Goal: Task Accomplishment & Management: Manage account settings

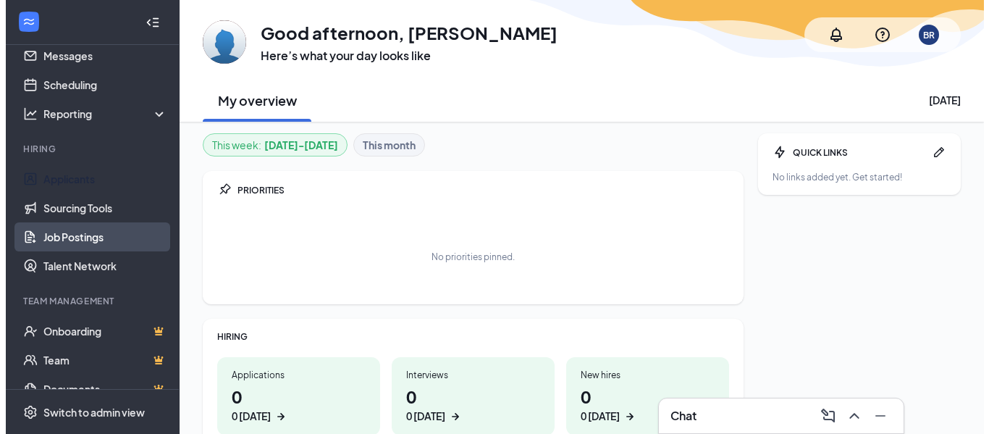
scroll to position [72, 0]
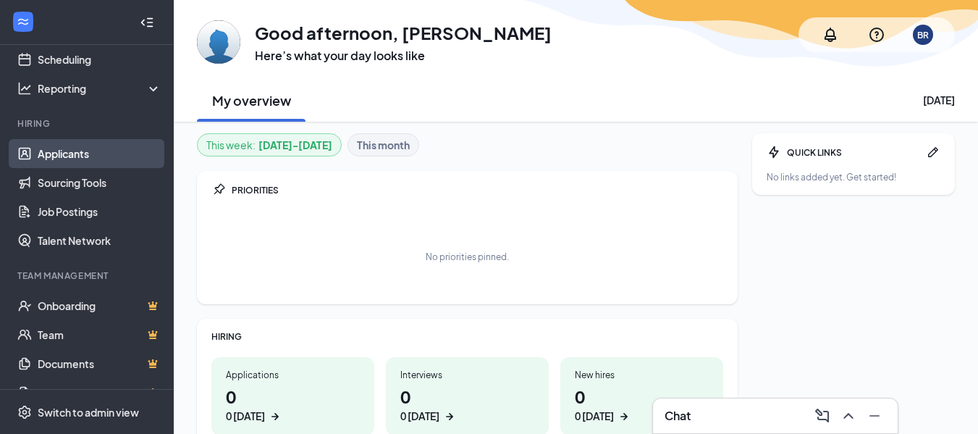
drag, startPoint x: 63, startPoint y: 147, endPoint x: 112, endPoint y: 148, distance: 49.2
click at [63, 147] on link "Applicants" at bounding box center [100, 153] width 124 height 29
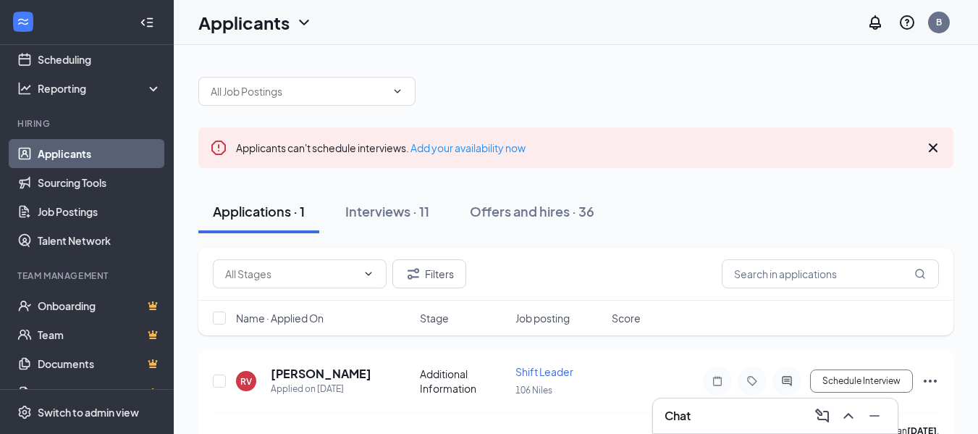
click at [931, 146] on icon "Cross" at bounding box center [933, 147] width 9 height 9
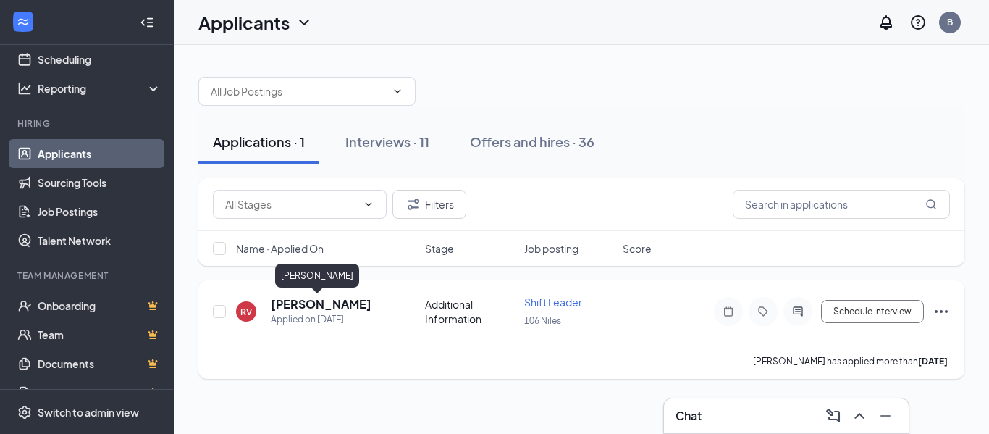
click at [327, 305] on h5 "[PERSON_NAME]" at bounding box center [321, 304] width 101 height 16
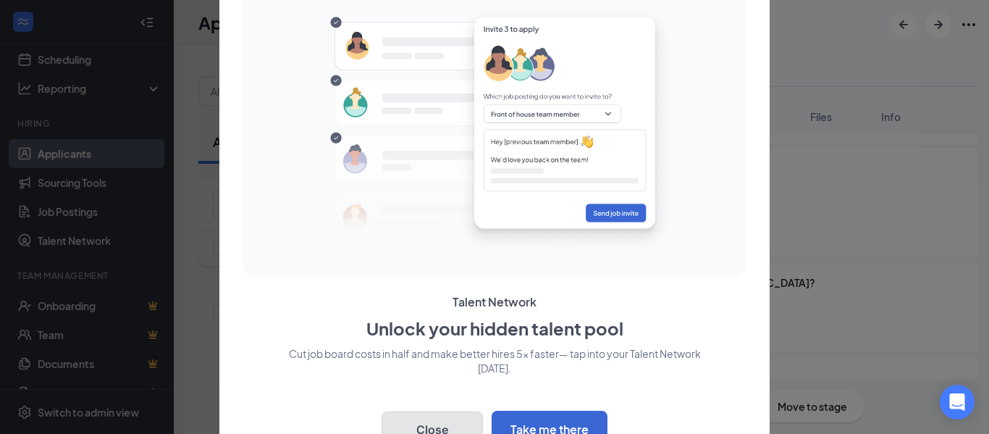
click at [450, 416] on button "Close" at bounding box center [431, 429] width 101 height 36
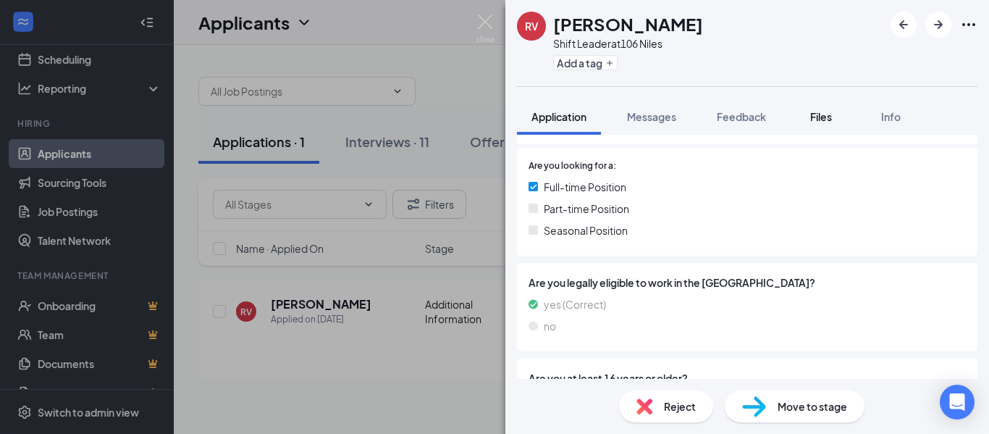
click at [815, 114] on span "Files" at bounding box center [821, 116] width 22 height 13
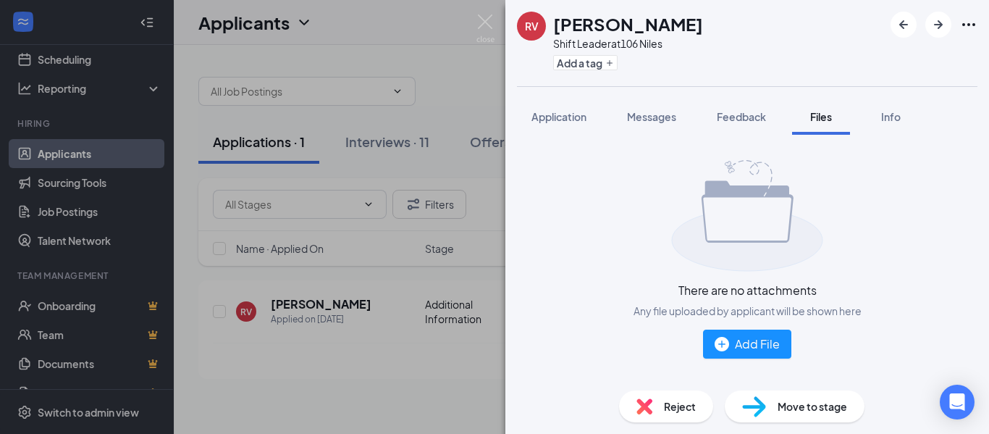
scroll to position [12, 0]
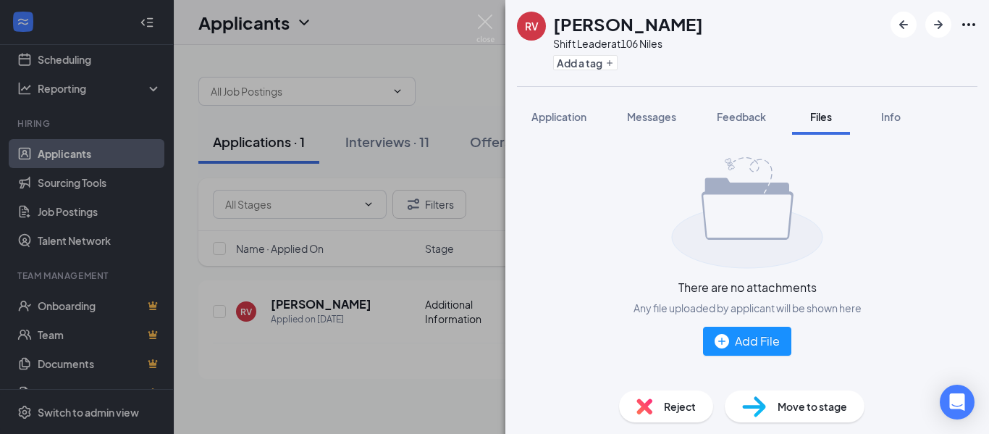
click at [329, 355] on div "RV Rahima Vulic Shift Leader at 106 Niles Add a tag Application Messages Feedba…" at bounding box center [494, 217] width 989 height 434
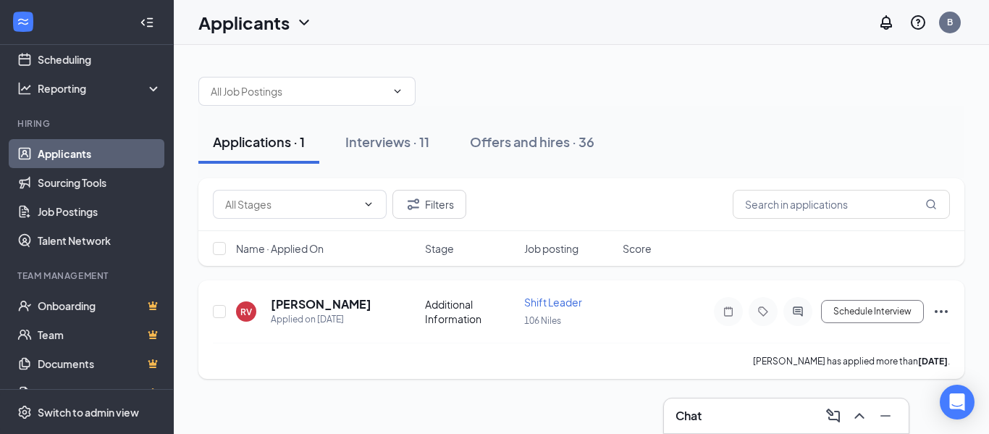
click at [946, 308] on icon "Ellipses" at bounding box center [940, 311] width 17 height 17
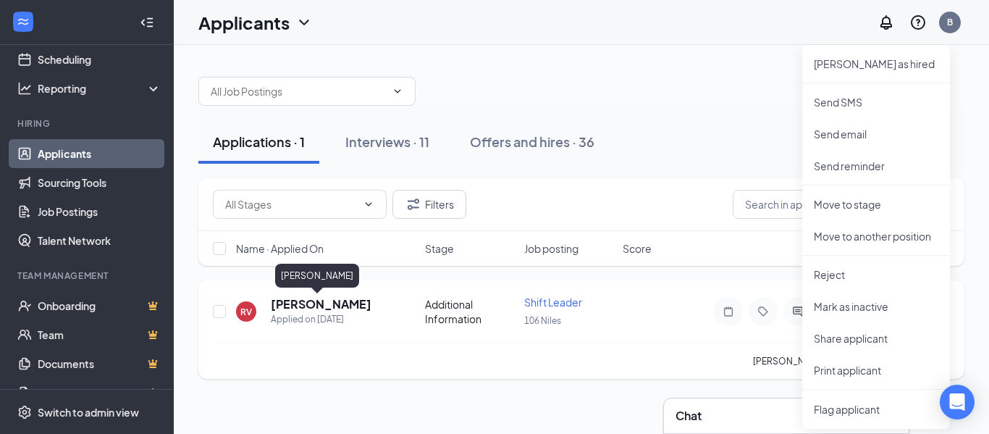
click at [317, 304] on h5 "[PERSON_NAME]" at bounding box center [321, 304] width 101 height 16
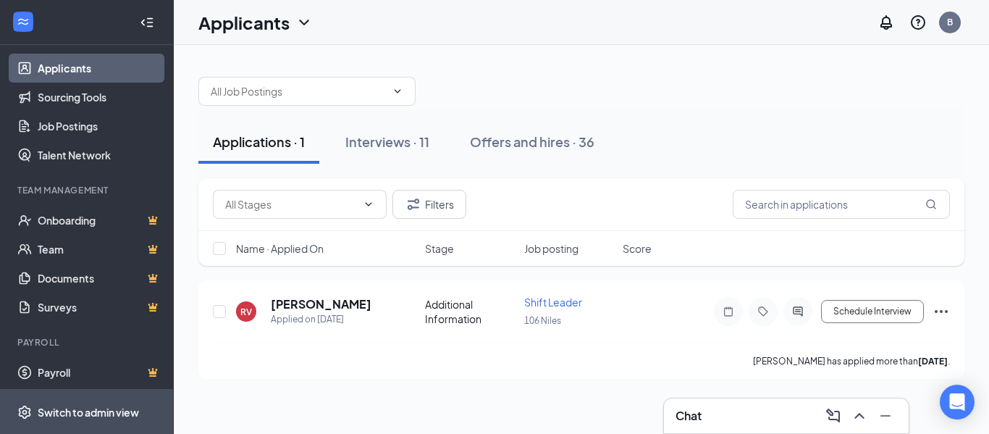
scroll to position [161, 0]
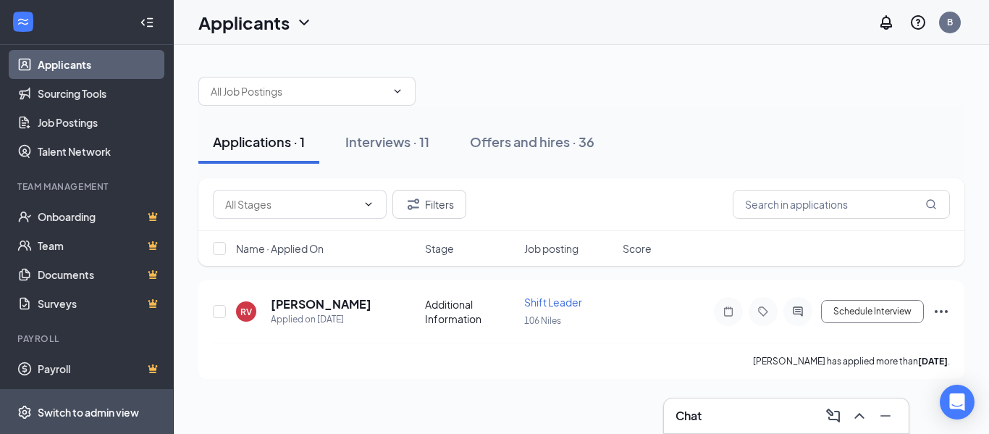
click at [90, 419] on span "Switch to admin view" at bounding box center [100, 411] width 124 height 44
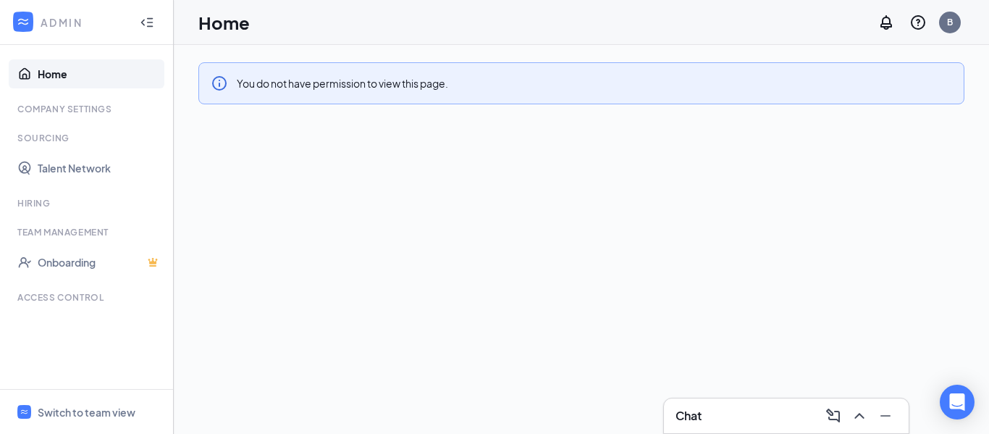
click at [67, 294] on div "Access control" at bounding box center [87, 297] width 141 height 12
click at [67, 413] on div "Switch to team view" at bounding box center [87, 412] width 98 height 14
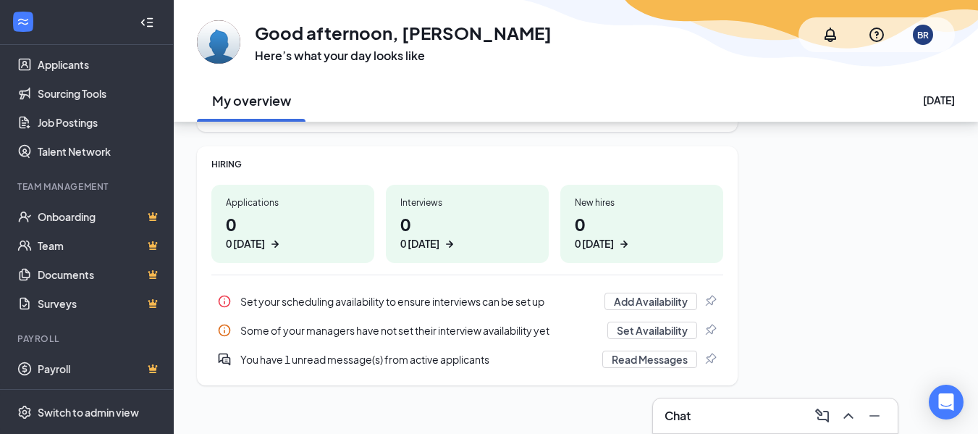
scroll to position [182, 0]
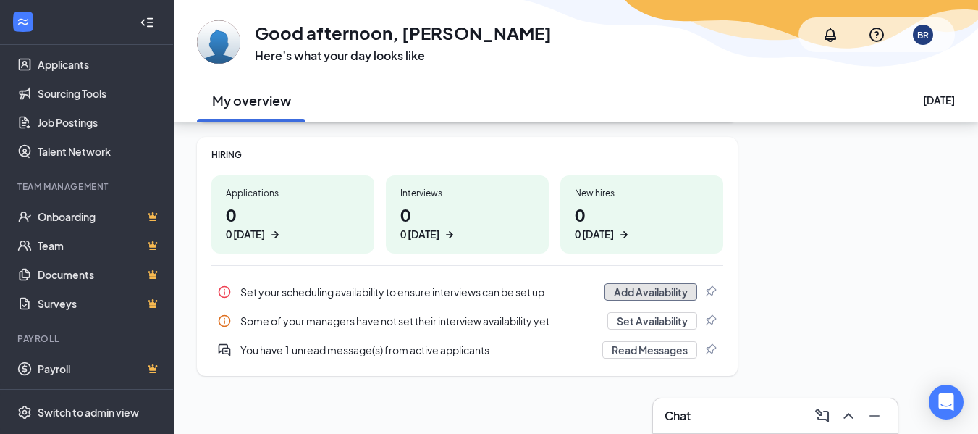
click at [679, 292] on button "Add Availability" at bounding box center [650, 291] width 93 height 17
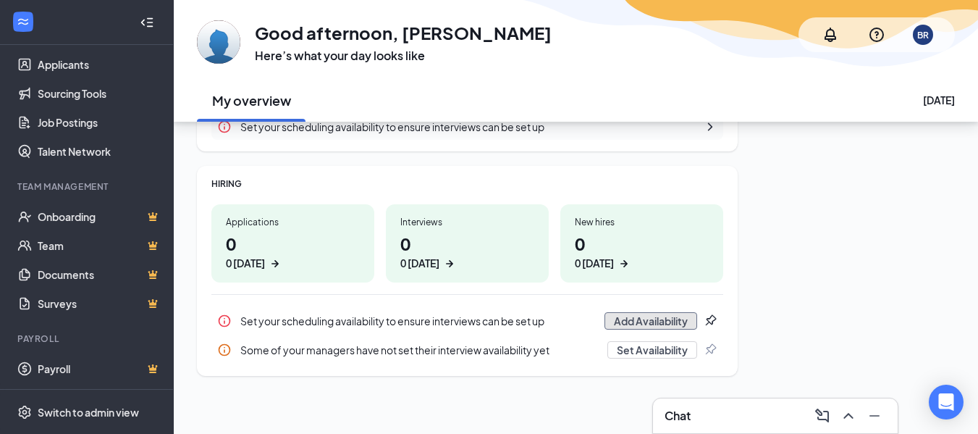
scroll to position [95, 0]
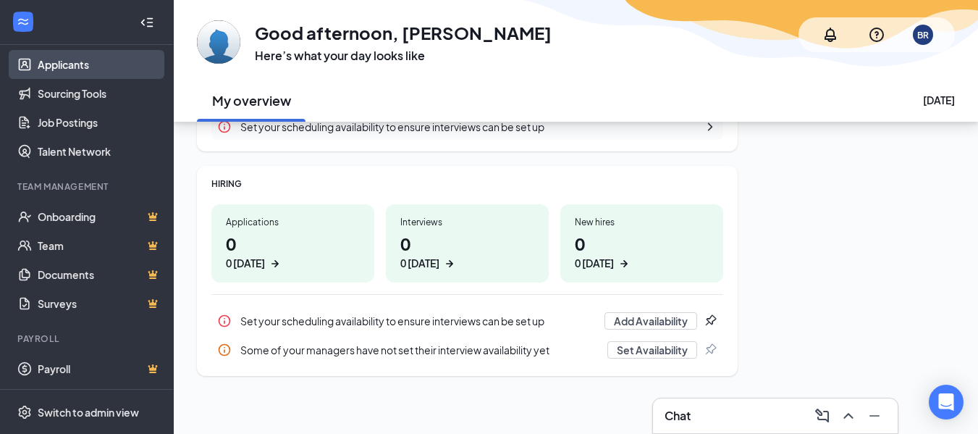
click at [83, 67] on link "Applicants" at bounding box center [100, 64] width 124 height 29
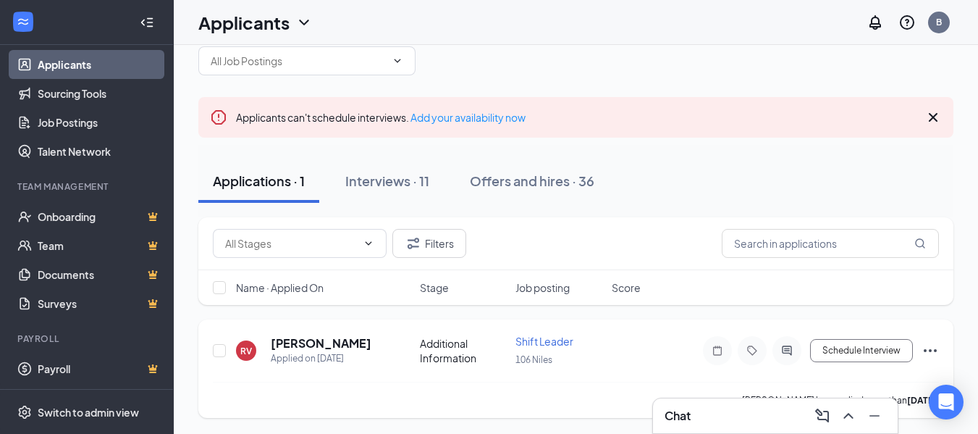
scroll to position [32, 0]
click at [72, 59] on link "Applicants" at bounding box center [100, 64] width 124 height 29
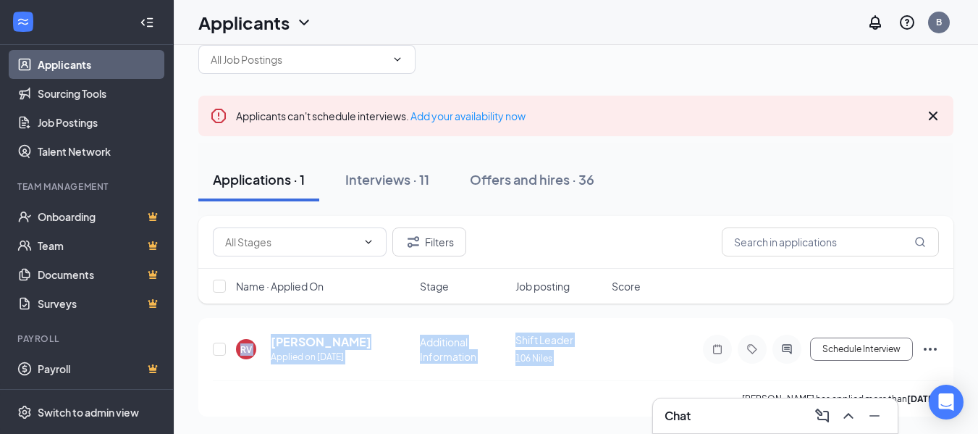
drag, startPoint x: 688, startPoint y: 362, endPoint x: 709, endPoint y: 282, distance: 82.3
click at [709, 282] on div "Filters Name · Applied On Stage Job posting Score RV Rahima Vulic Applied on Se…" at bounding box center [575, 316] width 755 height 201
click at [242, 183] on div "Applications · 1" at bounding box center [259, 179] width 92 height 18
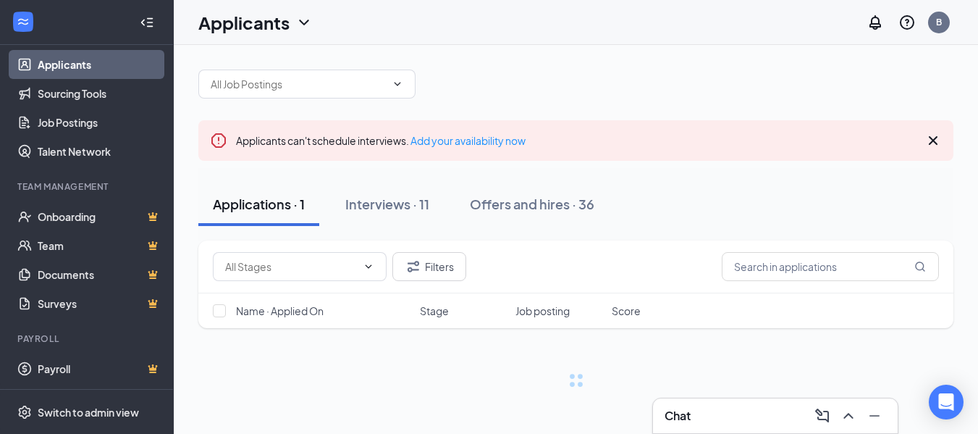
click at [242, 183] on button "Applications · 1" at bounding box center [258, 203] width 121 height 43
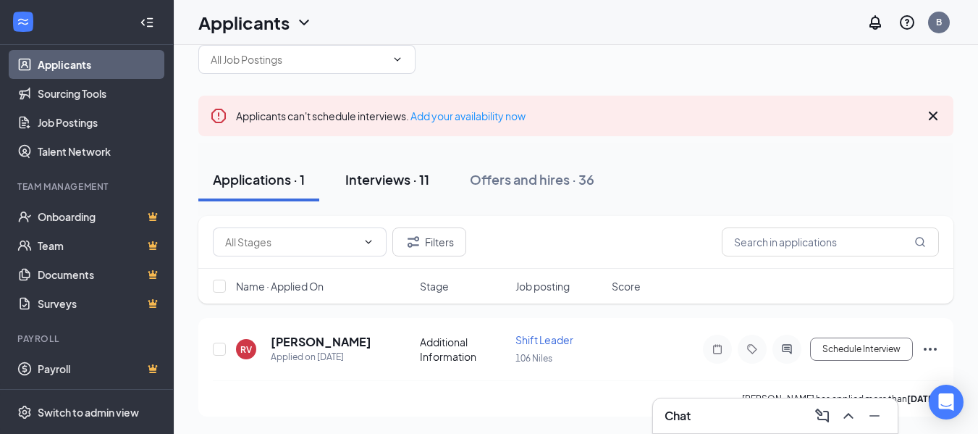
click at [392, 186] on div "Interviews · 11" at bounding box center [387, 179] width 84 height 18
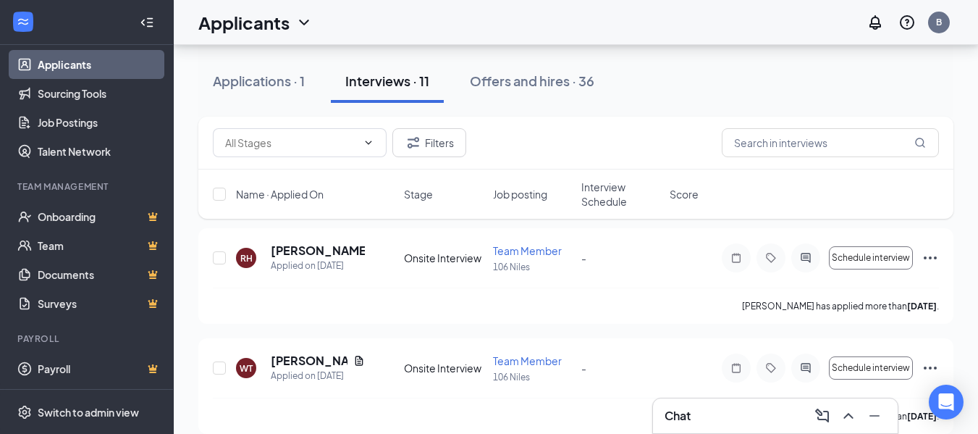
scroll to position [145, 0]
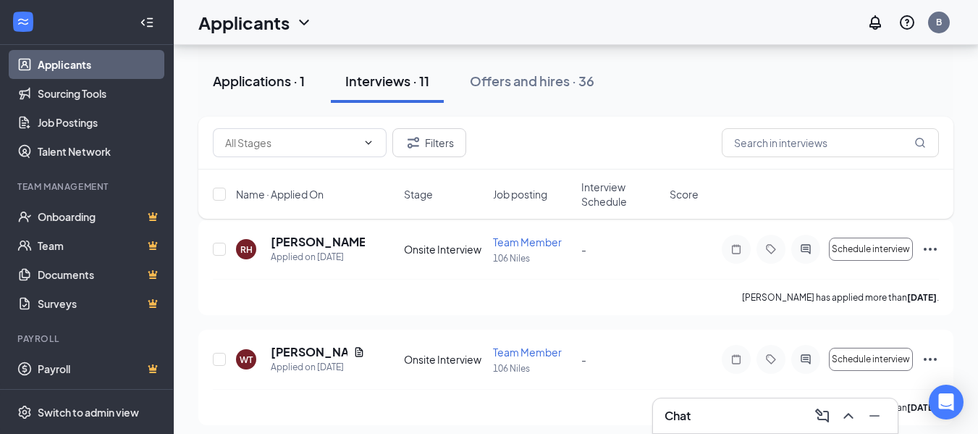
click at [247, 75] on div "Applications · 1" at bounding box center [259, 81] width 92 height 18
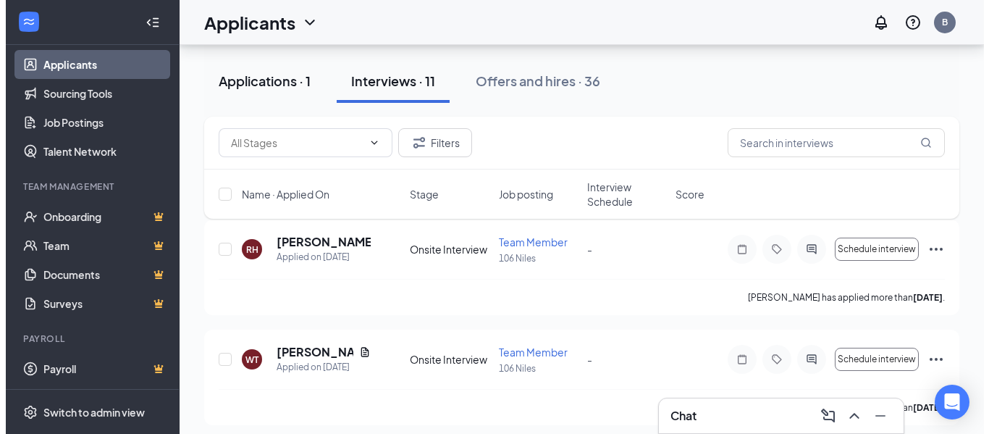
scroll to position [22, 0]
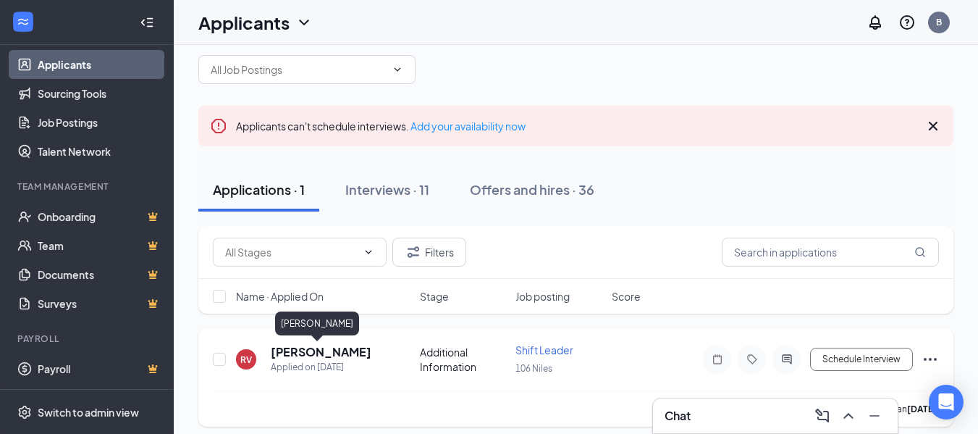
click at [321, 353] on h5 "[PERSON_NAME]" at bounding box center [321, 352] width 101 height 16
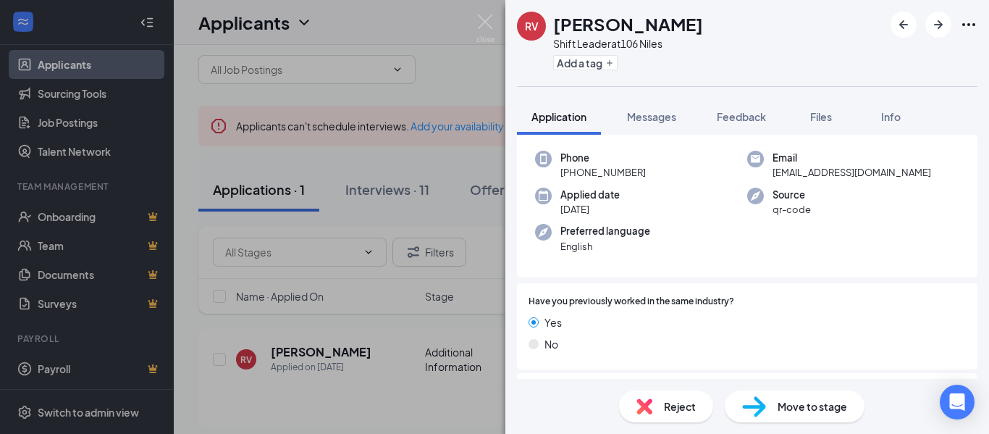
scroll to position [51, 0]
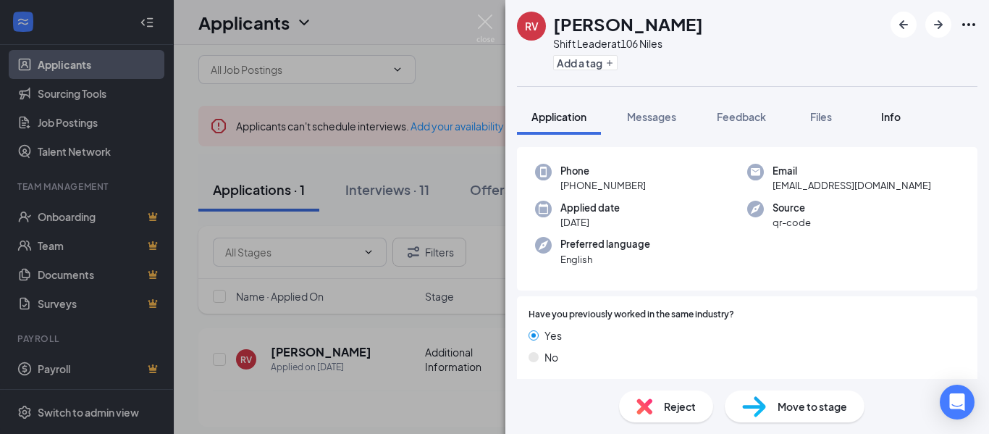
click at [895, 119] on span "Info" at bounding box center [891, 116] width 20 height 13
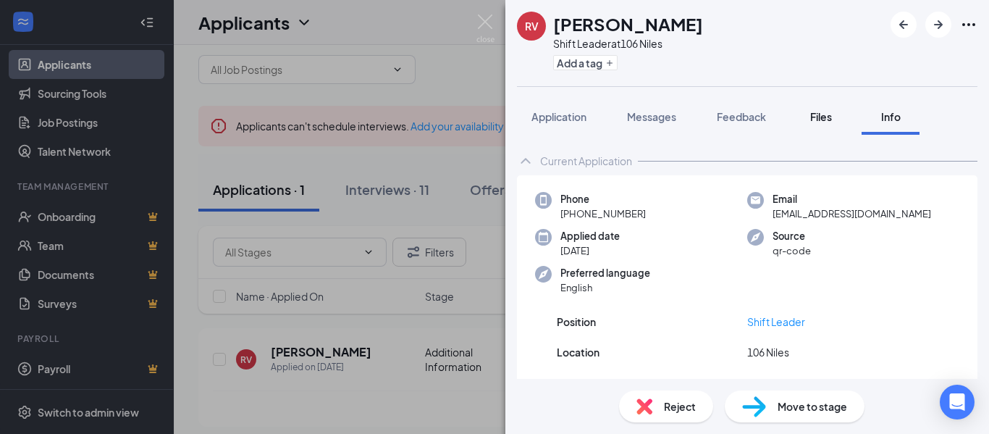
click at [814, 121] on span "Files" at bounding box center [821, 116] width 22 height 13
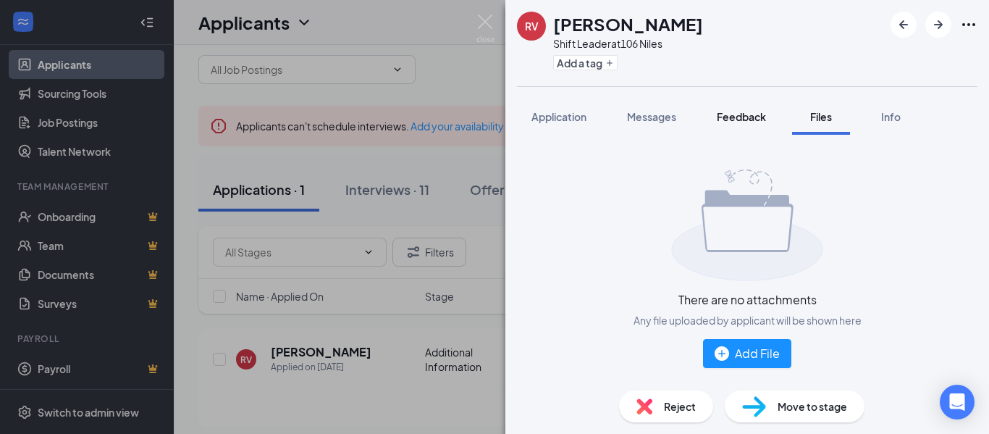
click at [727, 117] on span "Feedback" at bounding box center [741, 116] width 49 height 13
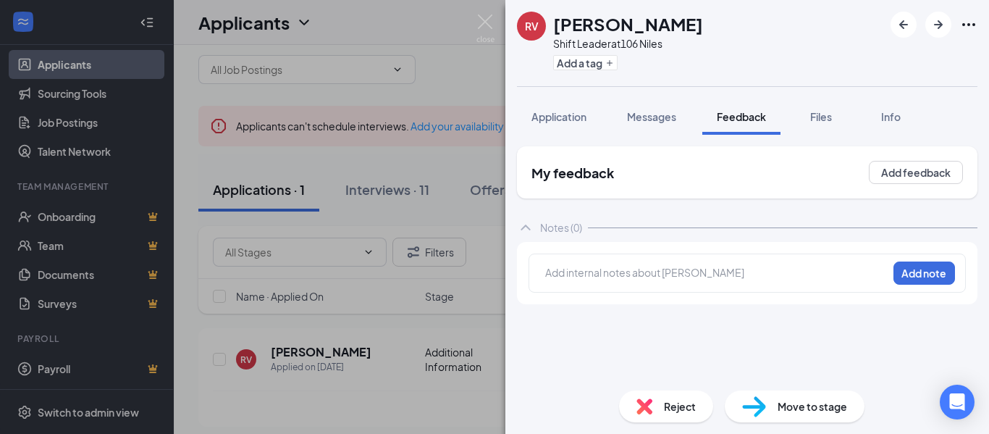
click at [662, 115] on span "Messages" at bounding box center [651, 116] width 49 height 13
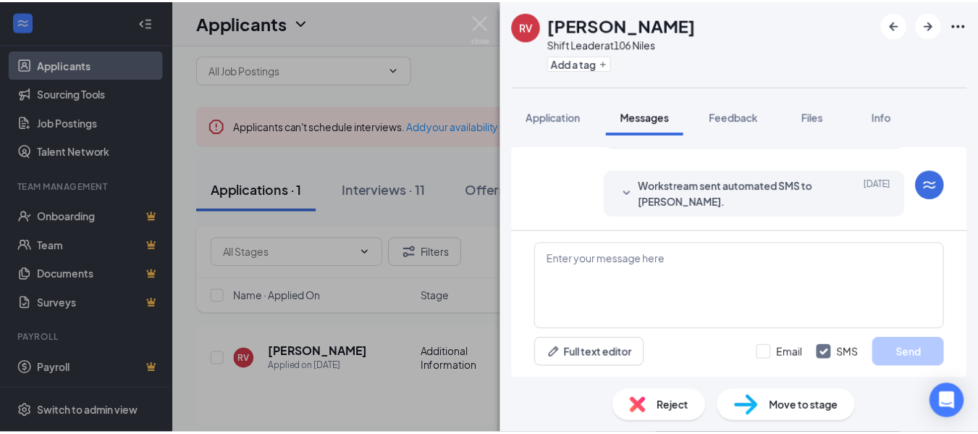
scroll to position [366, 0]
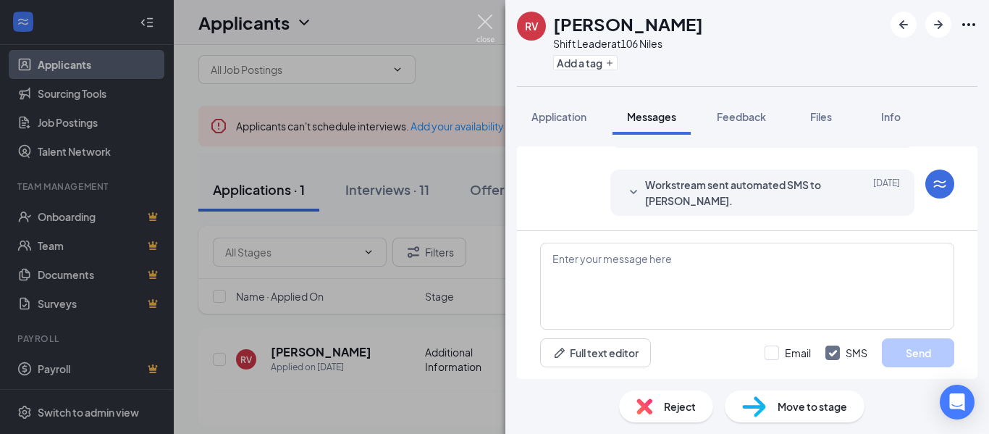
click at [486, 22] on img at bounding box center [485, 28] width 18 height 28
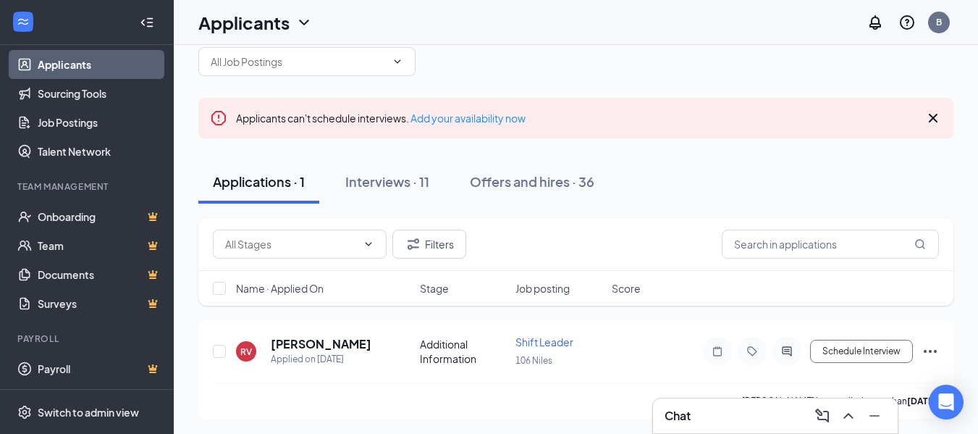
scroll to position [32, 0]
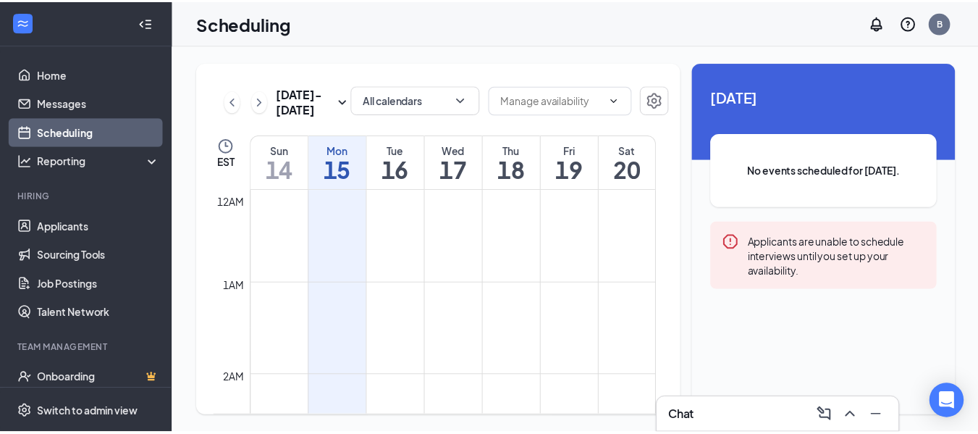
scroll to position [712, 0]
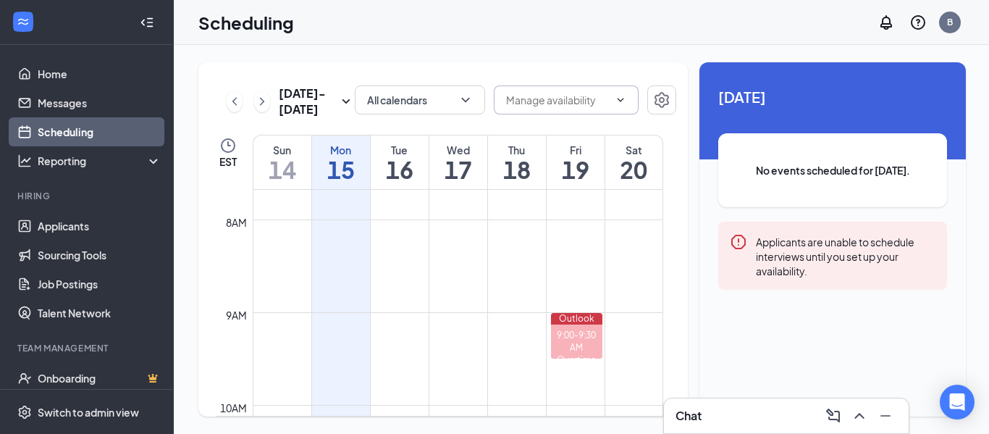
click at [616, 103] on icon "ChevronDown" at bounding box center [621, 100] width 12 height 12
click at [621, 98] on icon "ChevronDown" at bounding box center [621, 100] width 12 height 12
click at [653, 106] on icon "Settings" at bounding box center [661, 99] width 17 height 17
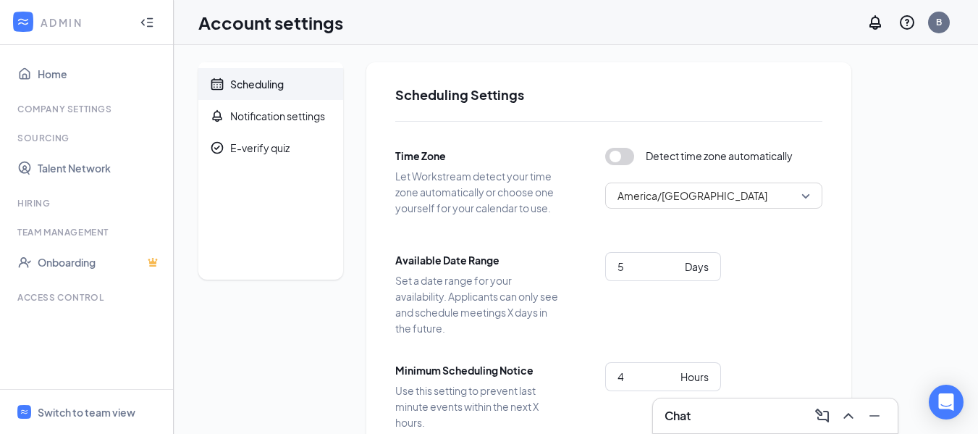
click at [805, 182] on div "Detect time zone automatically America/Indianapolis" at bounding box center [713, 187] width 217 height 78
click at [809, 198] on span "America/Indianapolis" at bounding box center [713, 196] width 193 height 22
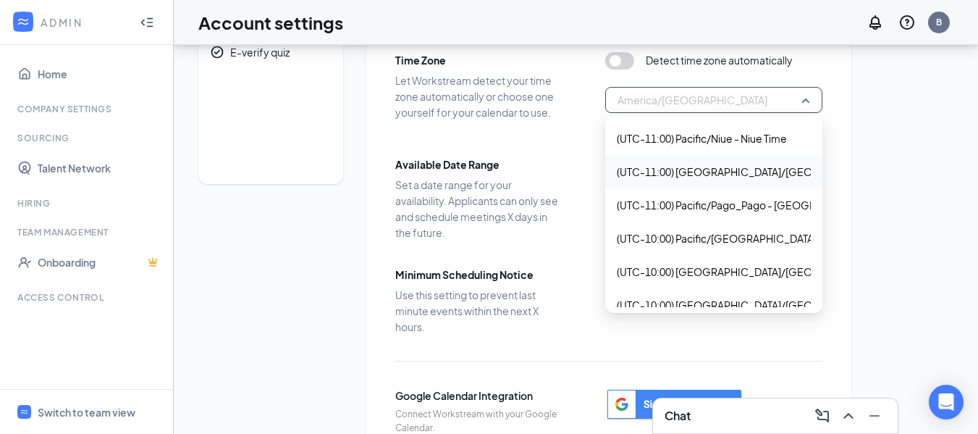
scroll to position [72, 0]
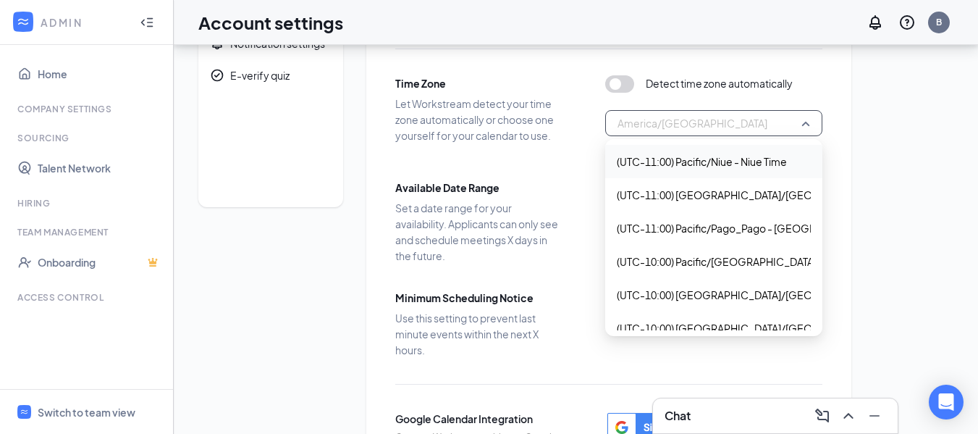
click at [675, 122] on span "America/Indianapolis" at bounding box center [713, 123] width 193 height 22
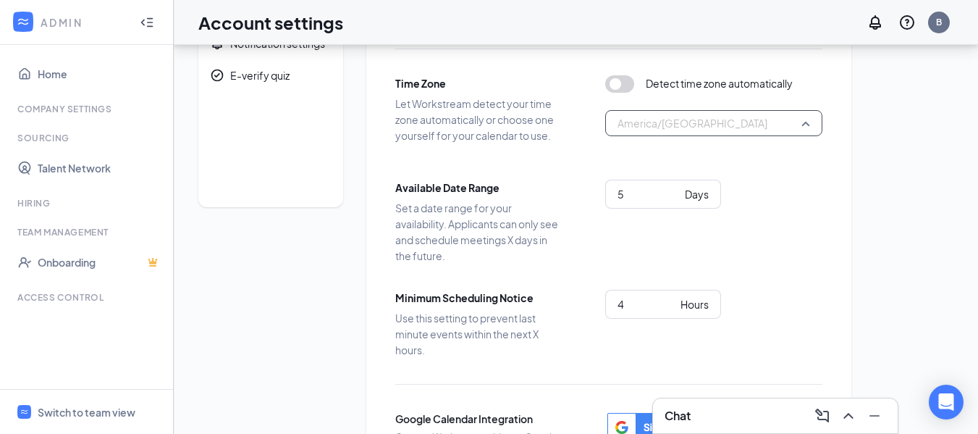
click at [802, 124] on span "America/Indianapolis" at bounding box center [713, 123] width 193 height 22
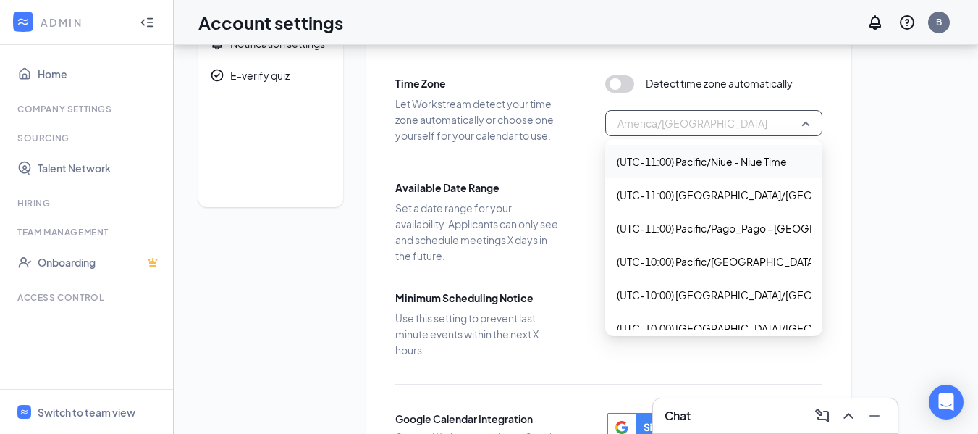
click at [761, 125] on span "America/Indianapolis" at bounding box center [713, 123] width 193 height 22
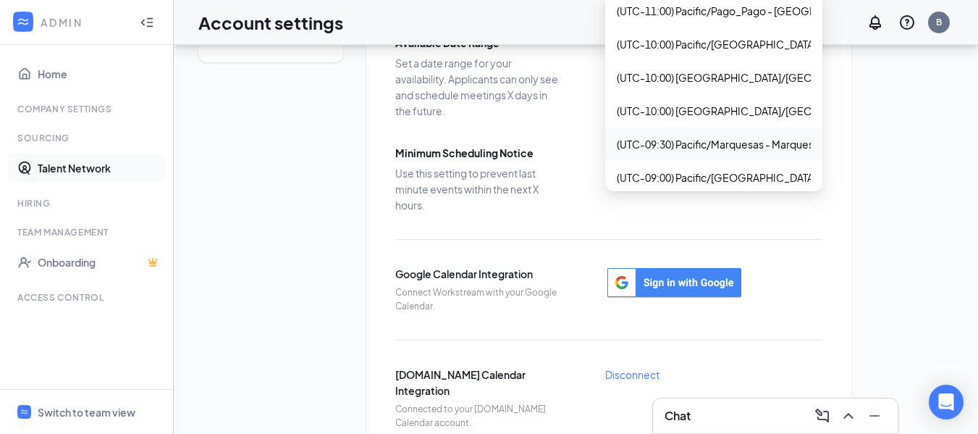
click at [146, 154] on link "Talent Network" at bounding box center [100, 167] width 124 height 29
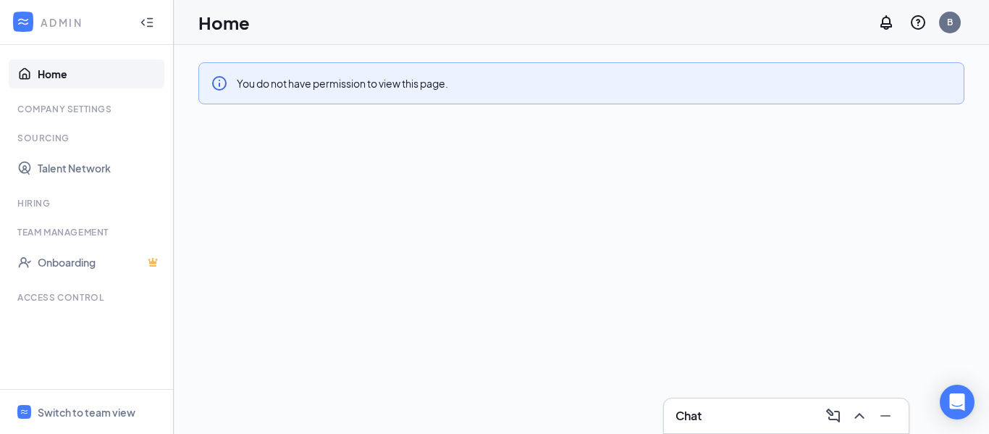
click at [77, 67] on link "Home" at bounding box center [100, 73] width 124 height 29
click at [59, 405] on div "Switch to team view" at bounding box center [87, 412] width 98 height 14
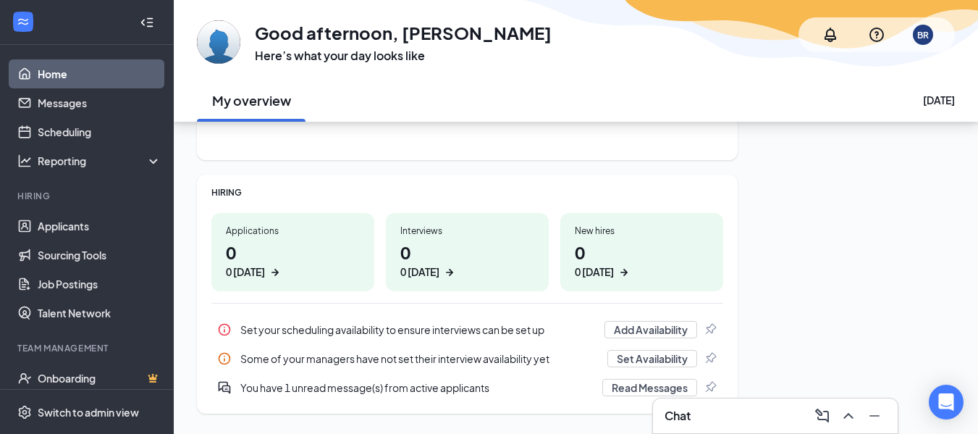
scroll to position [145, 0]
click at [667, 328] on button "Add Availability" at bounding box center [650, 328] width 93 height 17
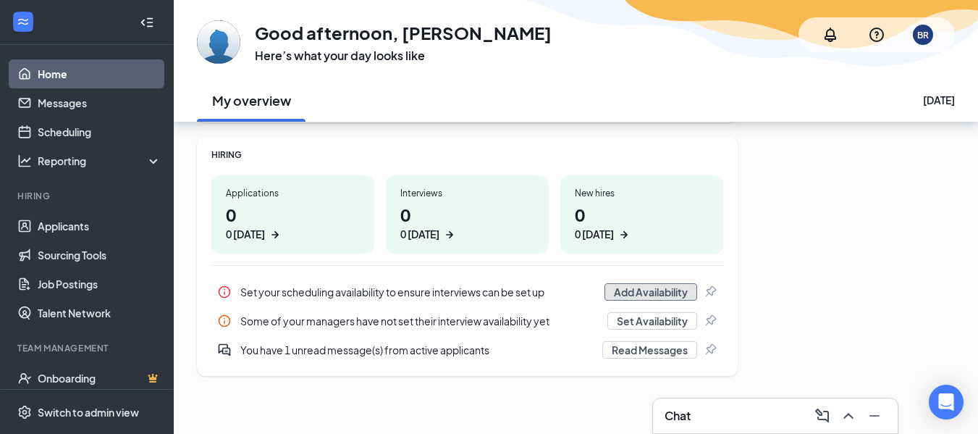
click at [637, 289] on button "Add Availability" at bounding box center [650, 291] width 93 height 17
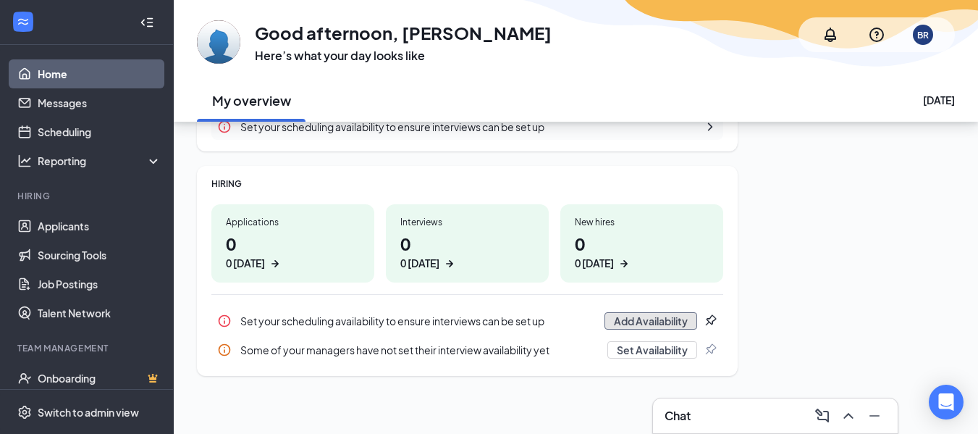
scroll to position [95, 0]
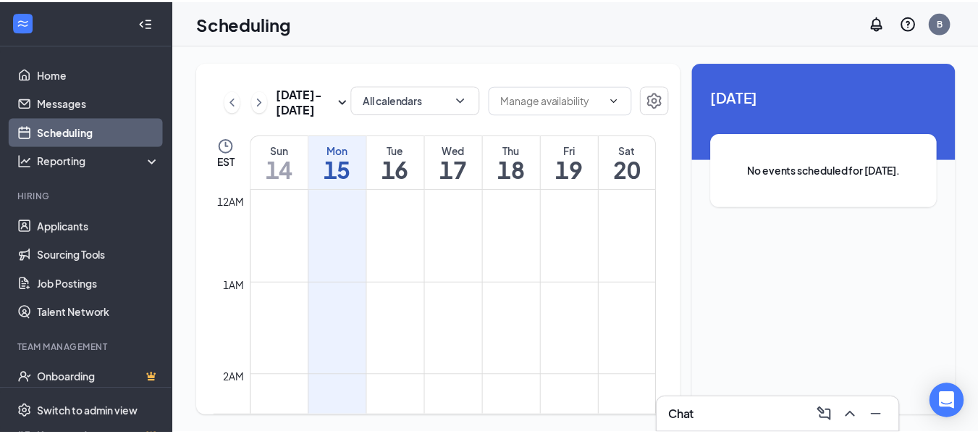
scroll to position [712, 0]
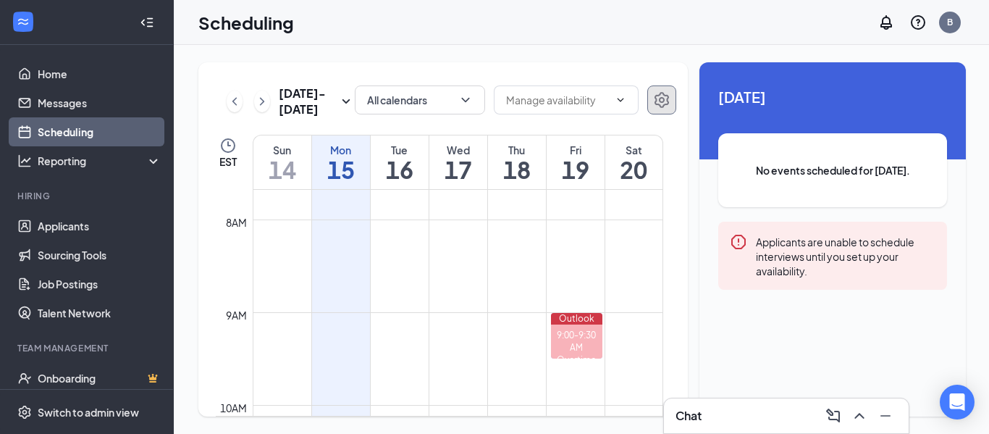
click at [667, 106] on icon "Settings" at bounding box center [661, 99] width 17 height 17
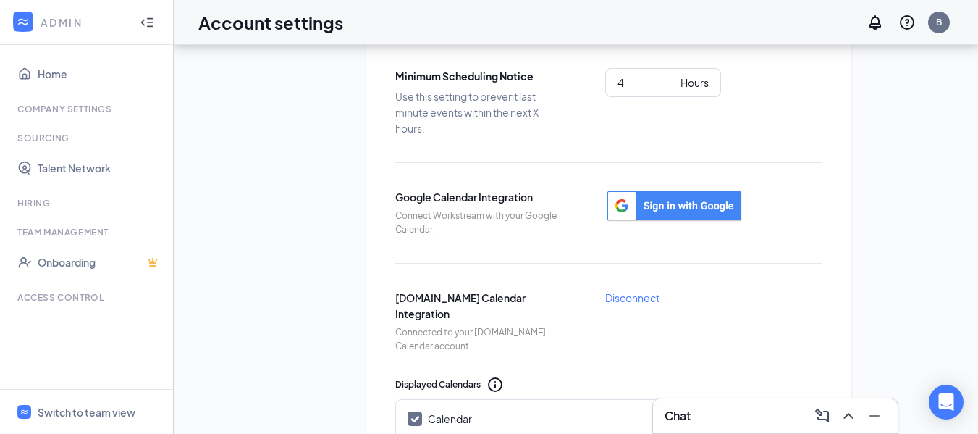
scroll to position [290, 0]
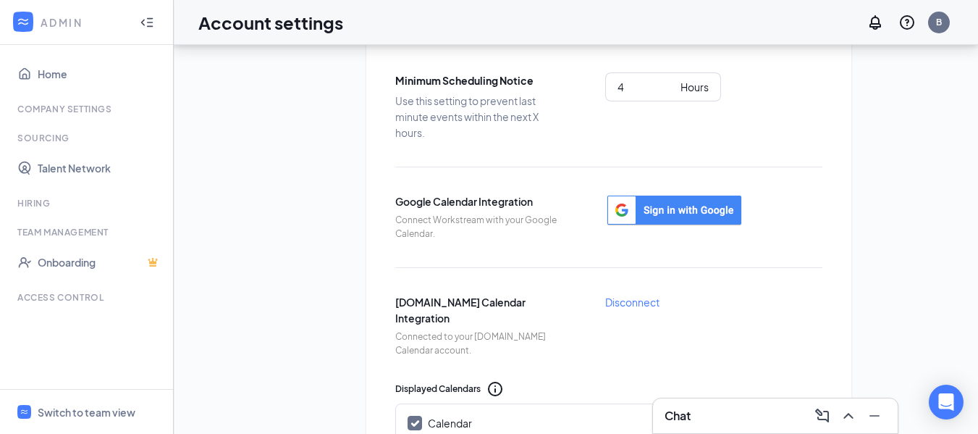
click at [145, 28] on icon "Collapse" at bounding box center [147, 22] width 14 height 14
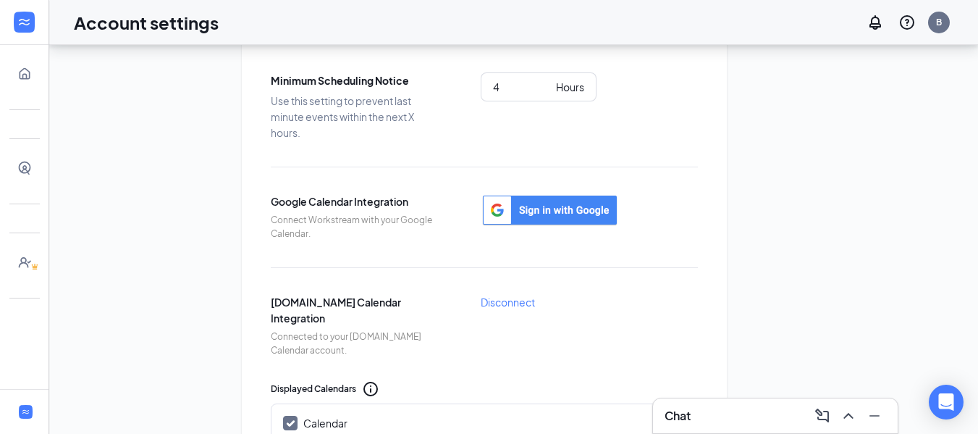
click at [26, 7] on div at bounding box center [24, 22] width 48 height 45
click at [31, 25] on icon "Expand" at bounding box center [24, 22] width 14 height 14
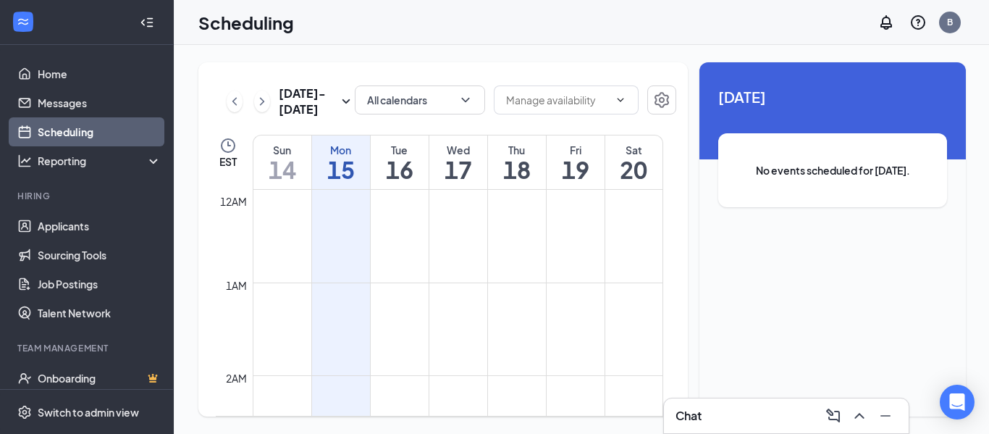
scroll to position [712, 0]
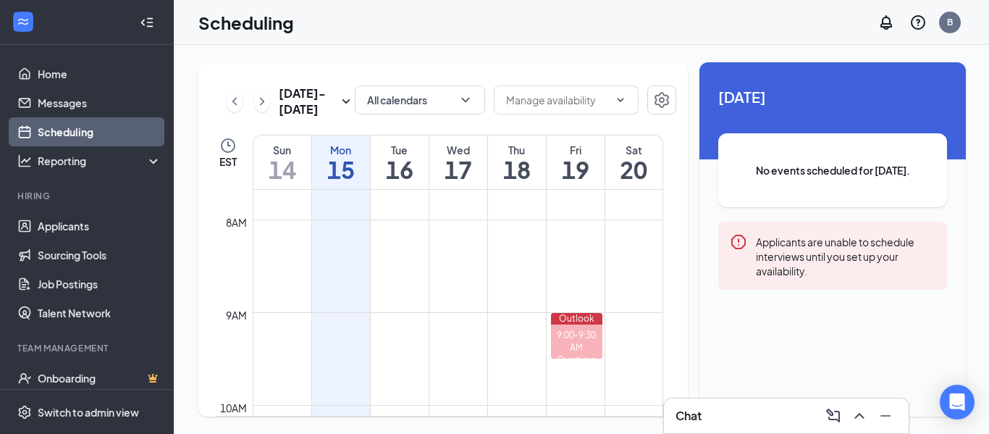
click at [343, 208] on td at bounding box center [458, 207] width 410 height 23
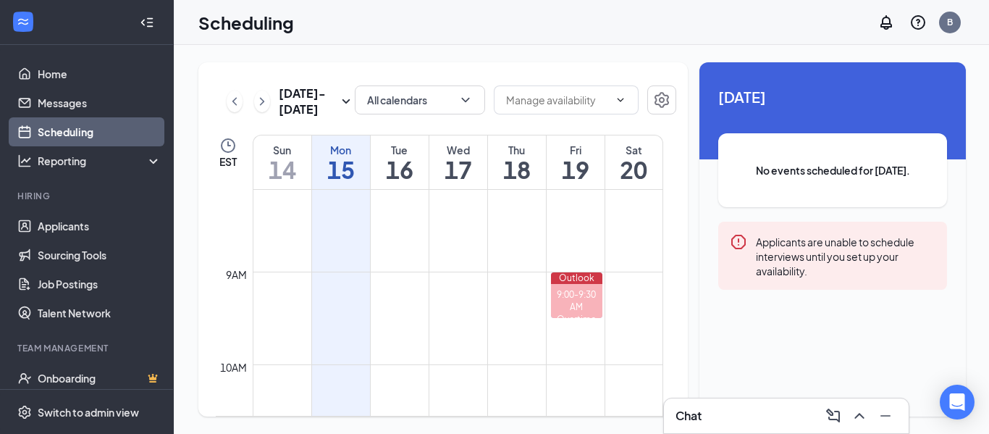
scroll to position [784, 0]
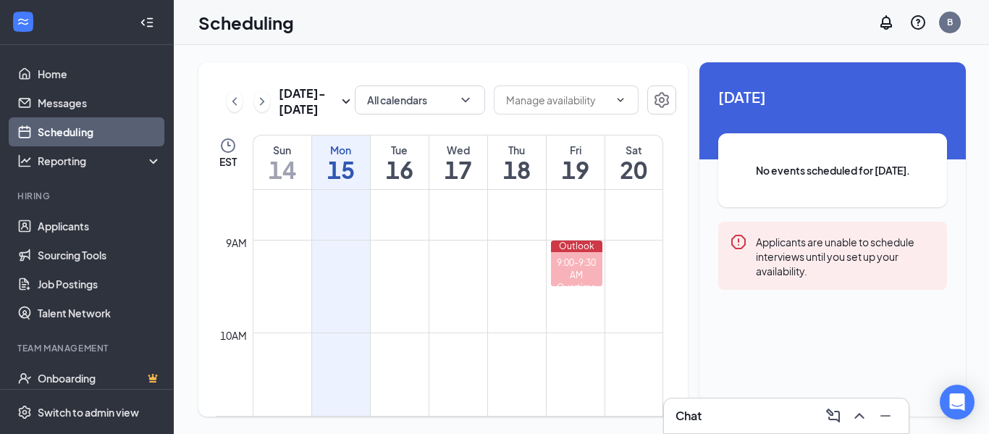
click at [342, 227] on td at bounding box center [458, 227] width 410 height 23
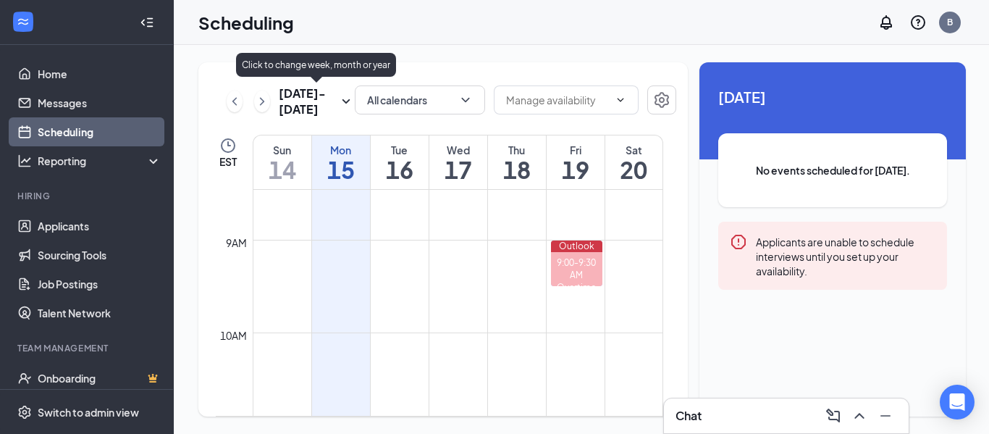
click at [339, 101] on icon "SmallChevronDown" at bounding box center [345, 101] width 17 height 17
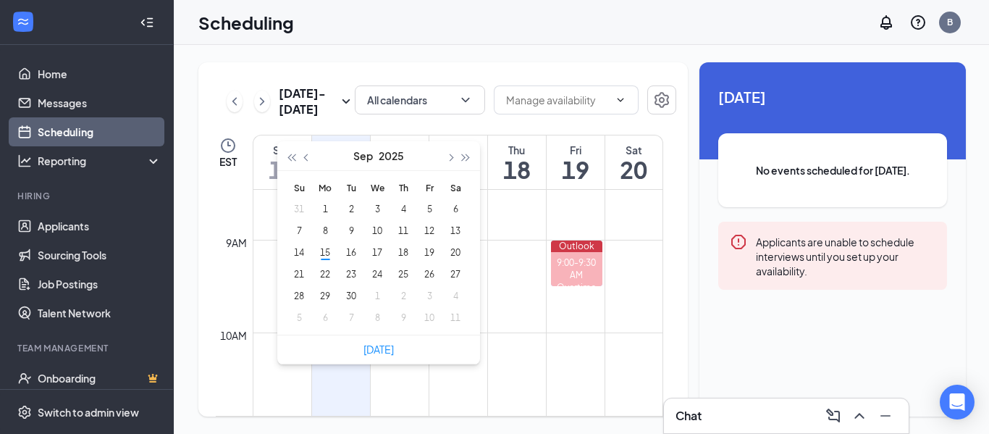
type input "2025-09-04"
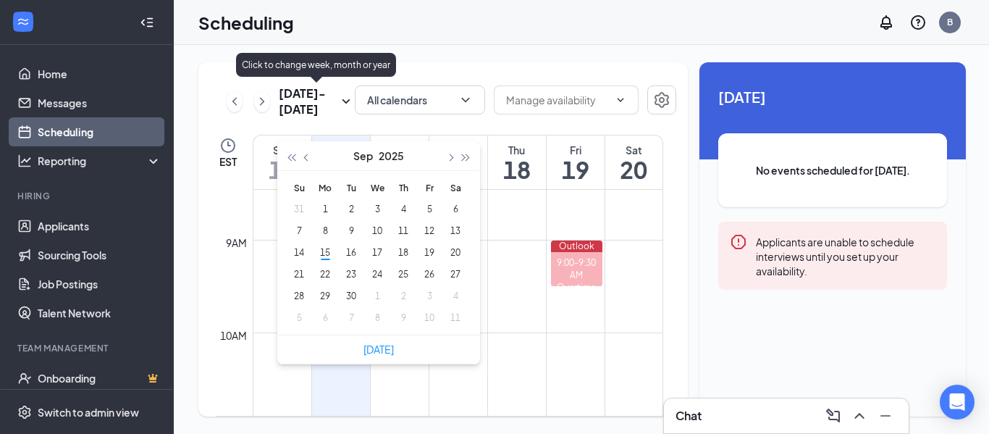
click at [341, 101] on icon "SmallChevronDown" at bounding box center [345, 101] width 17 height 17
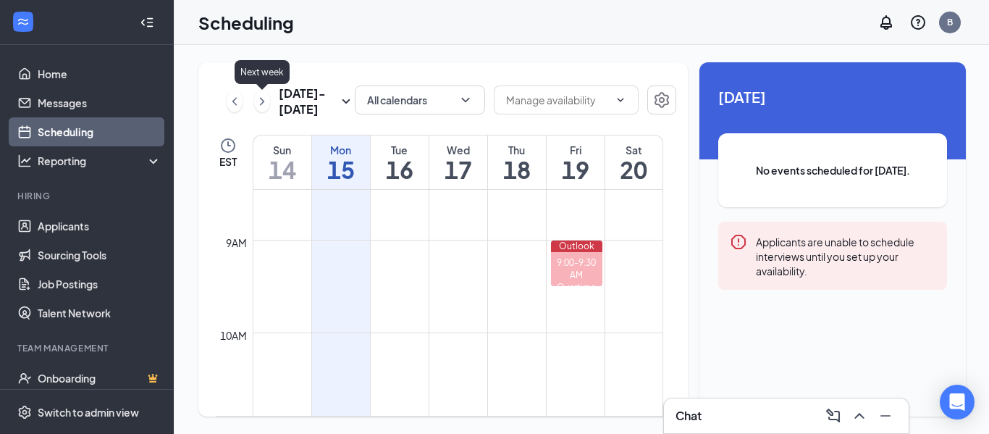
click at [268, 106] on icon "ChevronRight" at bounding box center [262, 101] width 14 height 17
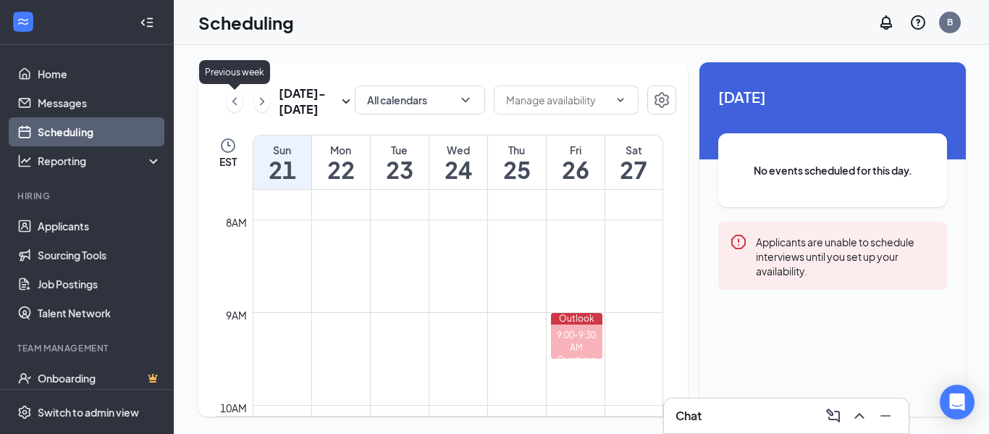
click at [227, 100] on icon "ChevronLeft" at bounding box center [234, 101] width 14 height 17
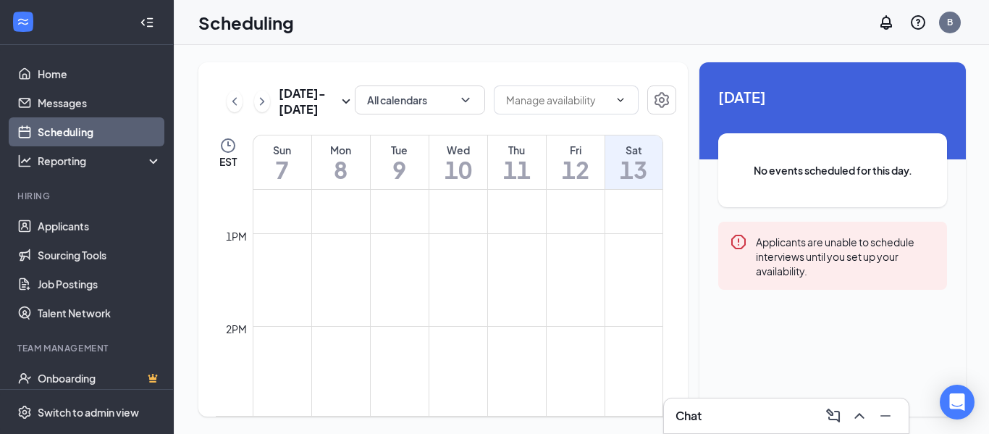
scroll to position [1146, 0]
click at [228, 147] on icon "Clock" at bounding box center [227, 145] width 17 height 17
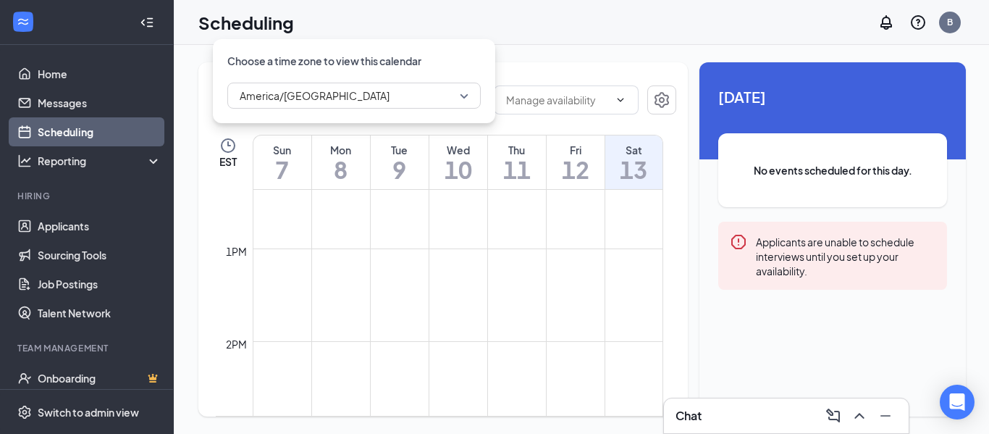
click at [443, 97] on span "America/Indianapolis" at bounding box center [354, 96] width 229 height 22
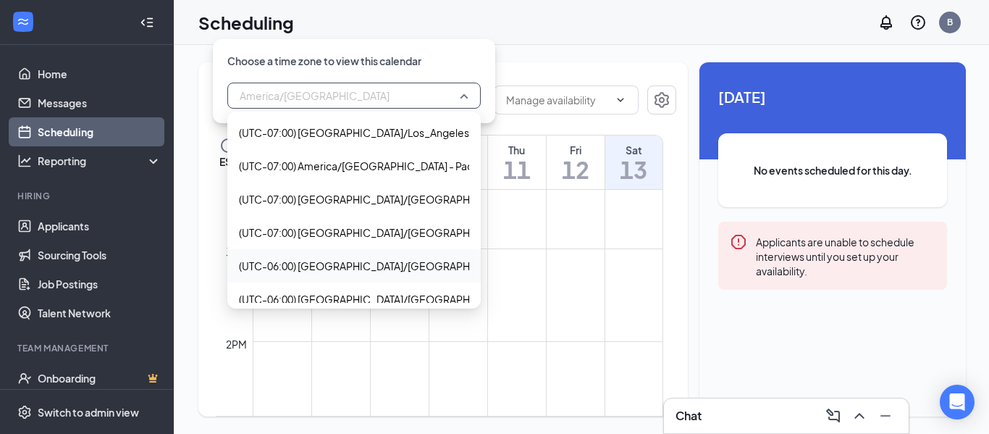
scroll to position [507, 0]
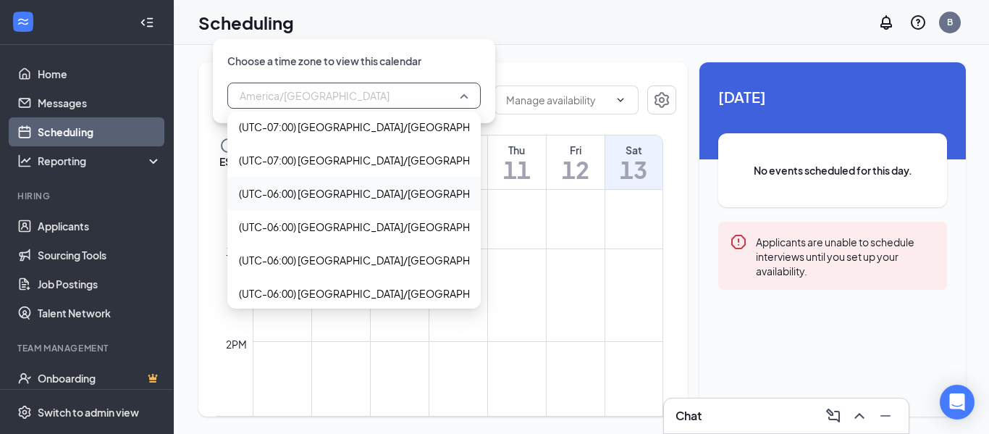
click at [372, 190] on span "(UTC-06:00) America/Belize - Central Time" at bounding box center [410, 193] width 342 height 16
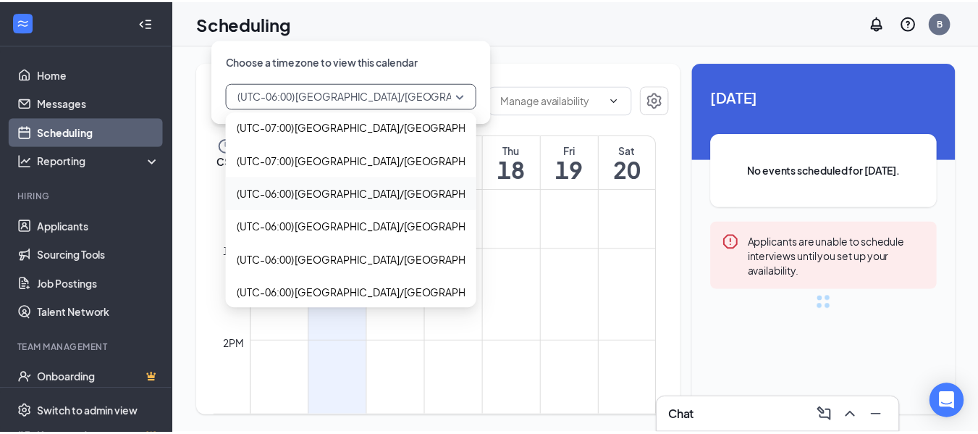
scroll to position [712, 0]
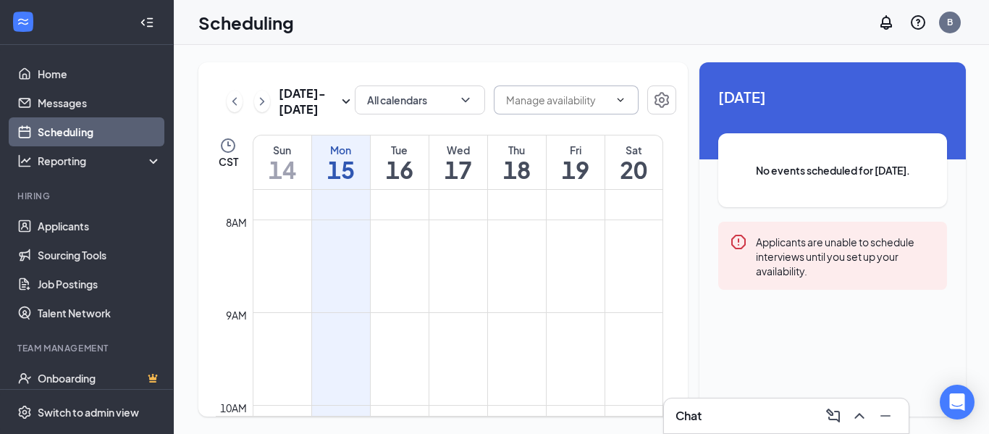
click at [623, 105] on icon "ChevronDown" at bounding box center [621, 100] width 12 height 12
click at [615, 97] on icon "ChevronDown" at bounding box center [621, 100] width 12 height 12
click at [574, 108] on span at bounding box center [566, 99] width 145 height 29
click at [572, 104] on input "text" at bounding box center [557, 100] width 103 height 16
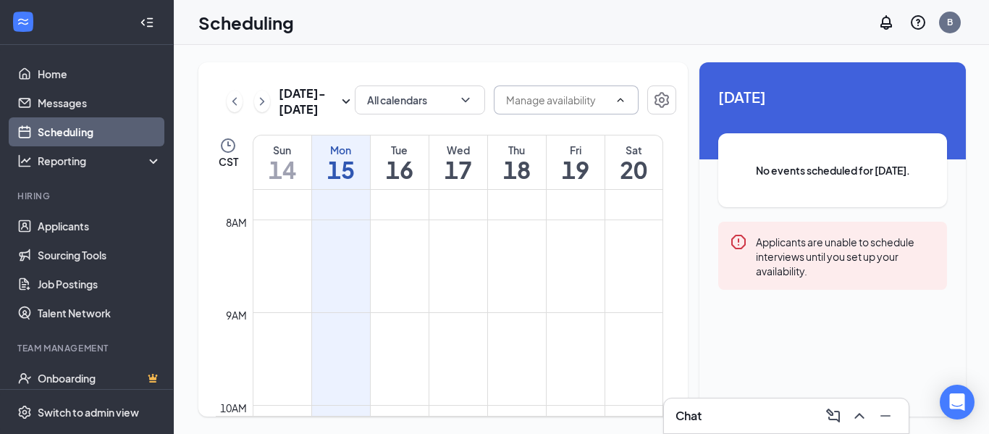
click at [572, 104] on input "text" at bounding box center [557, 100] width 103 height 16
click at [563, 125] on div "Delete all availability" at bounding box center [563, 127] width 95 height 16
type input "Delete all availability"
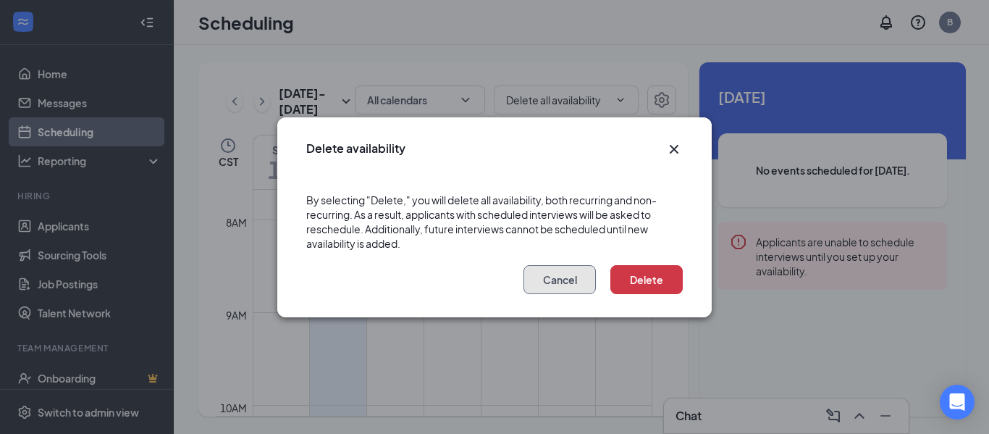
click at [569, 275] on button "Cancel" at bounding box center [559, 279] width 72 height 29
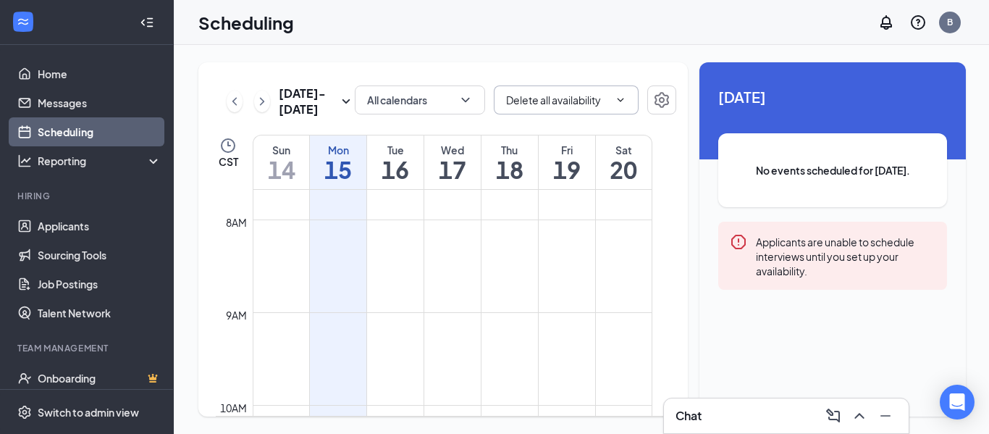
click at [623, 99] on icon "ChevronDown" at bounding box center [621, 100] width 12 height 12
click at [657, 103] on icon "Settings" at bounding box center [661, 99] width 17 height 17
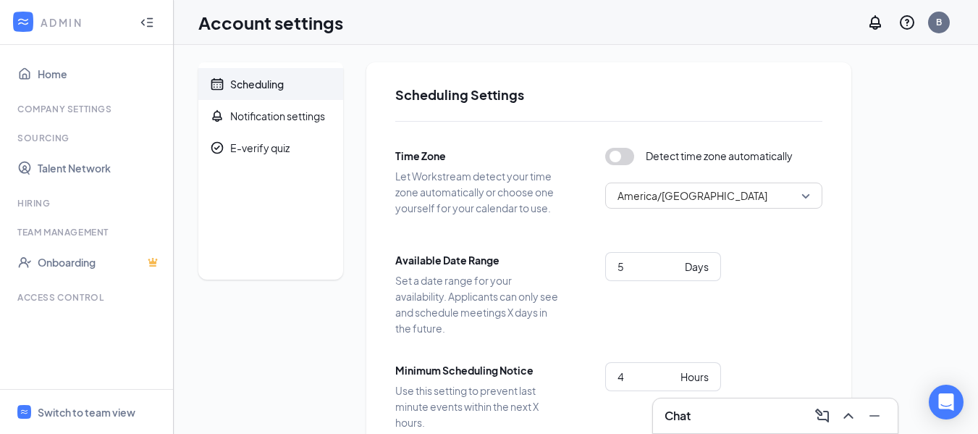
click at [738, 195] on span "America/Indianapolis" at bounding box center [713, 196] width 193 height 22
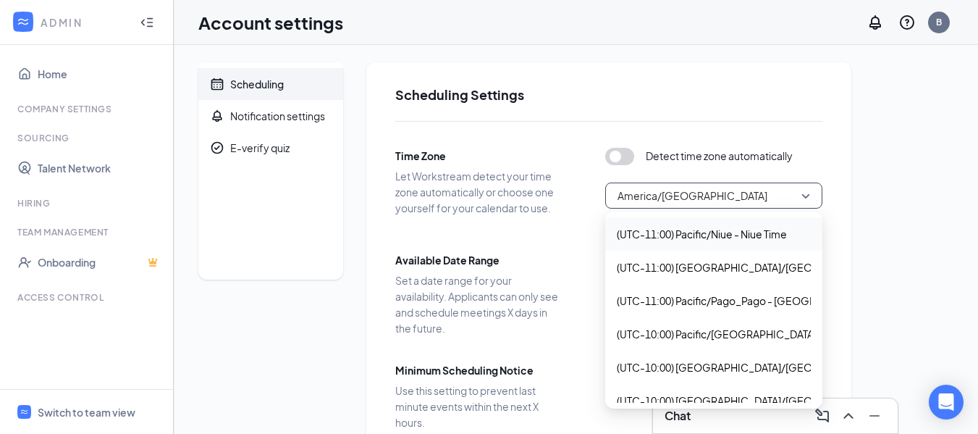
click at [615, 156] on button "button" at bounding box center [619, 156] width 29 height 17
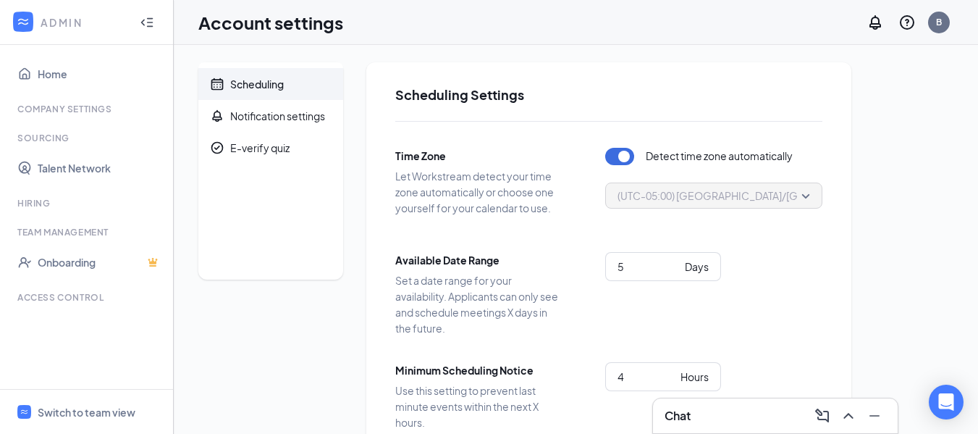
click at [62, 298] on div "Access control" at bounding box center [87, 297] width 141 height 12
click at [45, 146] on li "Sourcing Talent Network" at bounding box center [86, 157] width 173 height 51
click at [59, 231] on div "Team Management" at bounding box center [87, 232] width 141 height 12
click at [265, 80] on div "Scheduling" at bounding box center [257, 84] width 54 height 14
click at [227, 83] on li "Scheduling" at bounding box center [270, 84] width 145 height 32
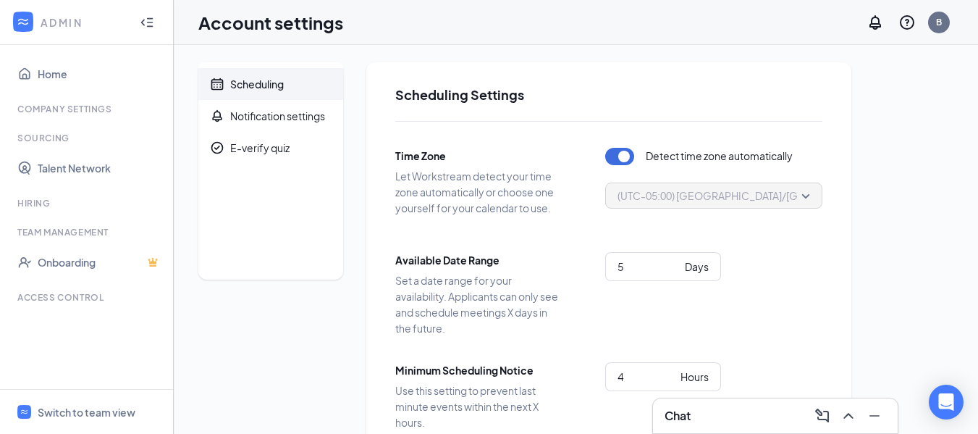
click at [227, 83] on li "Scheduling" at bounding box center [270, 84] width 145 height 32
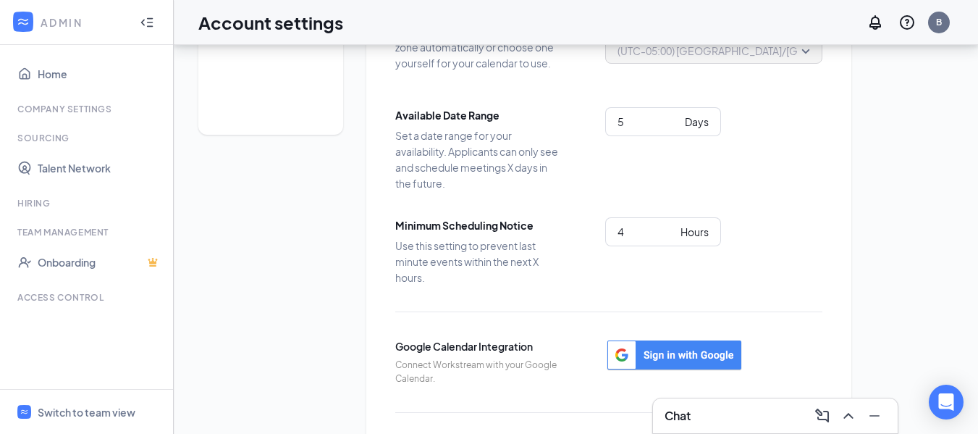
scroll to position [109, 0]
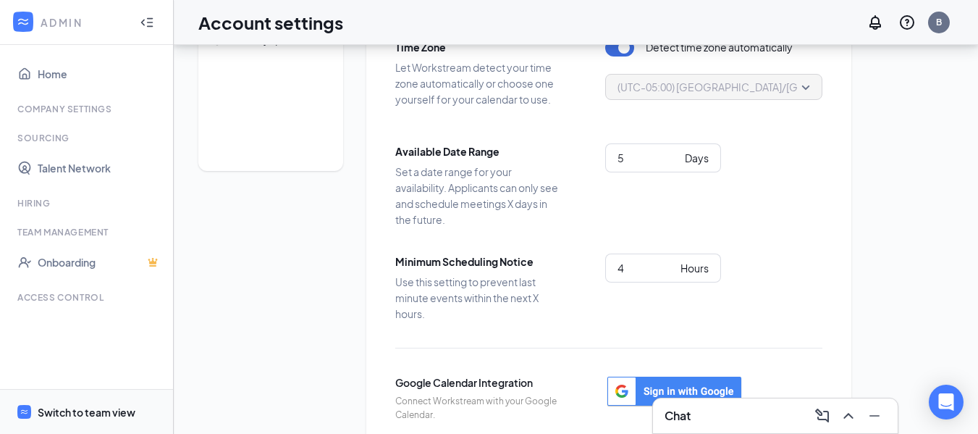
click at [63, 413] on div "Switch to team view" at bounding box center [87, 412] width 98 height 14
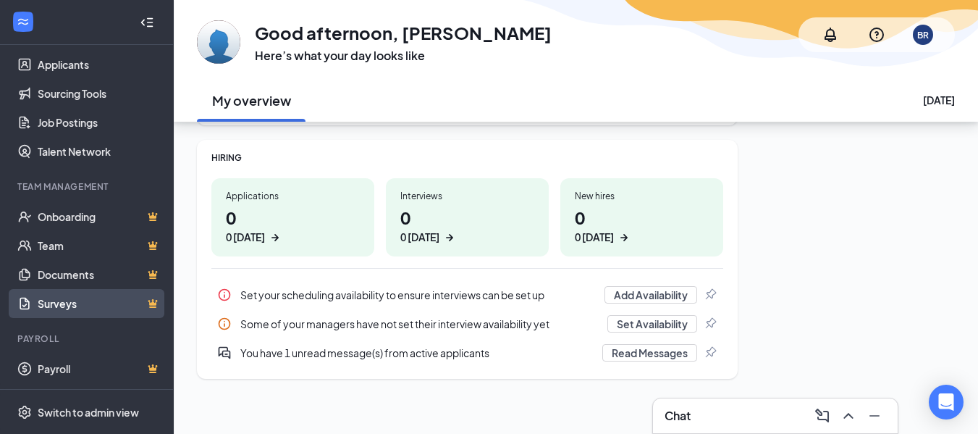
scroll to position [182, 0]
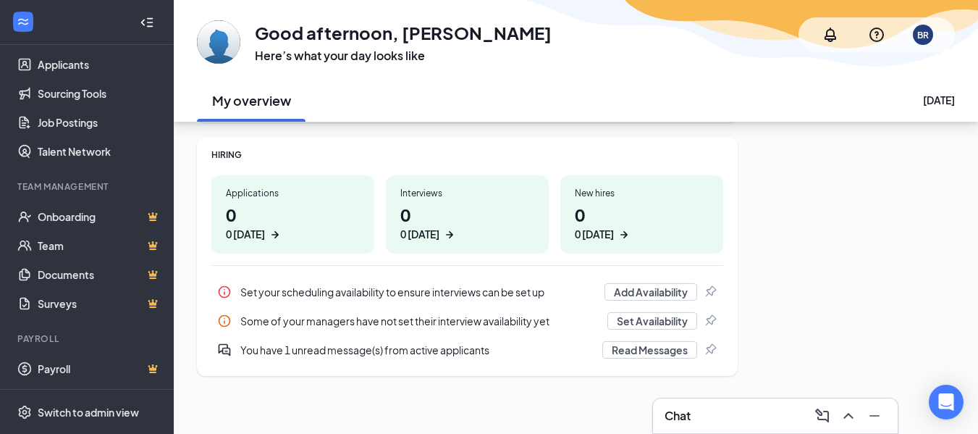
click at [714, 292] on icon "Pin" at bounding box center [710, 291] width 14 height 14
click at [662, 292] on button "Add Availability" at bounding box center [650, 291] width 93 height 17
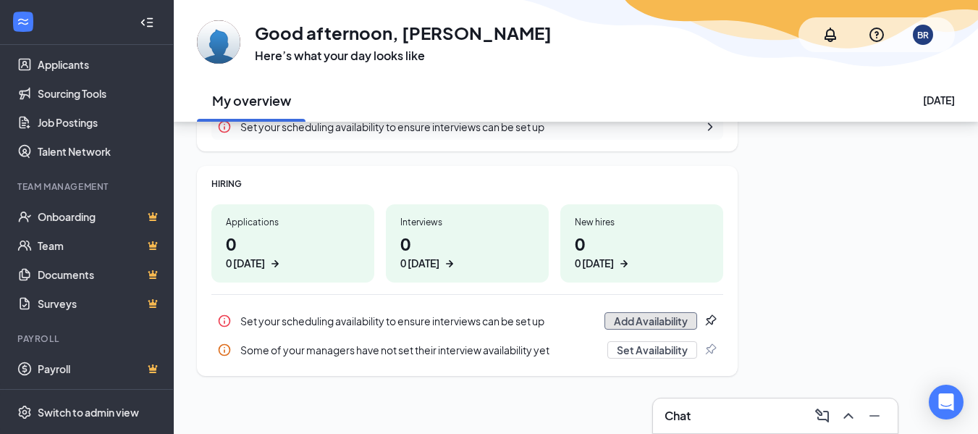
scroll to position [95, 0]
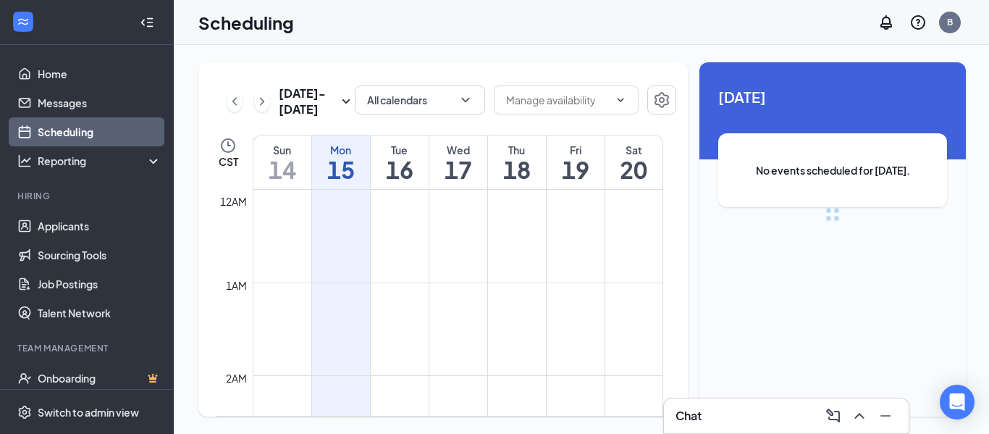
scroll to position [712, 0]
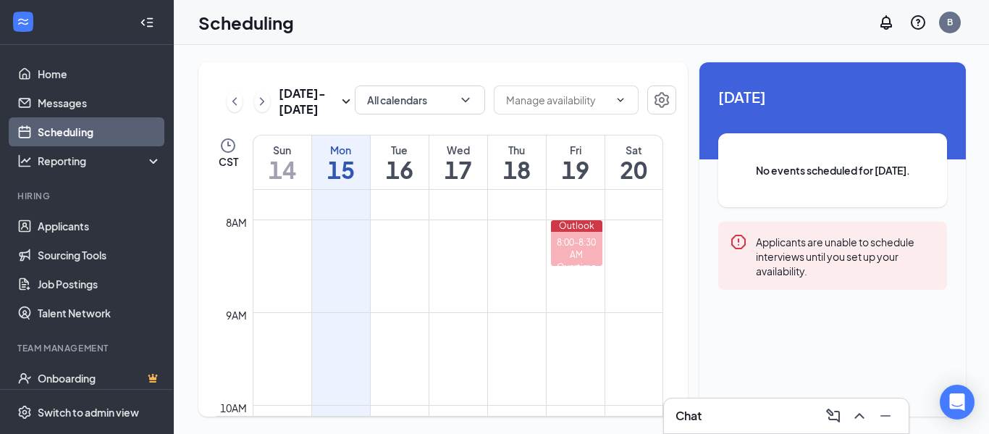
click at [341, 177] on h1 "15" at bounding box center [341, 169] width 58 height 25
click at [366, 142] on div "Mon 15" at bounding box center [341, 162] width 58 height 54
click at [621, 104] on icon "ChevronDown" at bounding box center [621, 100] width 12 height 12
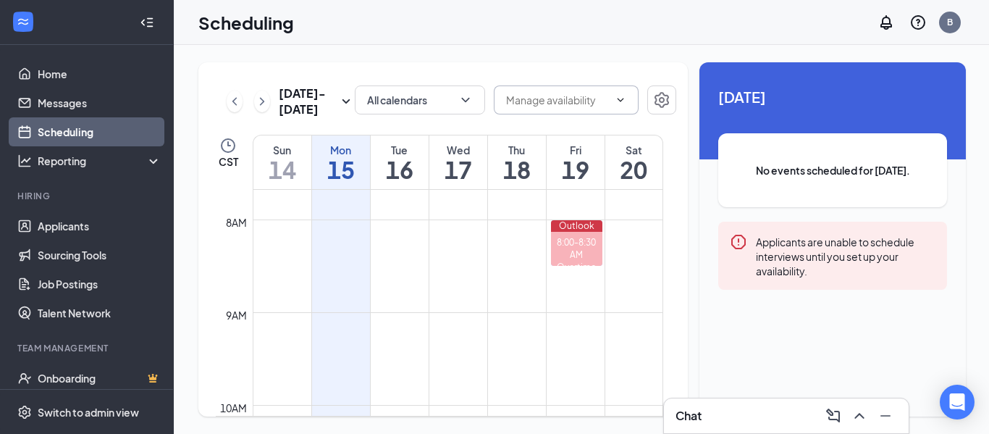
click at [565, 100] on input "text" at bounding box center [557, 100] width 103 height 16
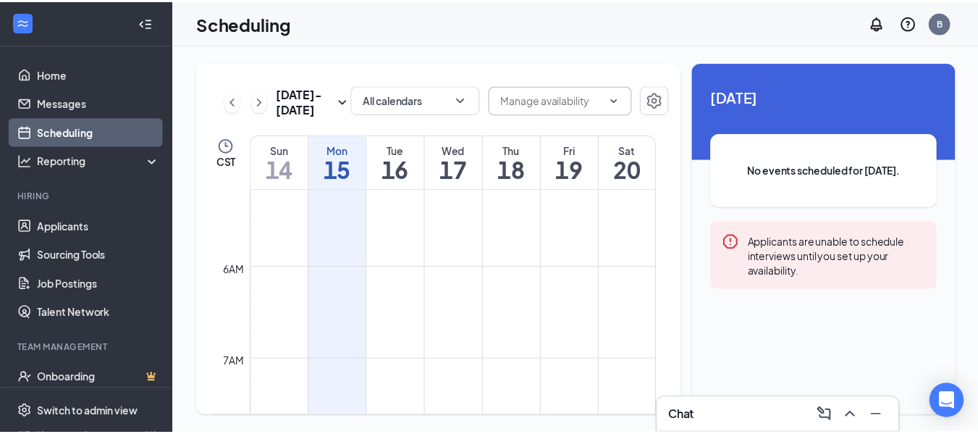
scroll to position [480, 0]
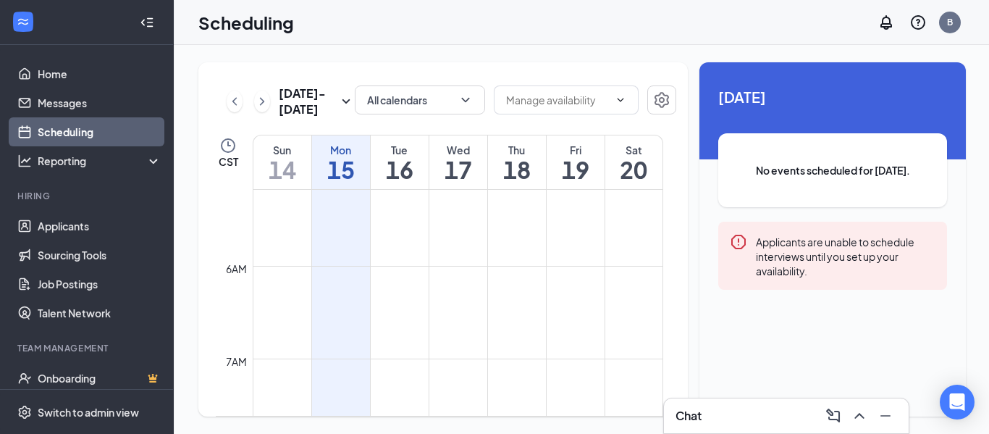
drag, startPoint x: 347, startPoint y: 224, endPoint x: 386, endPoint y: 47, distance: 180.9
click at [386, 47] on div "Sep 14 - Sep 20 All calendars Delete all availability CST Sun 14 Mon 15 Tue 16 …" at bounding box center [582, 239] width 817 height 389
click at [106, 252] on link "Sourcing Tools" at bounding box center [100, 254] width 124 height 29
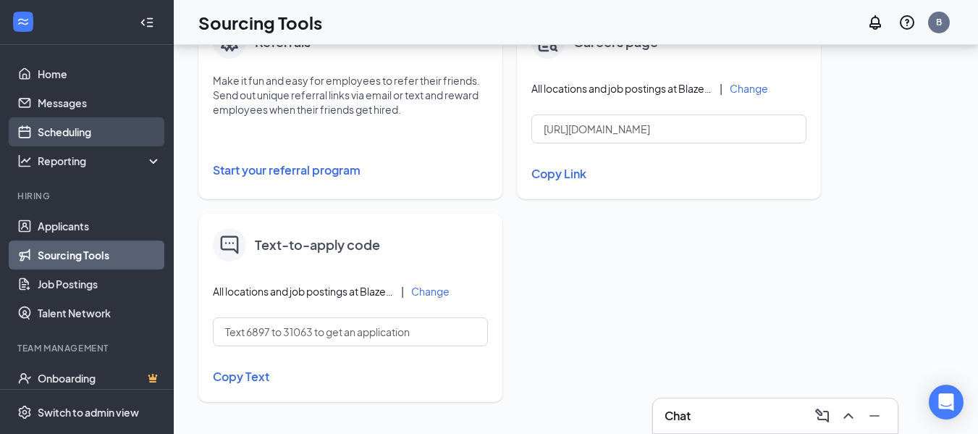
click at [98, 126] on link "Scheduling" at bounding box center [100, 131] width 124 height 29
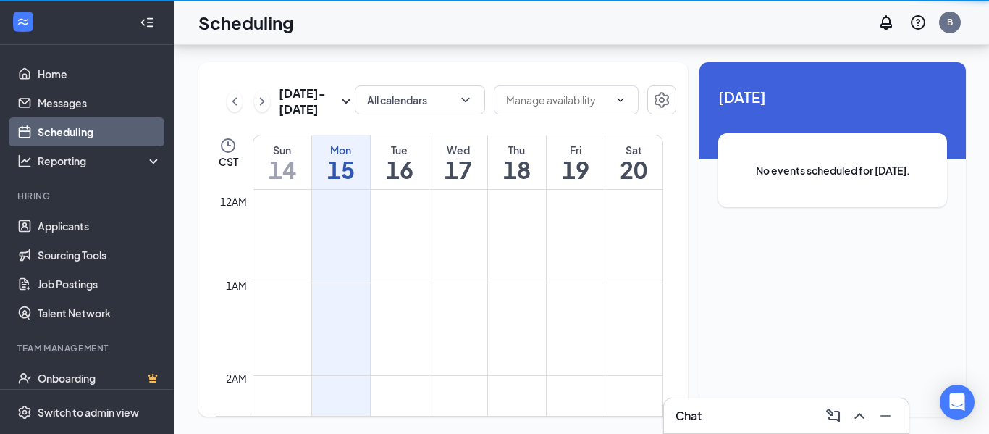
scroll to position [712, 0]
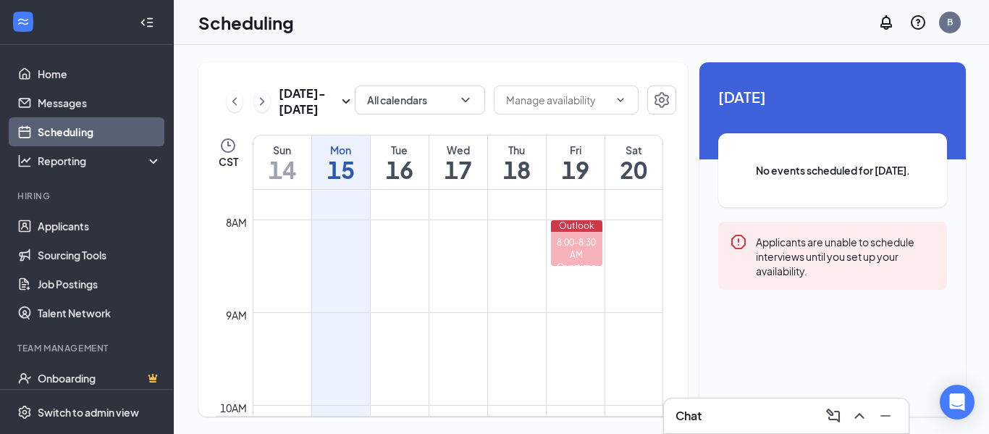
click at [62, 125] on link "Scheduling" at bounding box center [100, 131] width 124 height 29
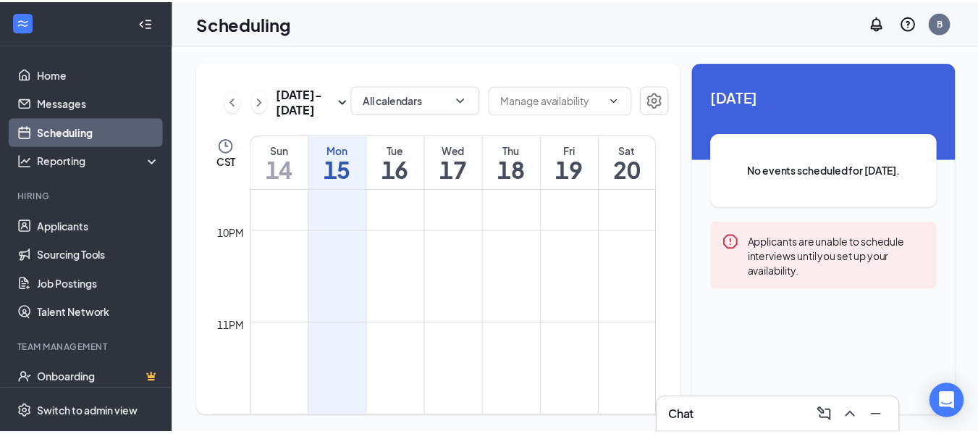
scroll to position [0, 0]
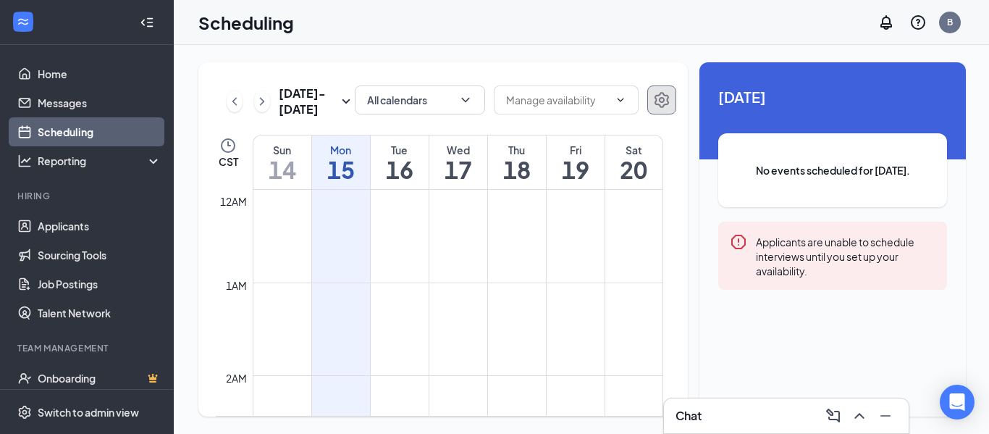
click at [659, 96] on icon "Settings" at bounding box center [661, 99] width 17 height 17
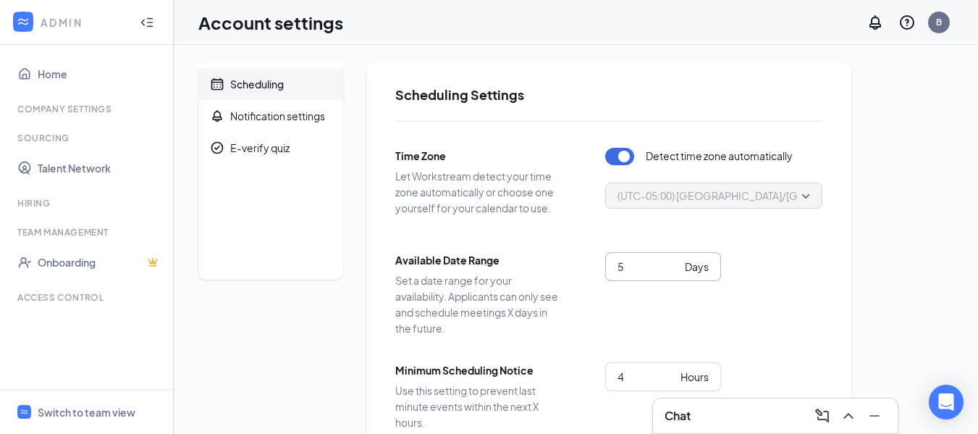
click at [667, 258] on span "5 Days" at bounding box center [663, 266] width 116 height 29
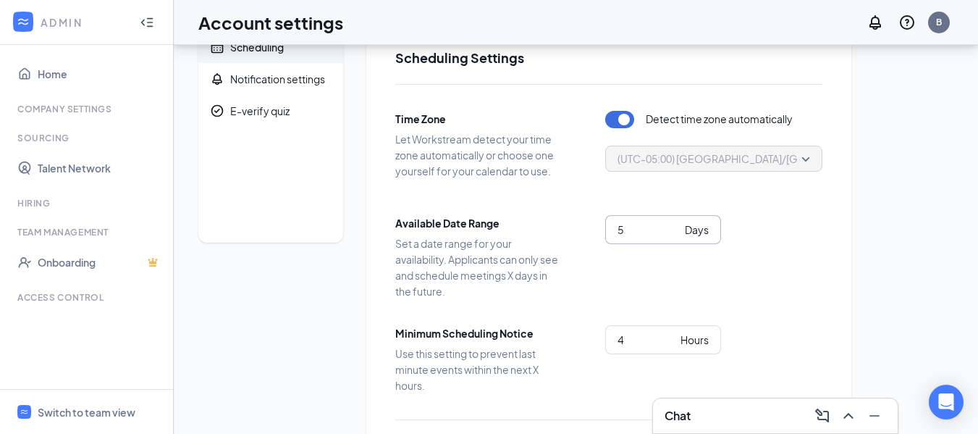
scroll to position [72, 0]
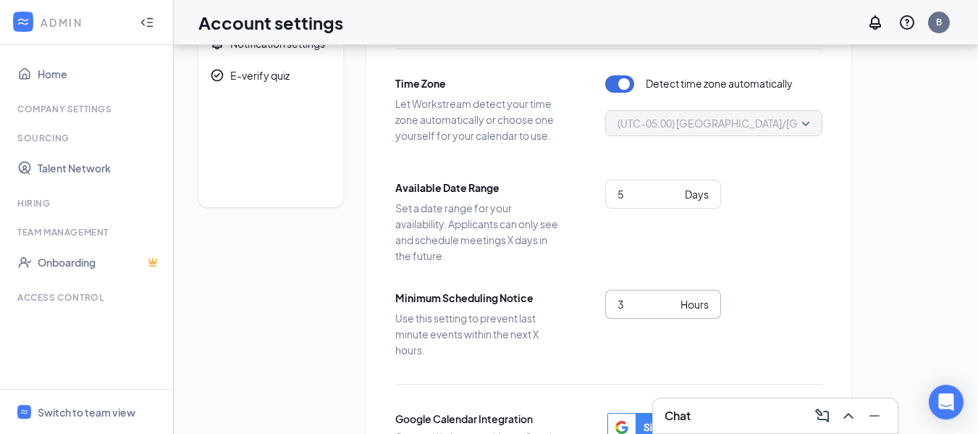
click at [669, 310] on input "3" at bounding box center [645, 304] width 57 height 16
type input "4"
click at [672, 300] on input "4" at bounding box center [645, 304] width 57 height 16
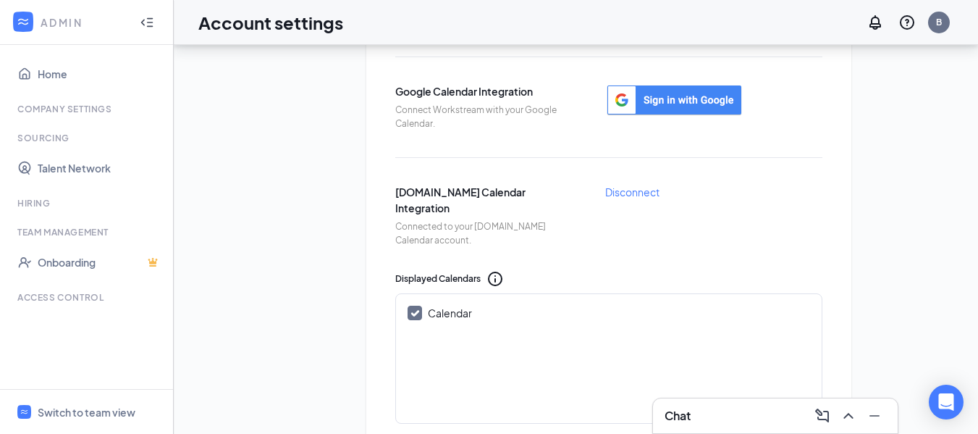
scroll to position [398, 0]
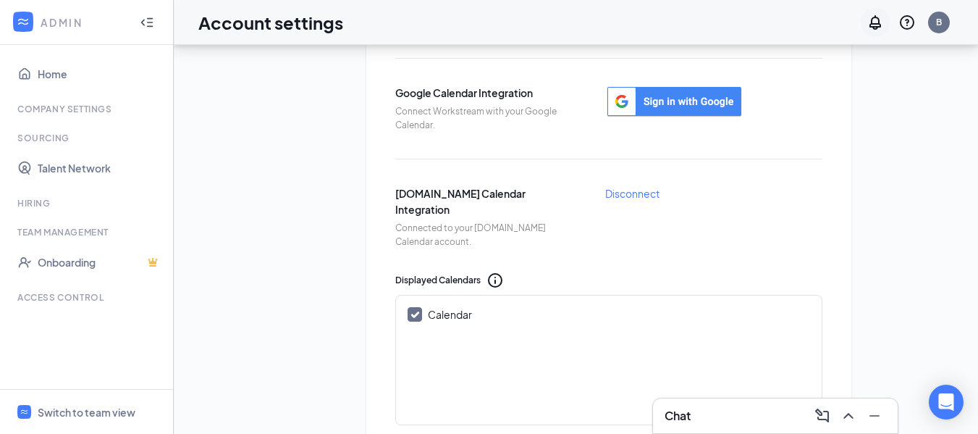
click at [864, 23] on div at bounding box center [875, 22] width 29 height 29
click at [875, 26] on icon "Notifications" at bounding box center [875, 22] width 12 height 14
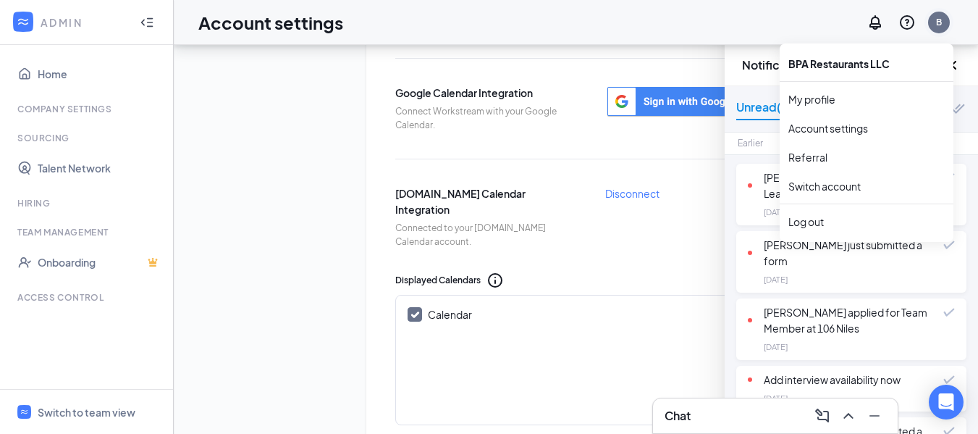
click at [932, 24] on div "B" at bounding box center [939, 23] width 22 height 22
click at [864, 128] on link "Account settings" at bounding box center [866, 128] width 156 height 14
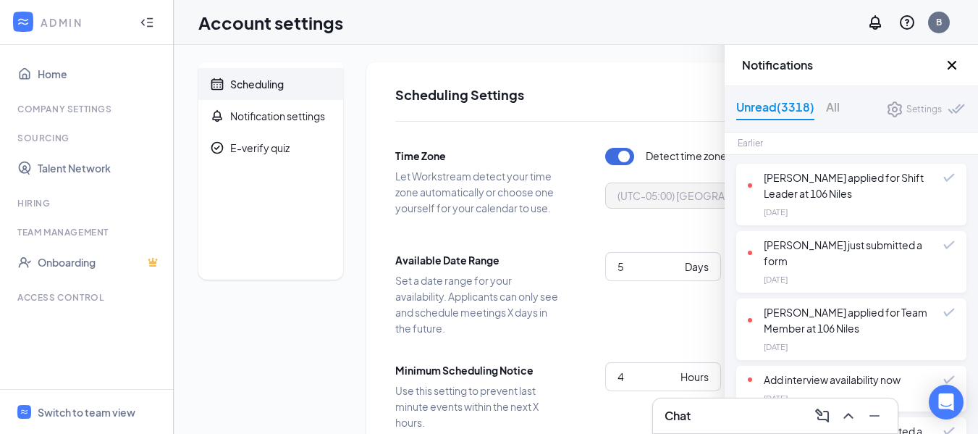
click at [958, 63] on icon "Cross" at bounding box center [951, 64] width 17 height 17
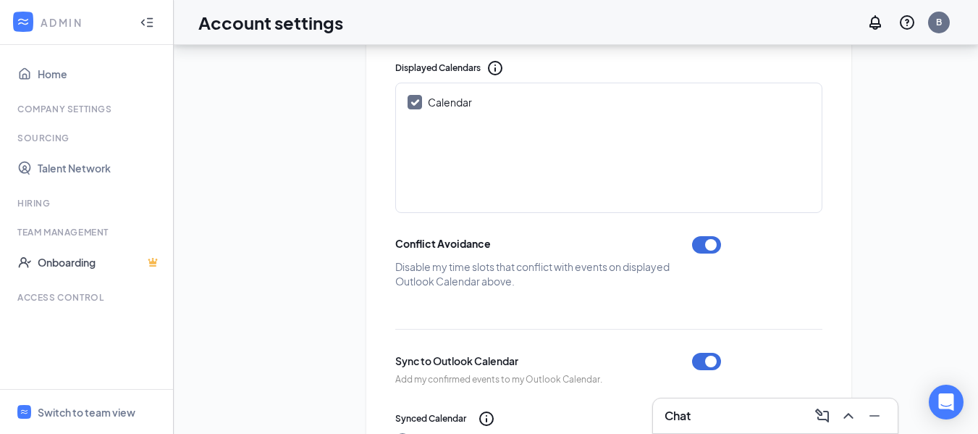
scroll to position [543, 0]
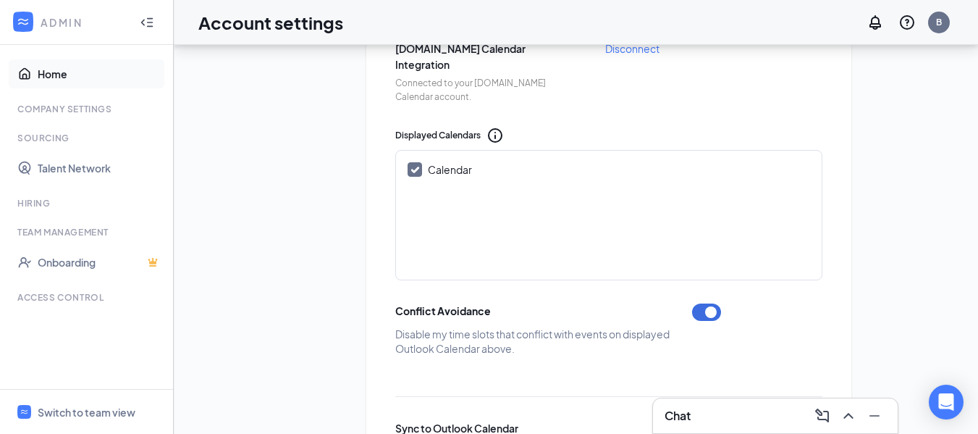
click at [39, 71] on link "Home" at bounding box center [100, 73] width 124 height 29
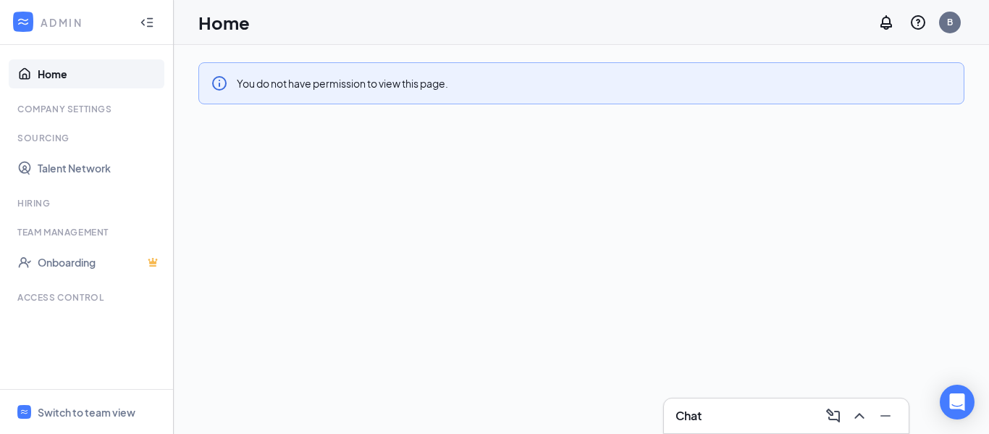
click at [81, 295] on div "Access control" at bounding box center [87, 297] width 141 height 12
click at [72, 19] on div "ADMIN" at bounding box center [84, 22] width 86 height 14
click at [88, 406] on div "Switch to team view" at bounding box center [87, 412] width 98 height 14
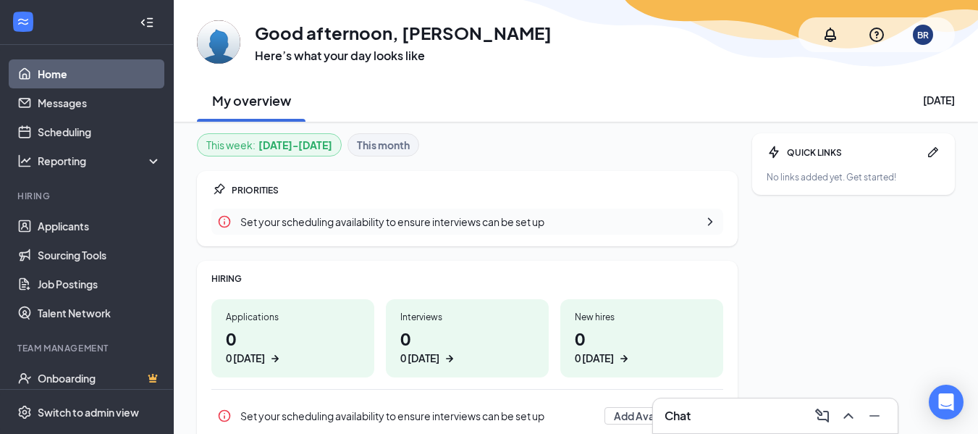
click at [710, 219] on icon "ChevronRight" at bounding box center [710, 221] width 14 height 14
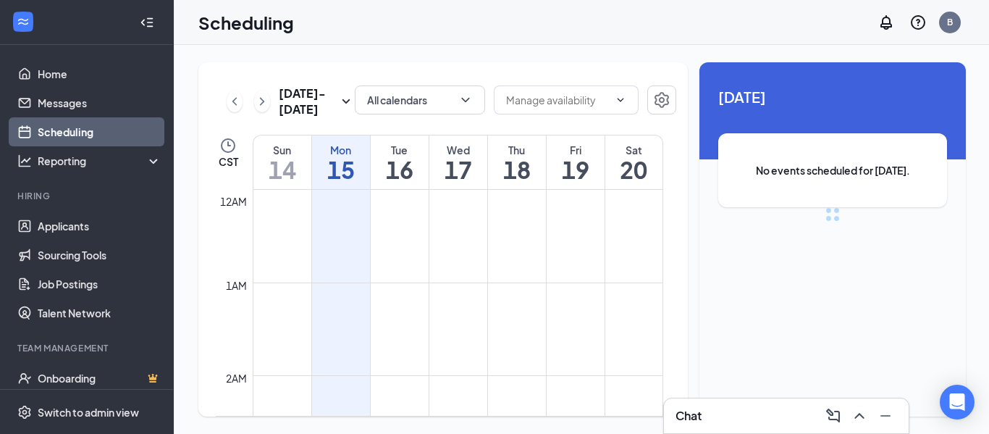
scroll to position [712, 0]
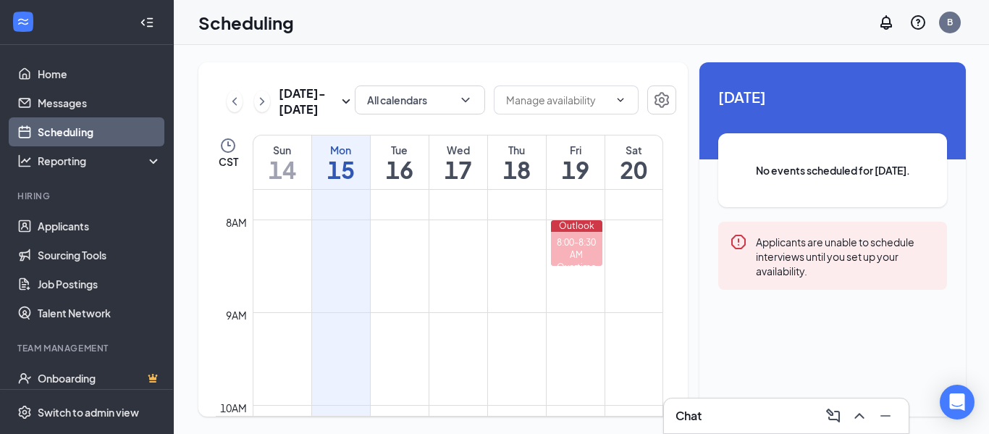
click at [342, 154] on div "Mon" at bounding box center [341, 150] width 58 height 14
click at [341, 179] on h1 "15" at bounding box center [341, 169] width 58 height 25
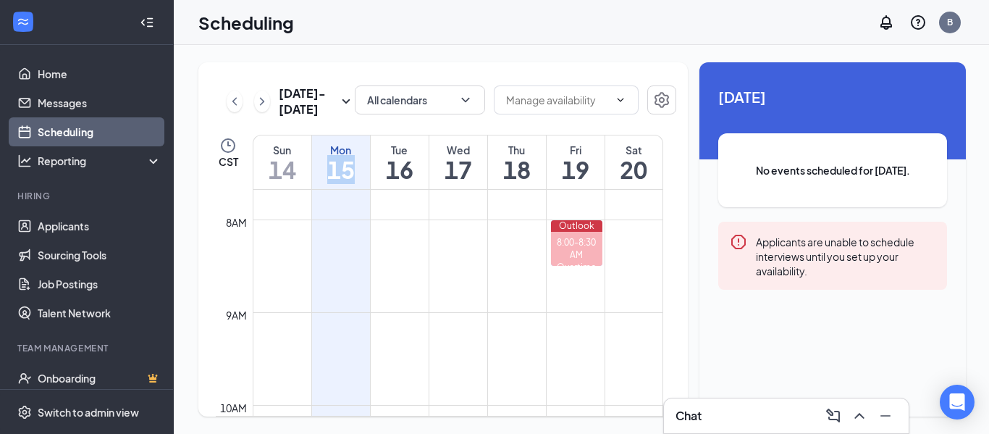
click at [341, 179] on h1 "15" at bounding box center [341, 169] width 58 height 25
click at [333, 245] on td at bounding box center [458, 253] width 410 height 23
drag, startPoint x: 333, startPoint y: 245, endPoint x: 279, endPoint y: 282, distance: 65.7
click at [282, 284] on td at bounding box center [458, 277] width 410 height 23
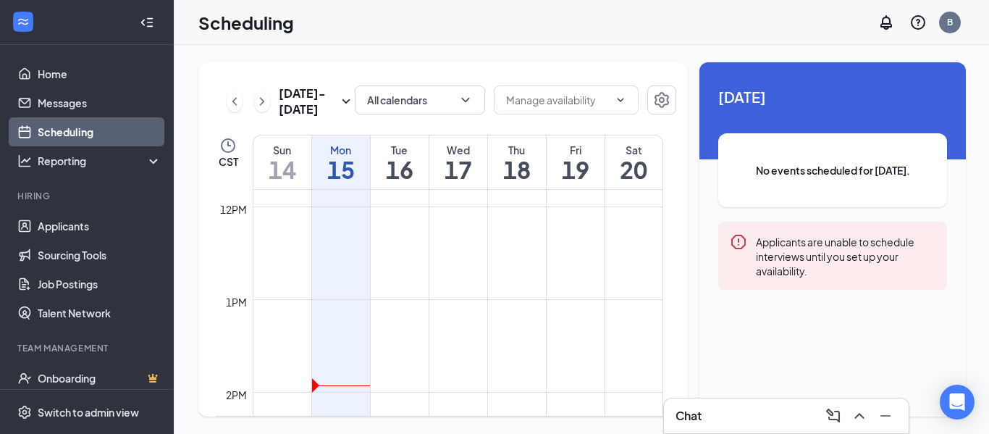
scroll to position [1218, 0]
click at [324, 264] on td at bounding box center [458, 256] width 410 height 23
click at [318, 350] on td at bounding box center [458, 345] width 410 height 23
click at [317, 351] on td at bounding box center [458, 345] width 410 height 23
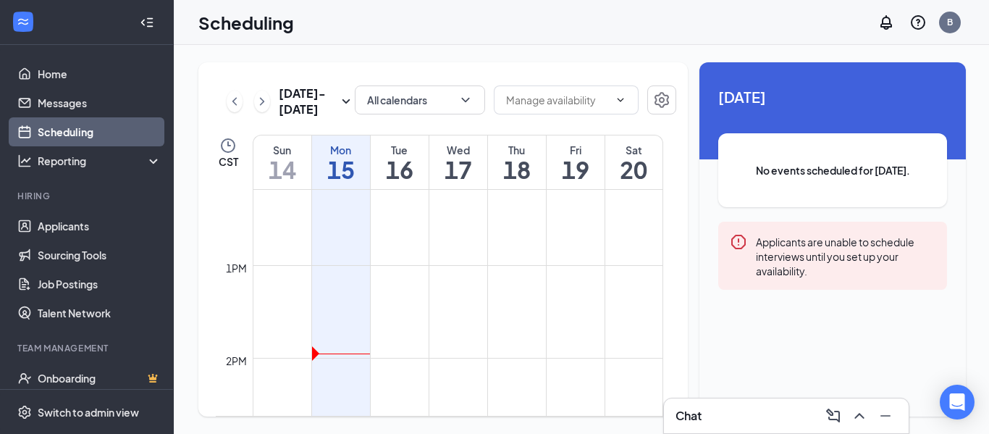
click at [317, 351] on td at bounding box center [458, 345] width 410 height 23
drag, startPoint x: 317, startPoint y: 351, endPoint x: 329, endPoint y: 324, distance: 29.8
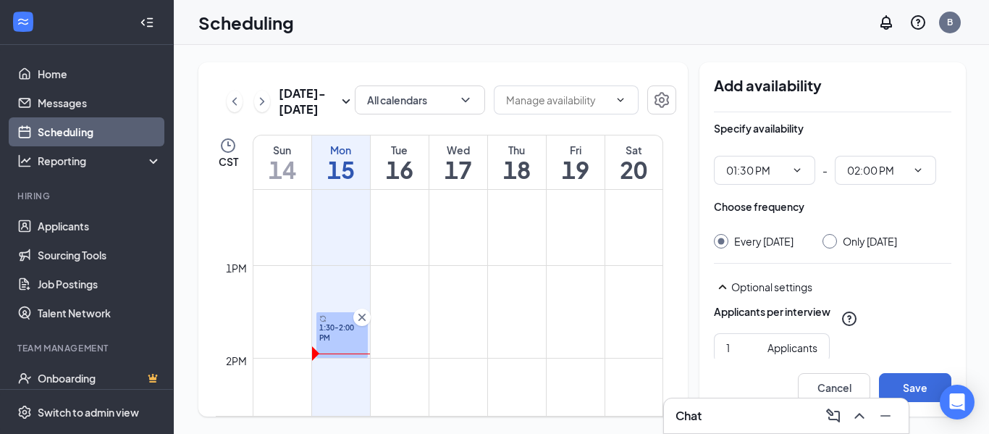
click at [360, 312] on icon "Cross" at bounding box center [362, 317] width 14 height 14
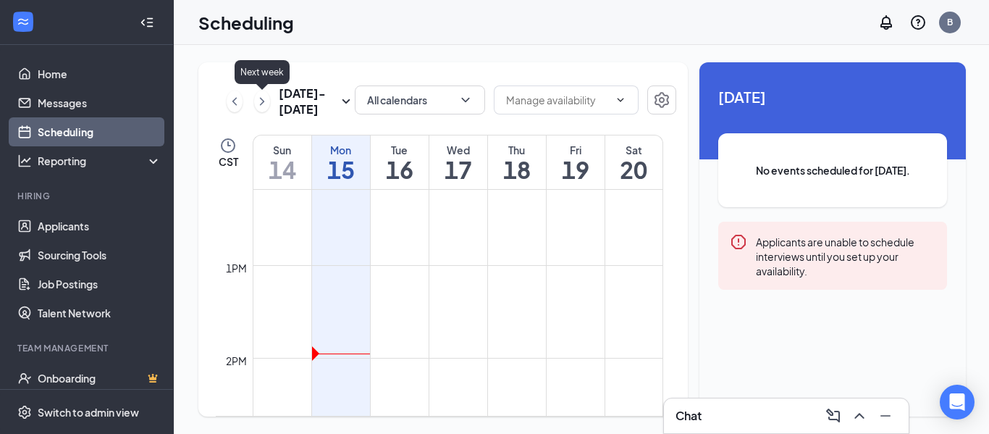
click at [256, 99] on icon "ChevronRight" at bounding box center [262, 101] width 14 height 17
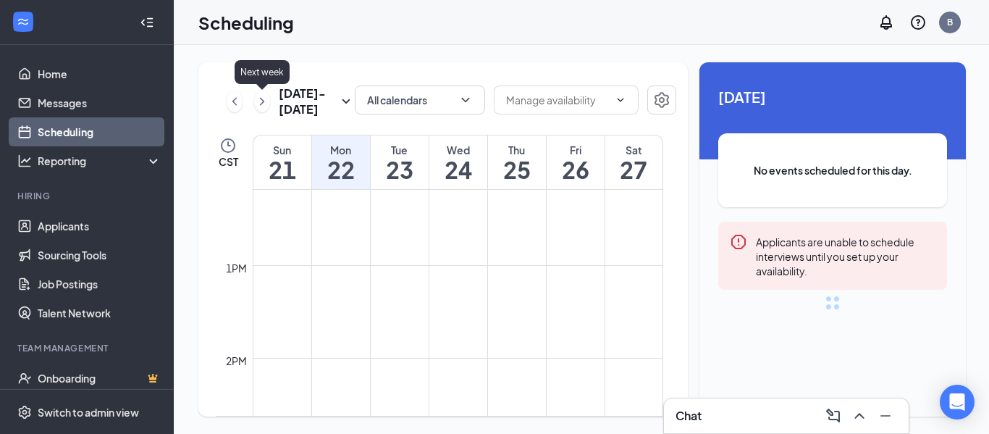
scroll to position [712, 0]
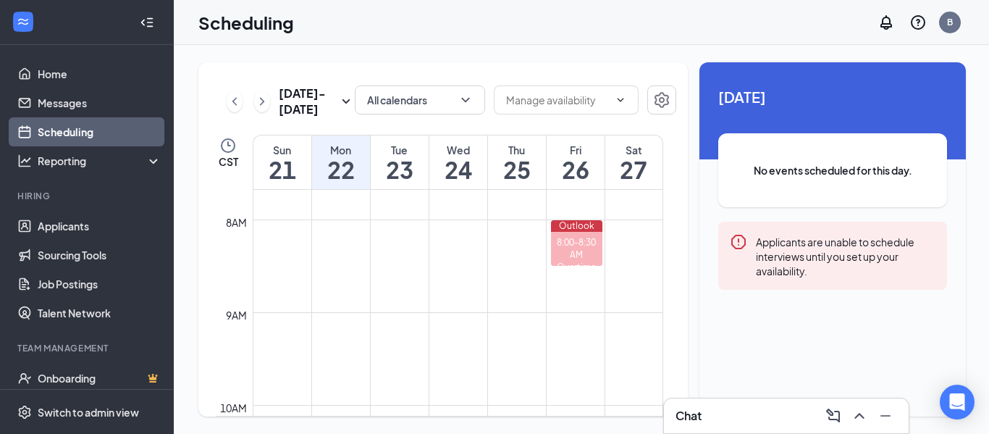
click at [308, 240] on td at bounding box center [458, 230] width 410 height 23
click at [334, 149] on div "Mon" at bounding box center [341, 150] width 58 height 14
drag, startPoint x: 357, startPoint y: 144, endPoint x: 327, endPoint y: 286, distance: 144.9
click at [322, 311] on td at bounding box center [458, 300] width 410 height 23
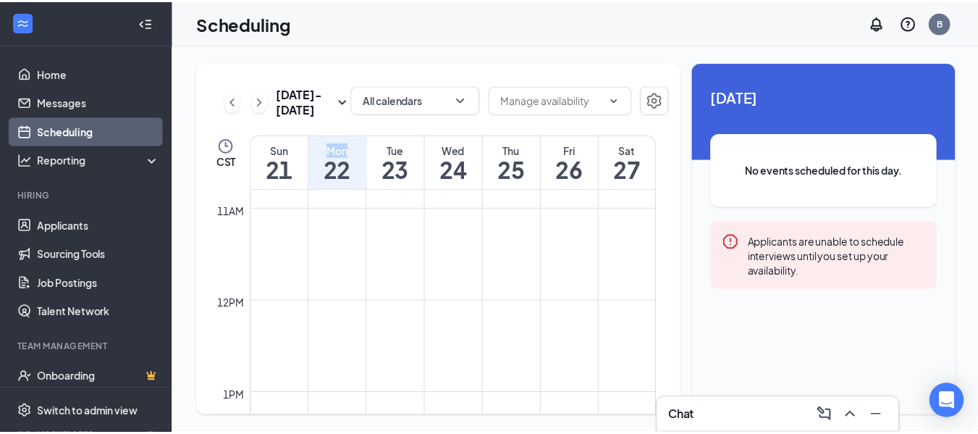
scroll to position [0, 0]
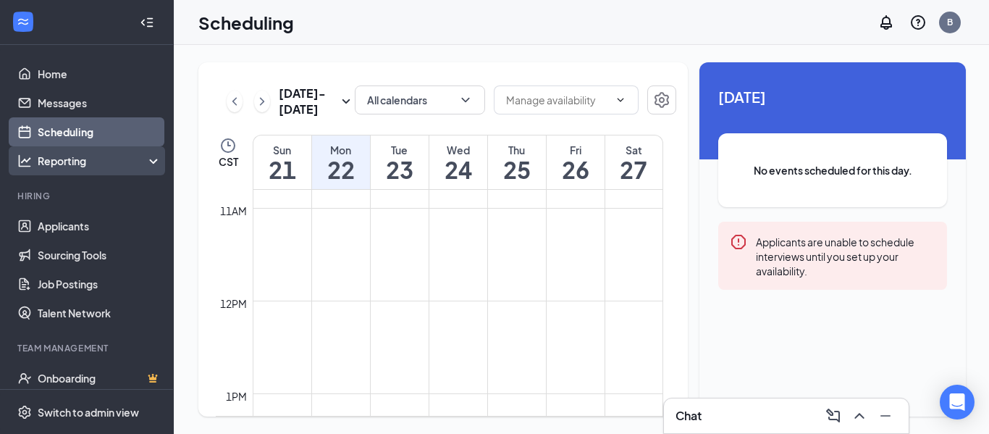
click at [78, 166] on div "Reporting" at bounding box center [100, 160] width 125 height 14
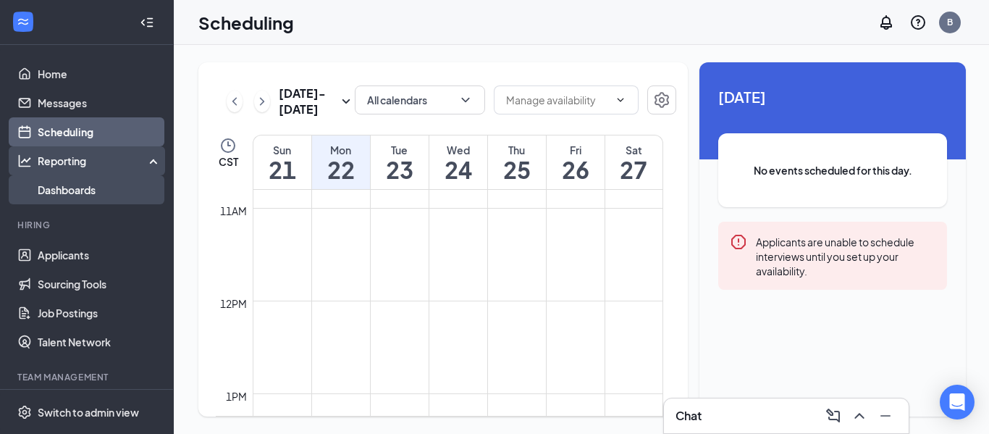
click at [77, 188] on link "Dashboards" at bounding box center [100, 189] width 124 height 29
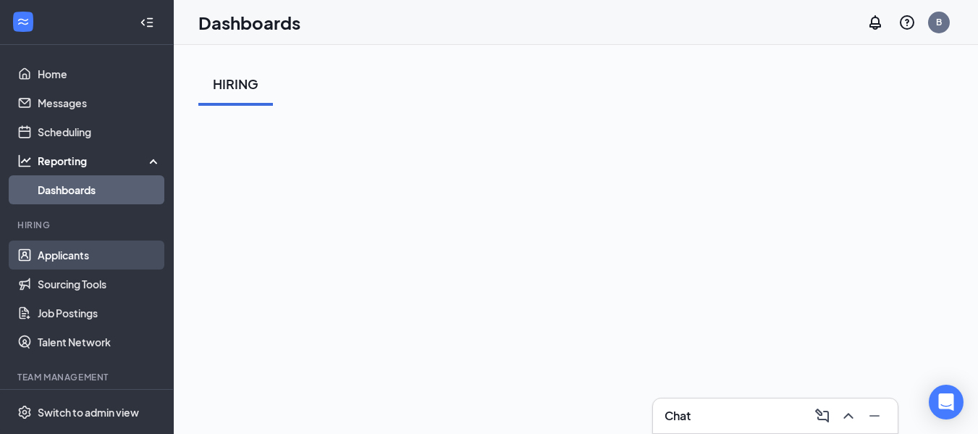
click at [64, 253] on link "Applicants" at bounding box center [100, 254] width 124 height 29
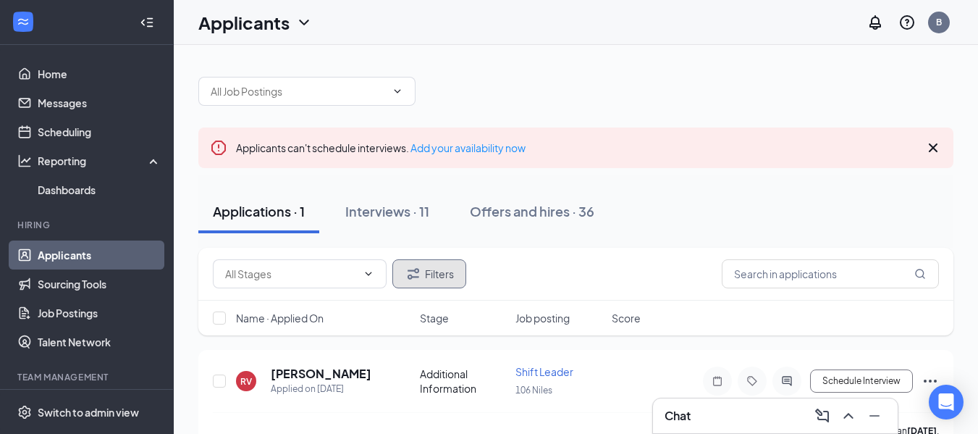
click at [445, 274] on button "Filters" at bounding box center [429, 273] width 74 height 29
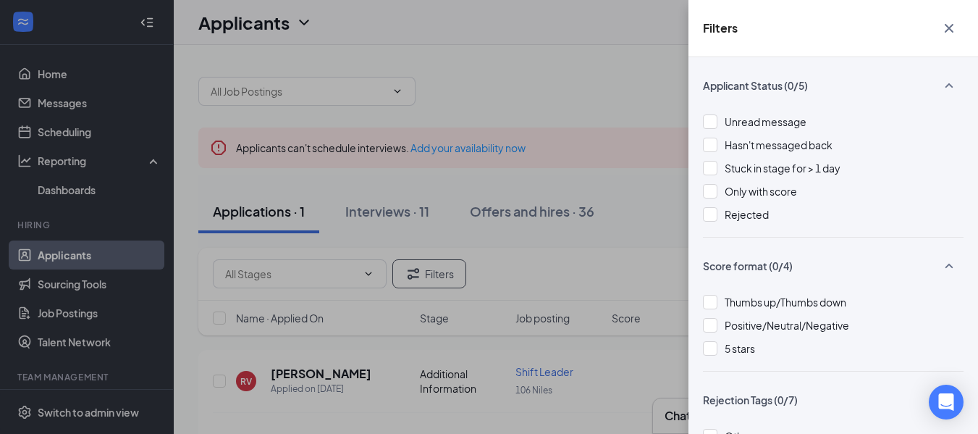
click at [488, 77] on div "Filters Applicant Status (0/5) Unread message Hasn't messaged back Stuck in sta…" at bounding box center [489, 217] width 978 height 434
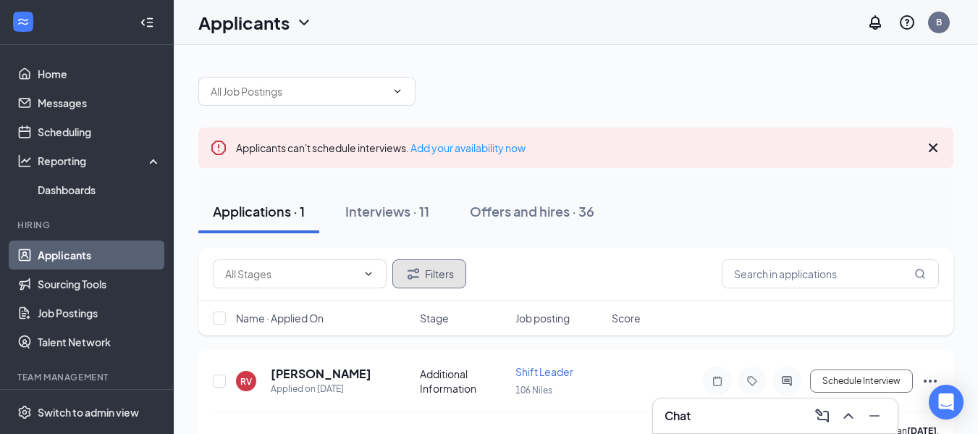
scroll to position [32, 0]
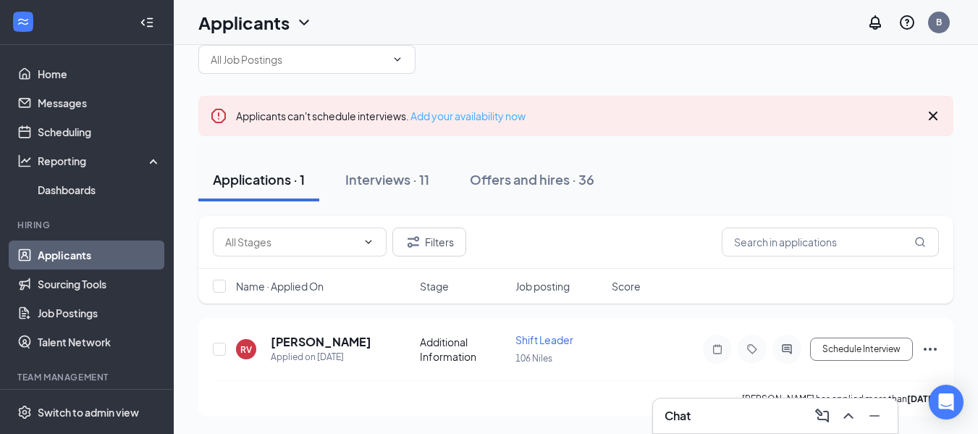
click at [465, 117] on link "Add your availability now" at bounding box center [467, 115] width 115 height 13
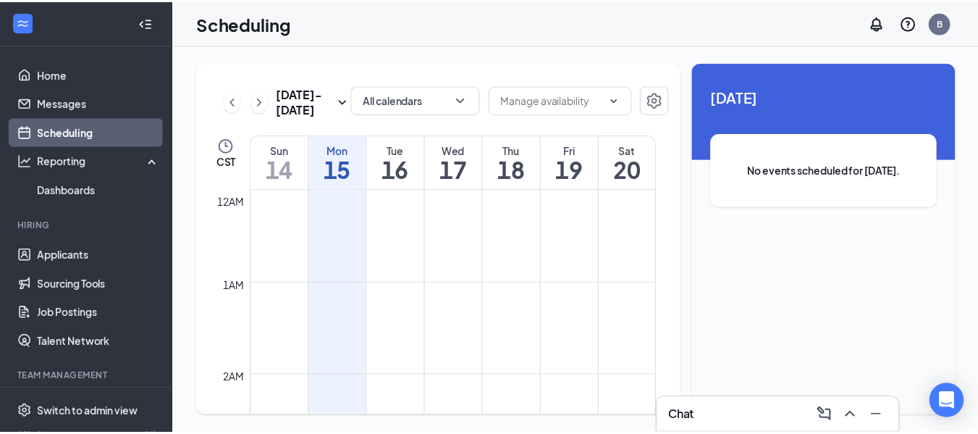
scroll to position [712, 0]
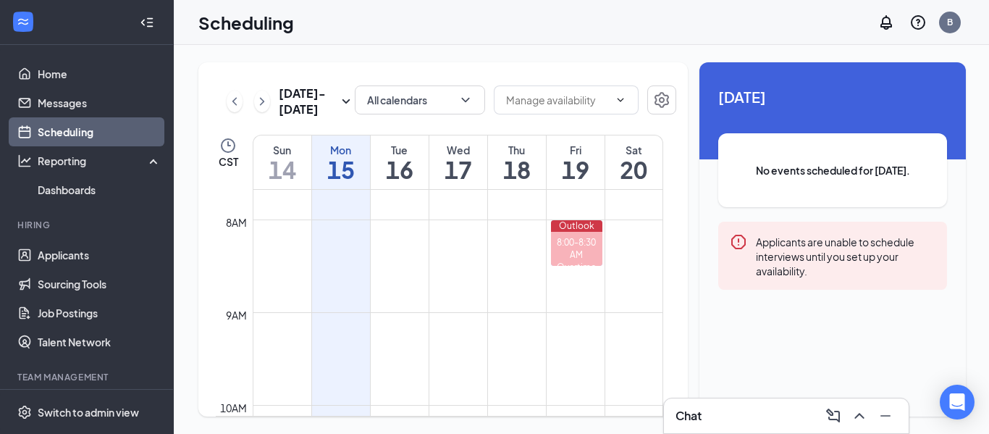
click at [394, 250] on td at bounding box center [458, 253] width 410 height 23
click at [777, 258] on div "Applicants are unable to schedule interviews until you set up your availability." at bounding box center [846, 255] width 180 height 45
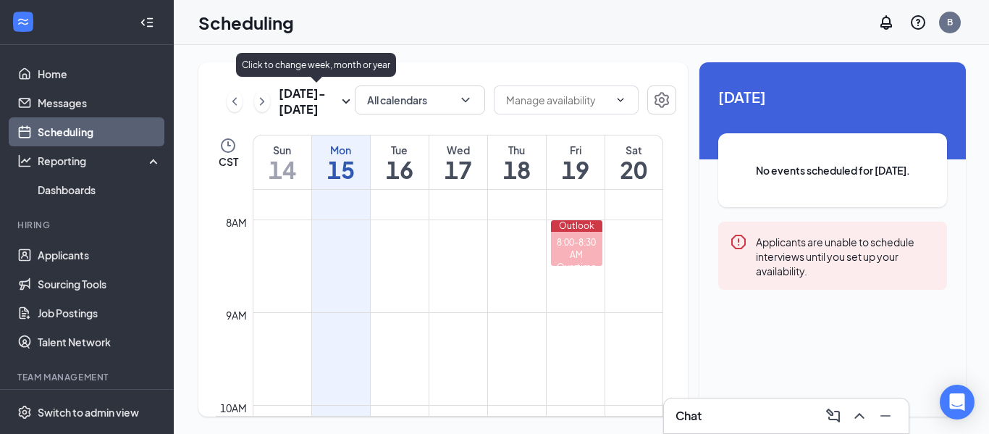
click at [345, 100] on icon "SmallChevronDown" at bounding box center [345, 101] width 17 height 17
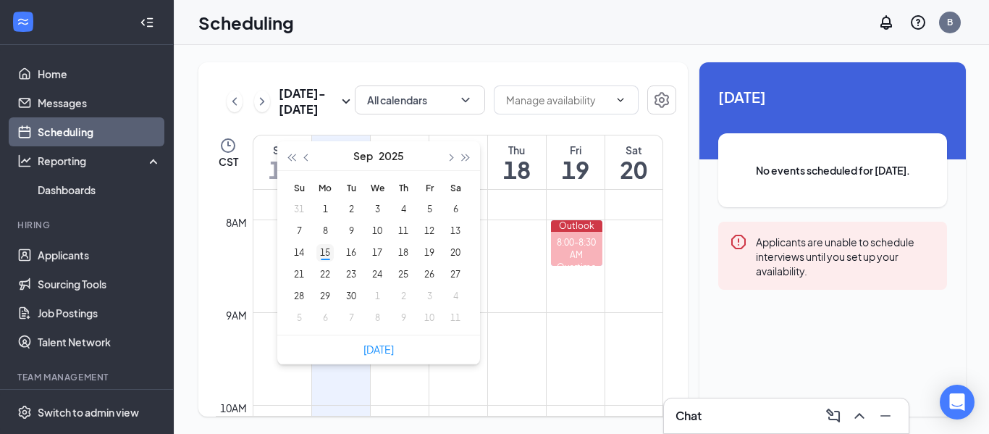
type input "2025-09-15"
click at [325, 254] on div "15" at bounding box center [324, 252] width 17 height 17
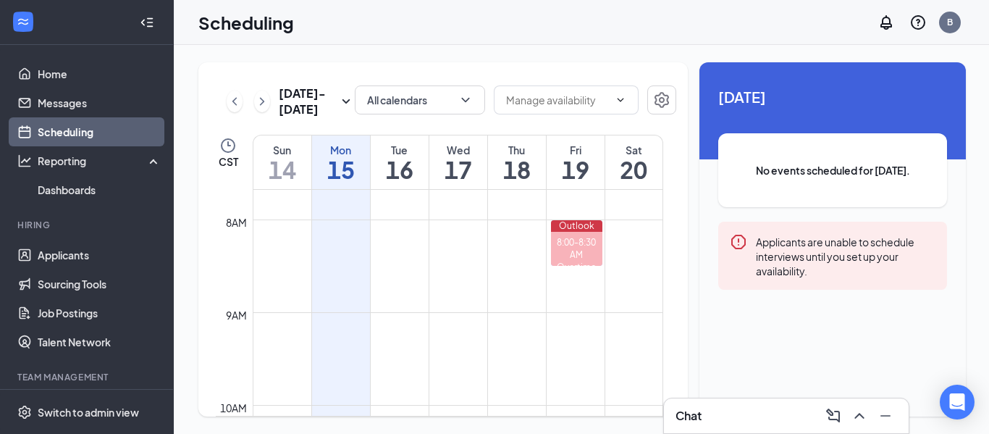
click at [325, 254] on td at bounding box center [458, 253] width 410 height 23
click at [465, 105] on icon "ChevronDown" at bounding box center [465, 100] width 14 height 14
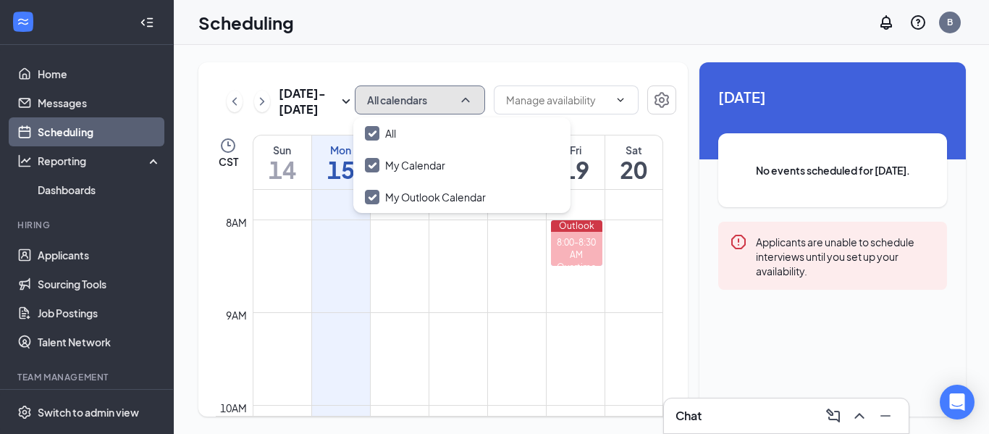
click at [465, 105] on icon "ChevronUp" at bounding box center [465, 100] width 14 height 14
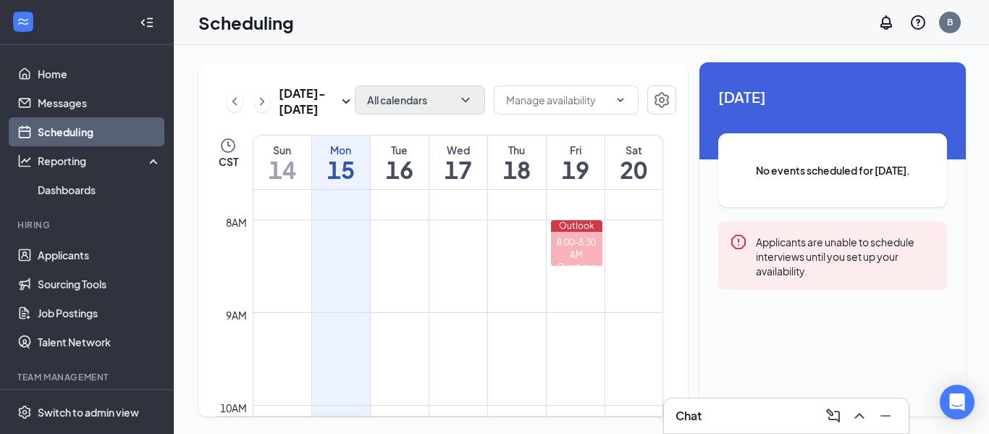
click at [640, 101] on div "All calendars" at bounding box center [515, 101] width 321 height 32
click at [612, 101] on span at bounding box center [619, 100] width 14 height 12
click at [625, 100] on span at bounding box center [566, 99] width 145 height 29
click at [622, 100] on icon "ChevronDown" at bounding box center [621, 100] width 12 height 12
click at [615, 101] on icon "ChevronDown" at bounding box center [621, 100] width 12 height 12
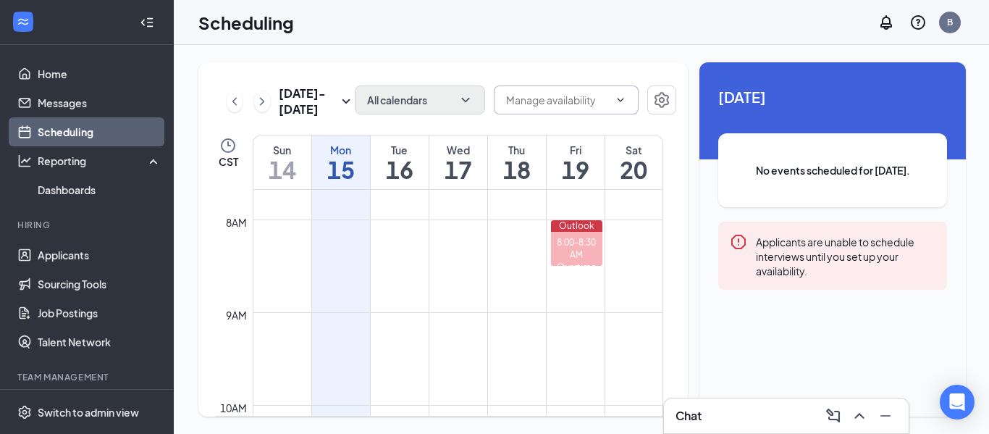
click at [562, 102] on input "text" at bounding box center [557, 100] width 103 height 16
click at [561, 106] on input "text" at bounding box center [557, 100] width 103 height 16
click at [555, 130] on div "Delete all availability" at bounding box center [563, 127] width 95 height 16
type input "Delete all availability"
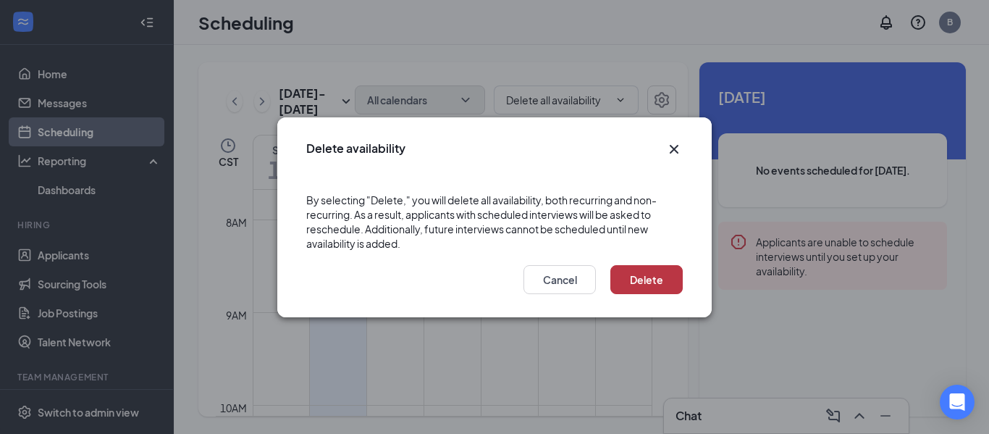
click at [649, 275] on button "Delete" at bounding box center [646, 279] width 72 height 29
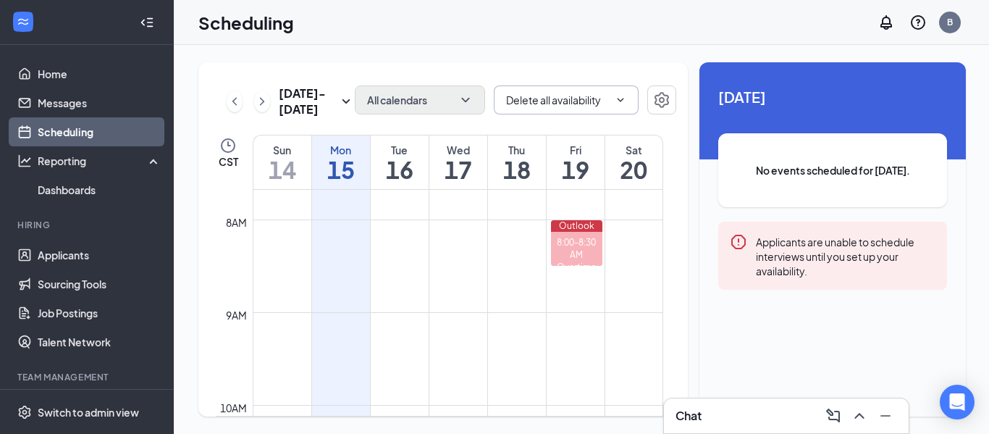
click at [594, 101] on input "Delete all availability" at bounding box center [557, 100] width 103 height 16
click at [559, 98] on input "Delete all availability" at bounding box center [557, 100] width 103 height 16
click at [625, 101] on span "Delete all availability Delete all availability" at bounding box center [566, 99] width 145 height 29
click at [619, 103] on icon "ChevronDown" at bounding box center [621, 100] width 12 height 12
click at [619, 99] on icon "ChevronDown" at bounding box center [621, 100] width 12 height 12
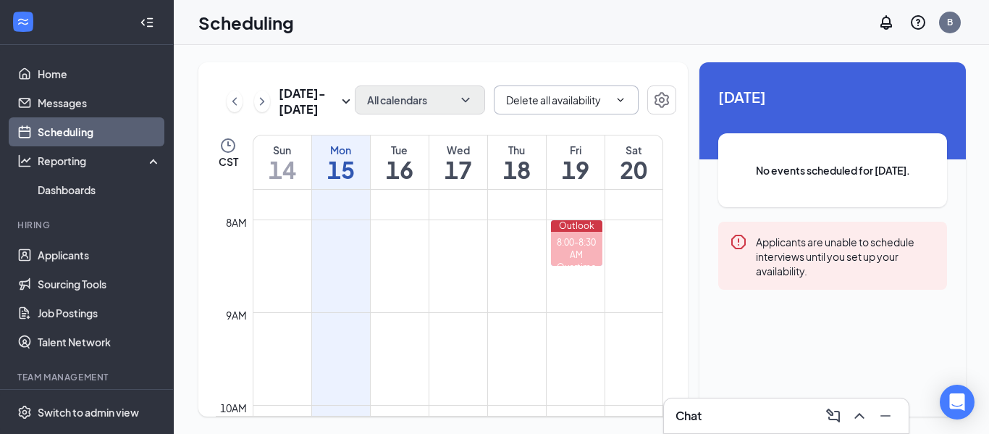
click at [533, 88] on span "Delete all availability Delete all availability" at bounding box center [566, 99] width 145 height 29
click at [528, 97] on input "Delete all availability" at bounding box center [557, 100] width 103 height 16
click at [661, 102] on icon "Settings" at bounding box center [661, 100] width 14 height 16
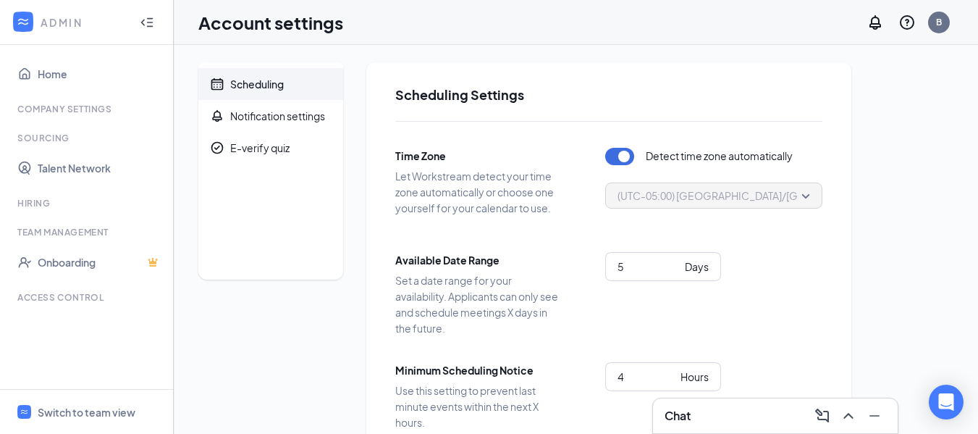
click at [85, 106] on div "Company Settings" at bounding box center [87, 109] width 141 height 12
click at [33, 114] on div "Company Settings" at bounding box center [87, 109] width 141 height 12
click at [26, 150] on li "Sourcing Talent Network" at bounding box center [86, 157] width 173 height 51
click at [284, 89] on div "Scheduling" at bounding box center [257, 84] width 54 height 14
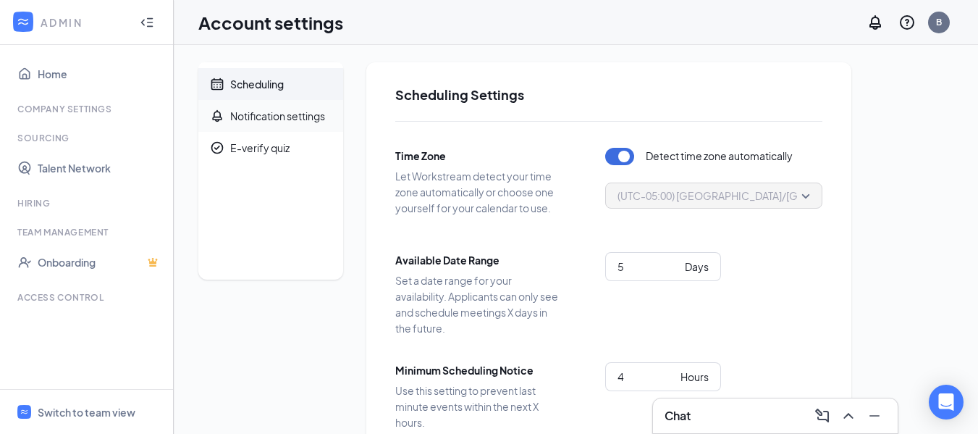
click at [271, 119] on div "Notification settings" at bounding box center [277, 116] width 95 height 14
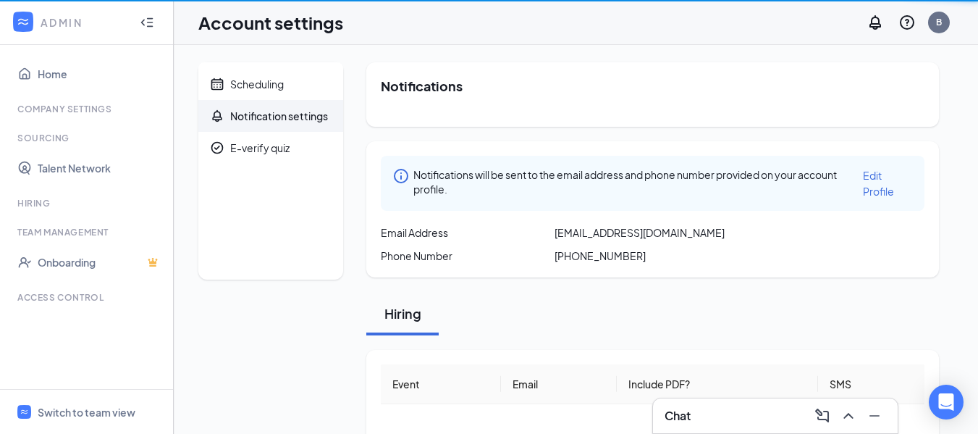
click at [271, 119] on div "Notification settings" at bounding box center [279, 116] width 98 height 14
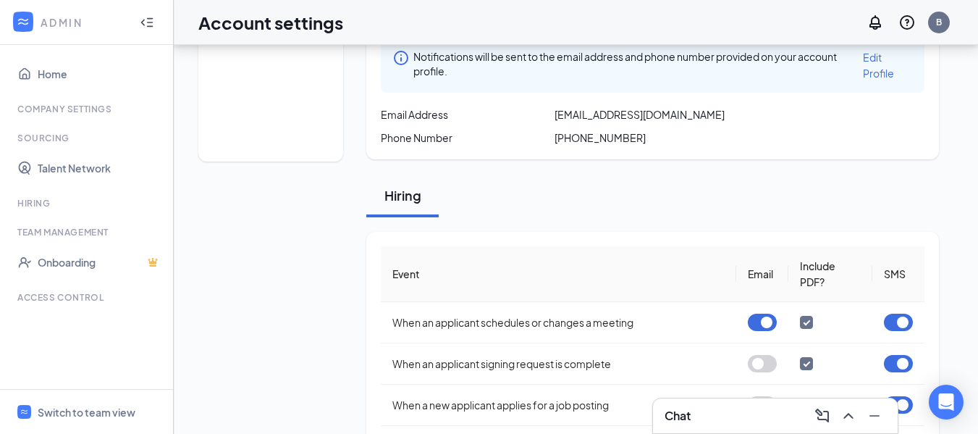
scroll to position [145, 0]
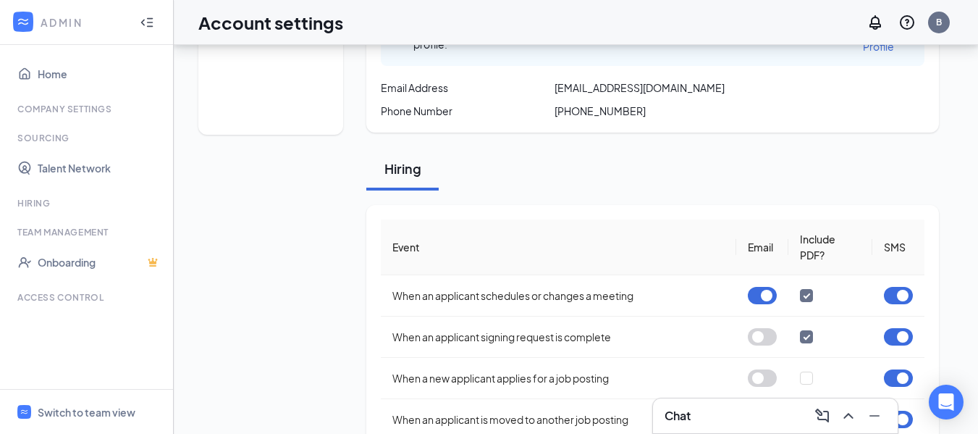
click at [638, 109] on span "+1 (630) 644-4612" at bounding box center [599, 111] width 91 height 14
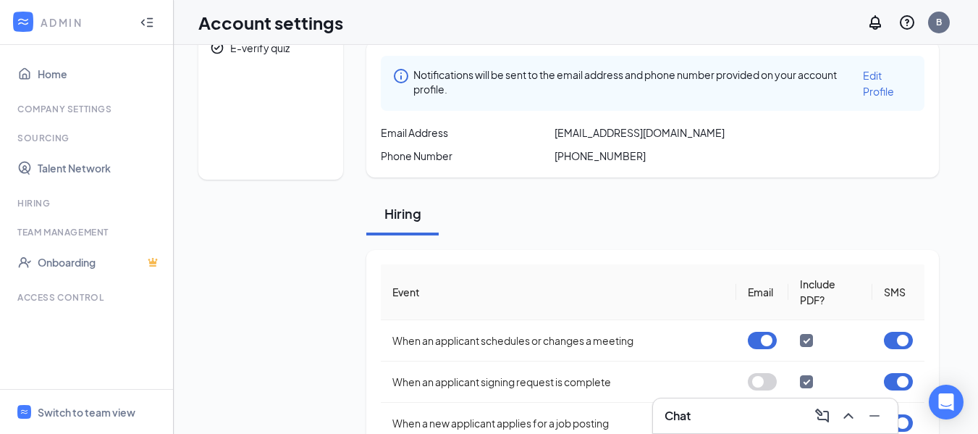
scroll to position [0, 0]
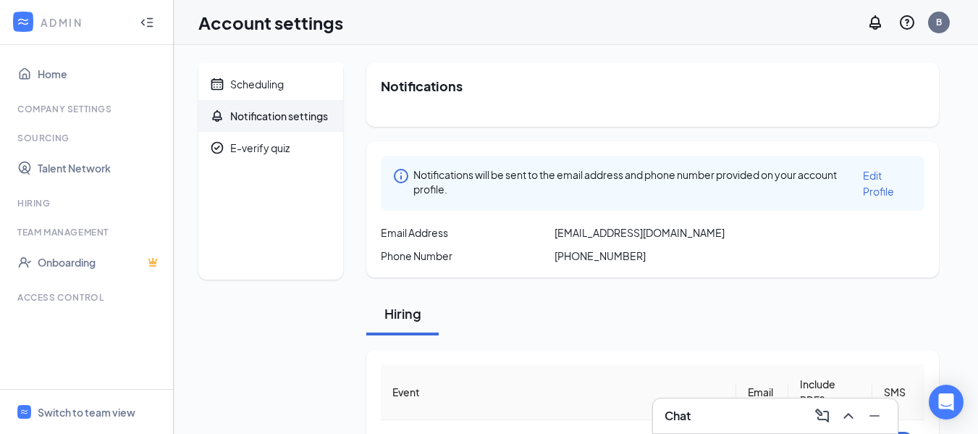
click at [868, 175] on span "Edit Profile" at bounding box center [878, 183] width 31 height 29
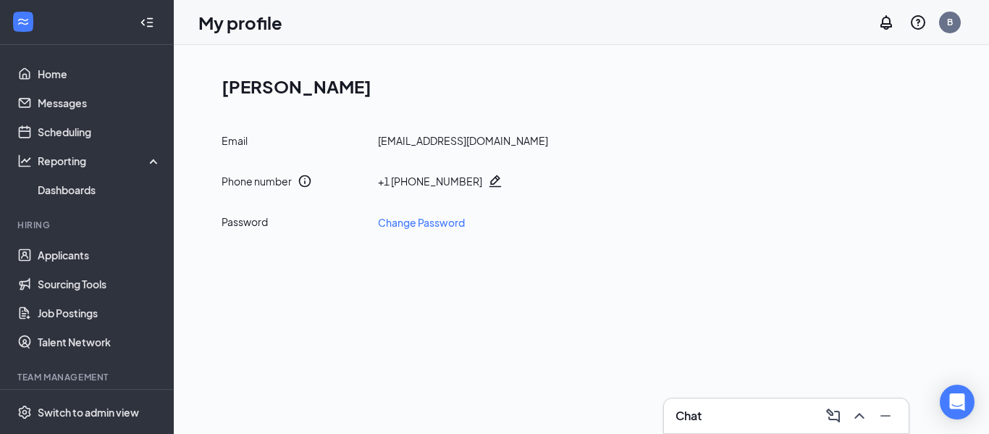
click at [488, 180] on icon "Pencil" at bounding box center [495, 181] width 14 height 14
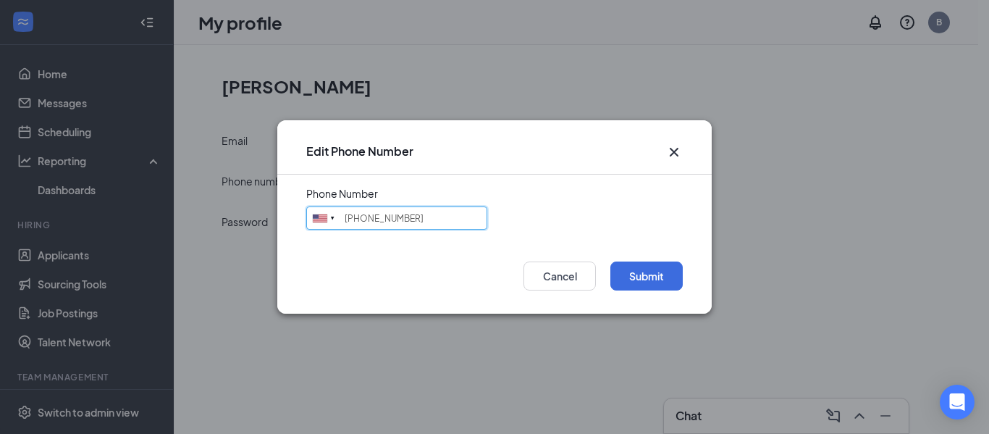
click at [432, 222] on input "(630) 644-4612" at bounding box center [396, 217] width 181 height 23
type input "("
type input "2243418370"
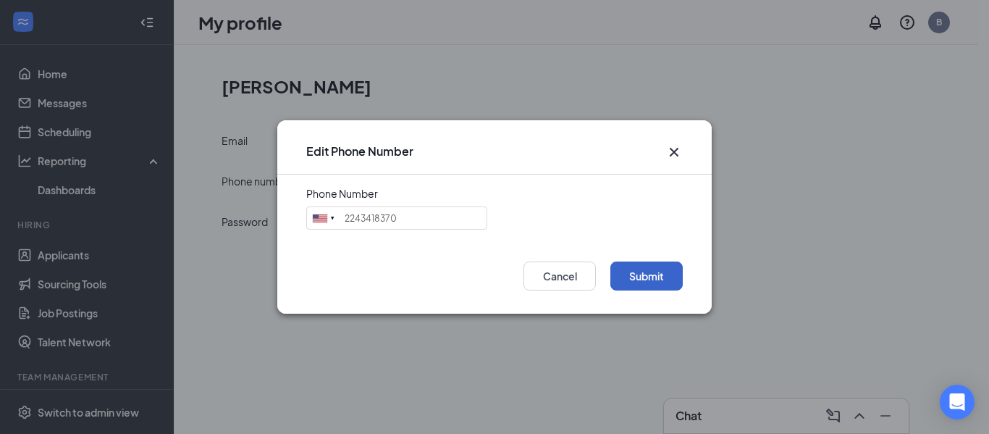
click at [641, 277] on button "Submit" at bounding box center [646, 275] width 72 height 29
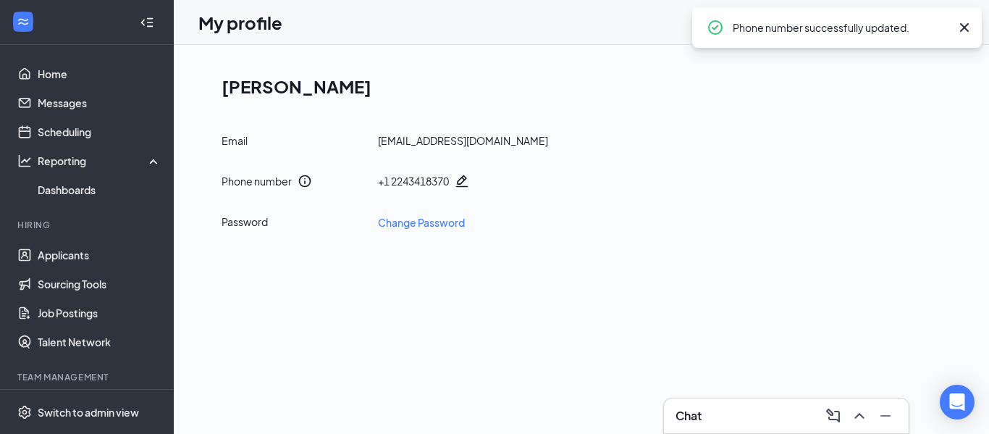
click at [967, 25] on icon "Cross" at bounding box center [963, 27] width 17 height 17
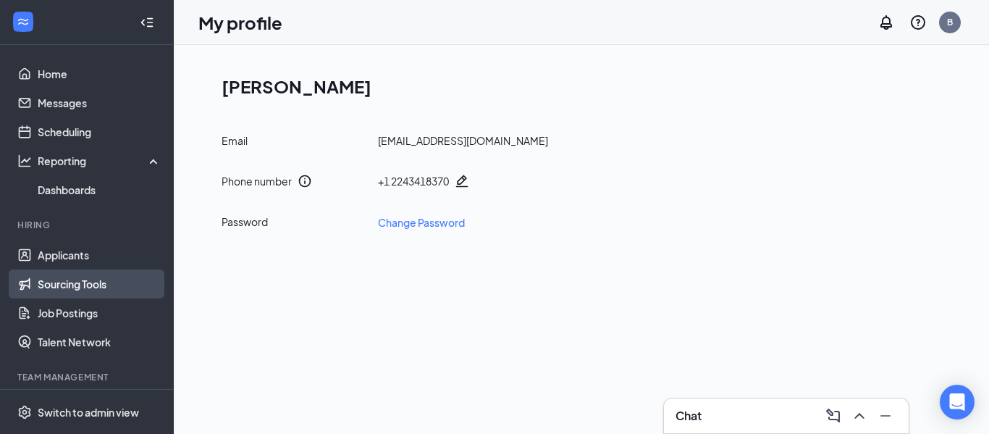
click at [68, 282] on link "Sourcing Tools" at bounding box center [100, 283] width 124 height 29
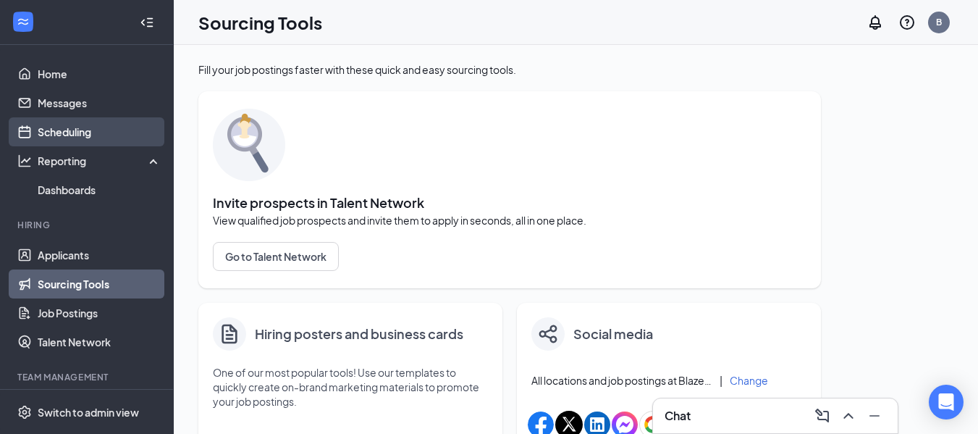
click at [76, 135] on link "Scheduling" at bounding box center [100, 131] width 124 height 29
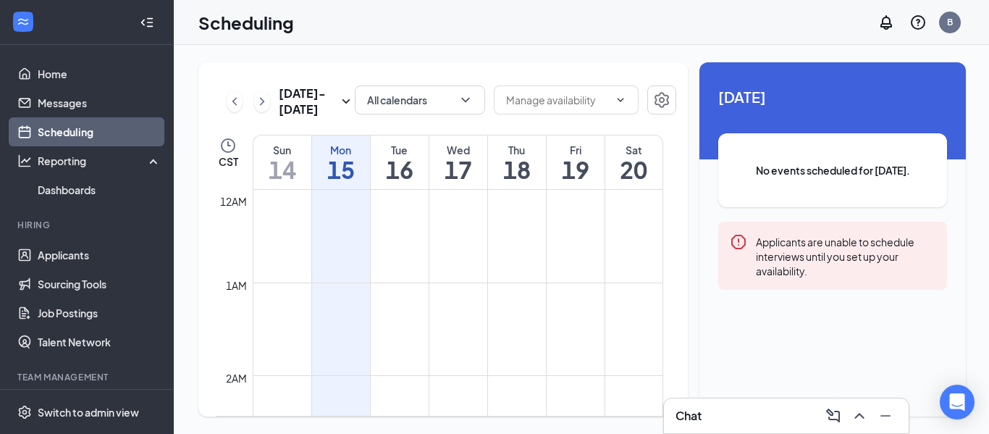
scroll to position [712, 0]
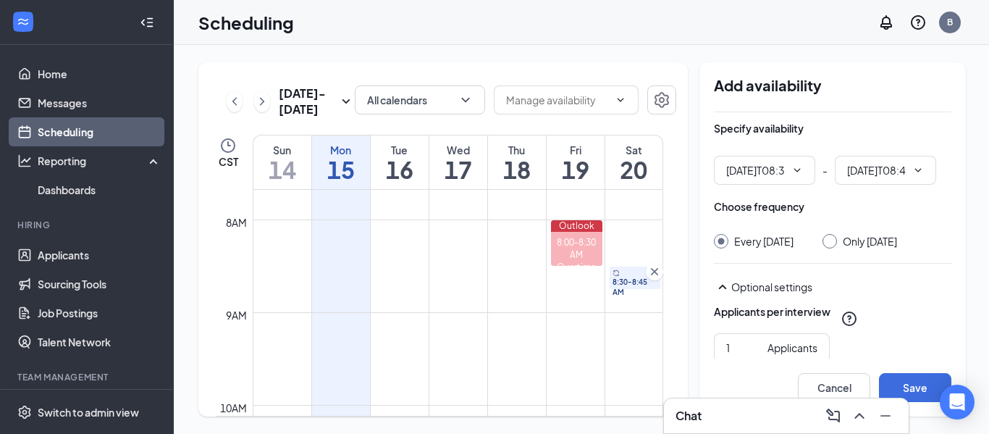
click at [622, 284] on link "8:30-8:45 AM" at bounding box center [634, 277] width 55 height 23
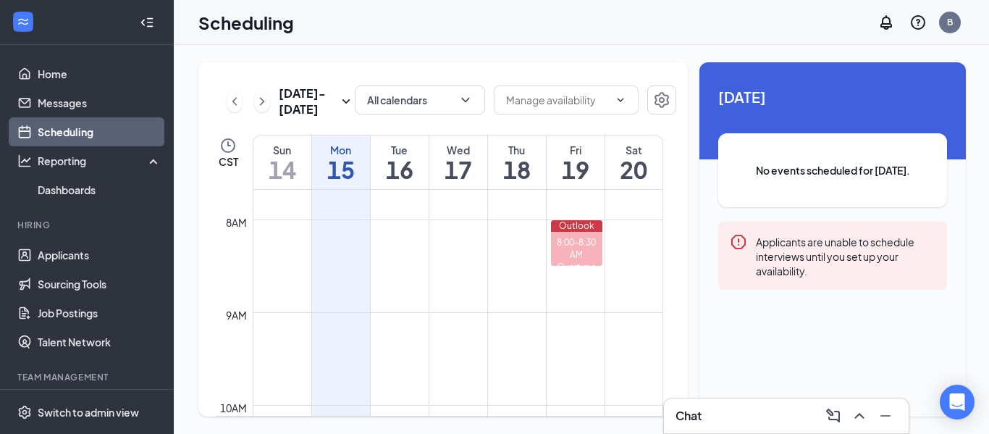
click at [617, 287] on td at bounding box center [458, 277] width 410 height 23
click at [631, 268] on td at bounding box center [458, 277] width 410 height 23
click at [366, 270] on td at bounding box center [458, 277] width 410 height 23
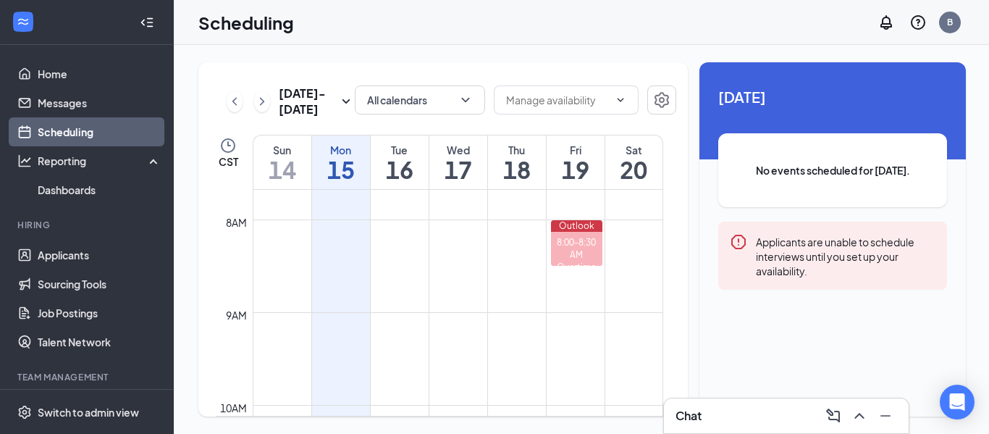
click at [332, 263] on td at bounding box center [458, 253] width 410 height 23
click at [390, 265] on td at bounding box center [458, 253] width 410 height 23
drag, startPoint x: 623, startPoint y: 281, endPoint x: 578, endPoint y: 308, distance: 52.6
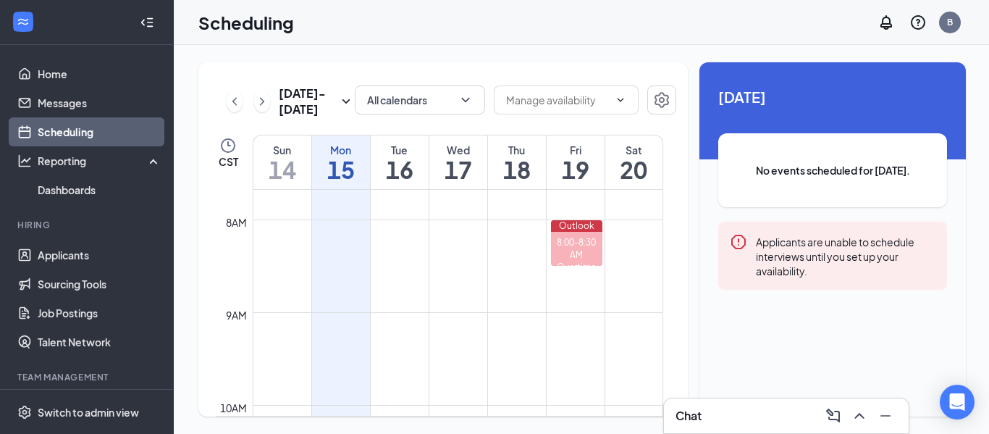
click at [578, 308] on td at bounding box center [458, 300] width 410 height 23
click at [514, 282] on td at bounding box center [458, 277] width 410 height 23
click at [513, 282] on td at bounding box center [458, 277] width 410 height 23
click at [235, 145] on icon "Clock" at bounding box center [228, 145] width 14 height 14
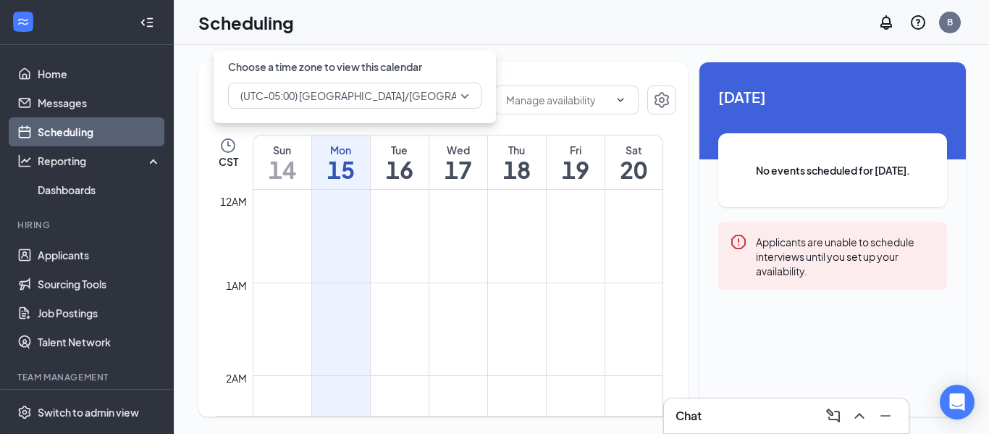
click at [544, 52] on div "Sep 14 - Sep 20 All calendars CST Sun 14 Mon 15 Tue 16 Wed 17 Thu 18 Fri 19 Sat…" at bounding box center [582, 239] width 817 height 389
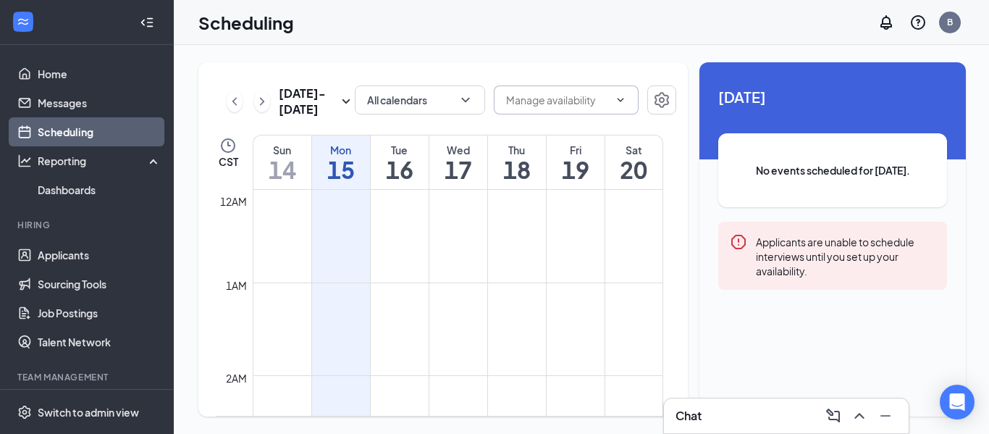
click at [575, 104] on input "text" at bounding box center [557, 100] width 103 height 16
click at [573, 103] on input "text" at bounding box center [557, 100] width 103 height 16
click at [657, 93] on icon "Settings" at bounding box center [661, 99] width 17 height 17
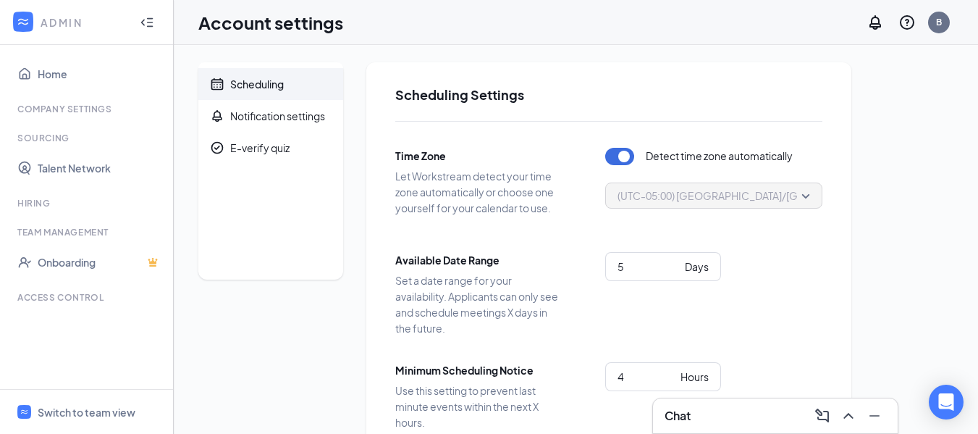
click at [22, 20] on icon "WorkstreamLogo" at bounding box center [23, 21] width 14 height 14
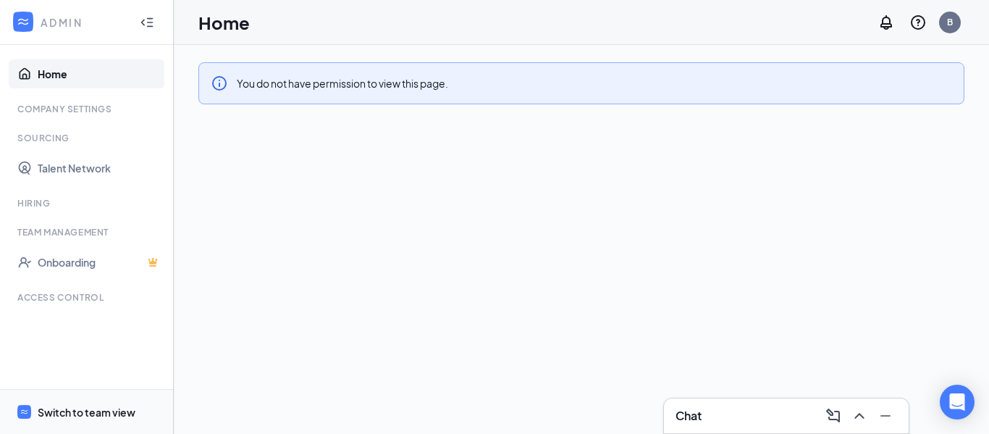
click at [45, 415] on div "Switch to team view" at bounding box center [87, 412] width 98 height 14
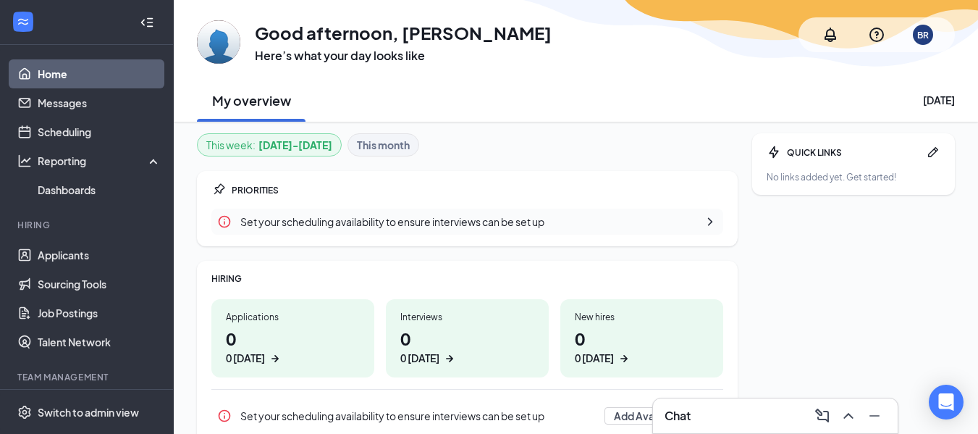
click at [400, 146] on b "This month" at bounding box center [383, 145] width 53 height 16
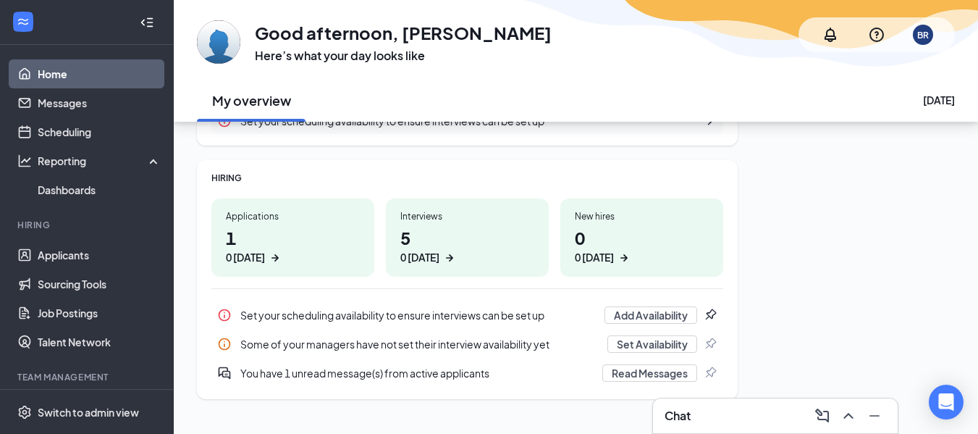
scroll to position [124, 0]
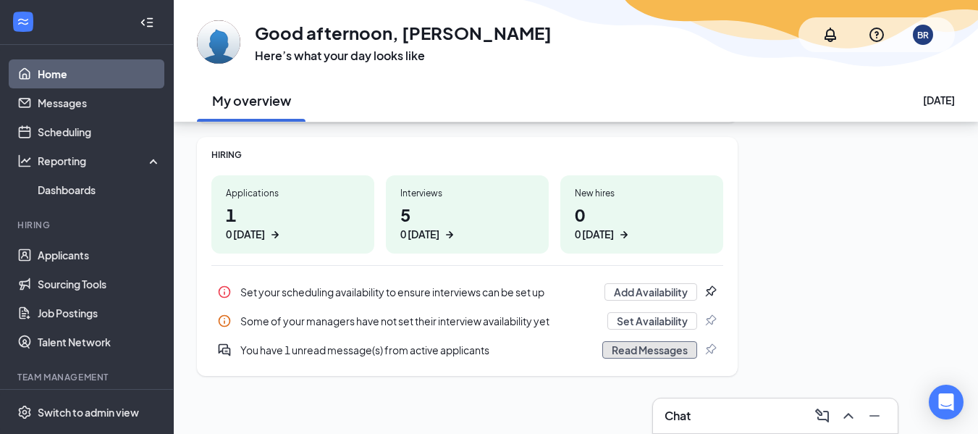
click at [667, 356] on button "Read Messages" at bounding box center [649, 349] width 95 height 17
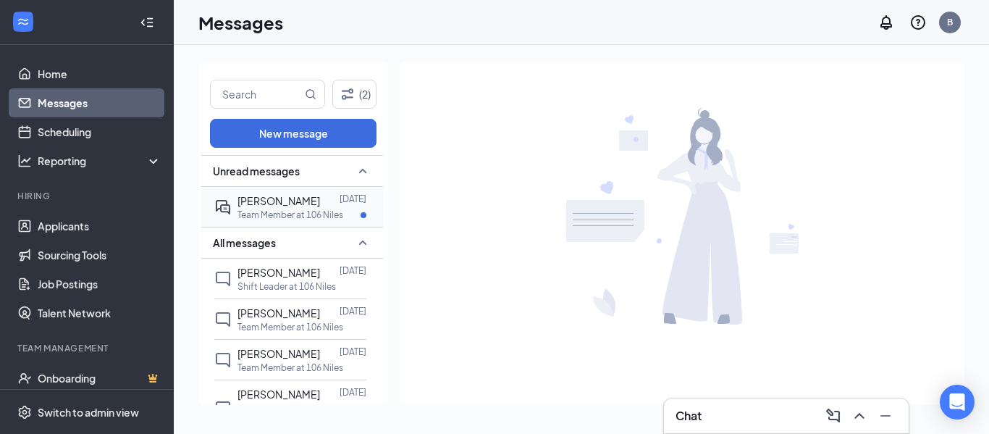
click at [300, 206] on span "[PERSON_NAME]" at bounding box center [278, 200] width 83 height 13
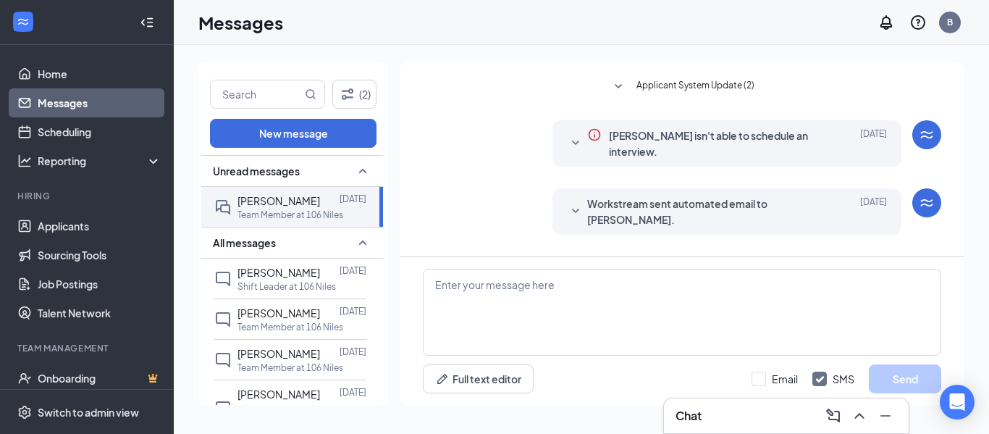
scroll to position [124, 0]
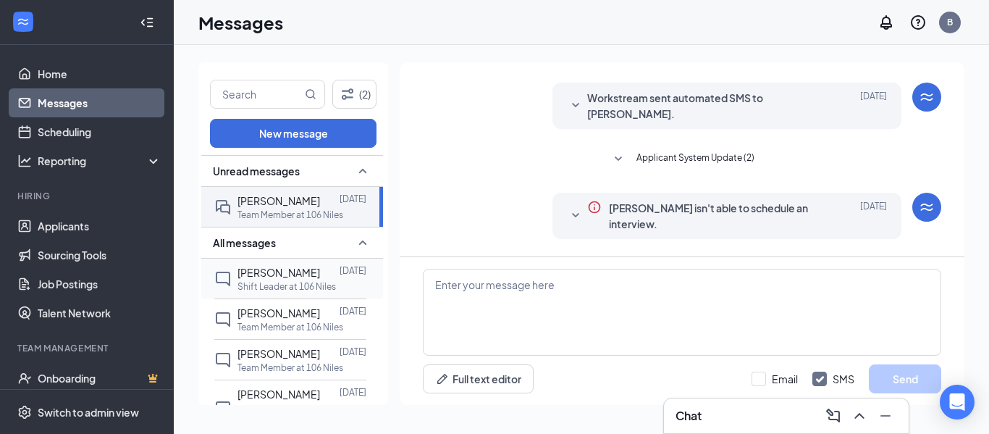
drag, startPoint x: 294, startPoint y: 277, endPoint x: 316, endPoint y: 292, distance: 26.5
click at [294, 277] on span "[PERSON_NAME]" at bounding box center [278, 272] width 83 height 13
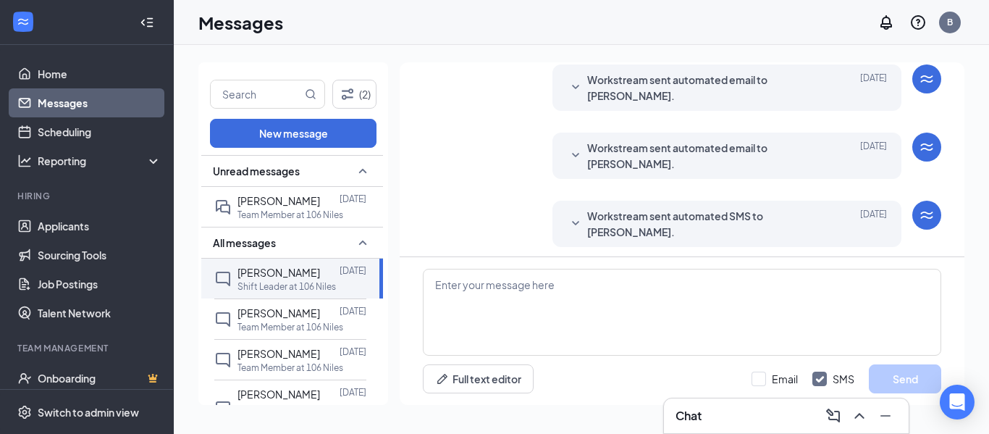
scroll to position [237, 0]
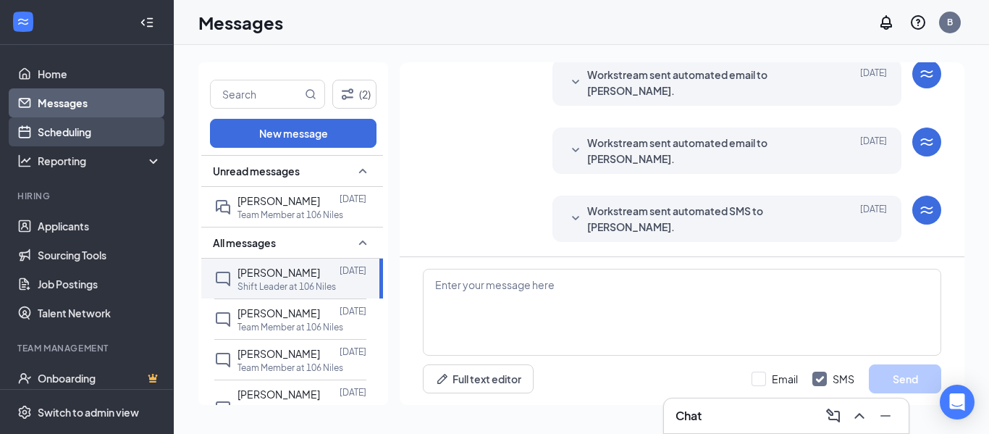
click at [80, 133] on link "Scheduling" at bounding box center [100, 131] width 124 height 29
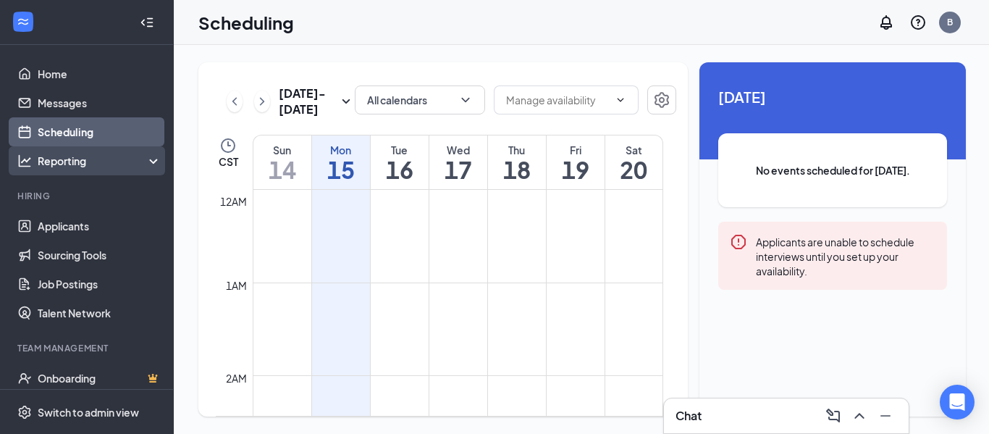
scroll to position [712, 0]
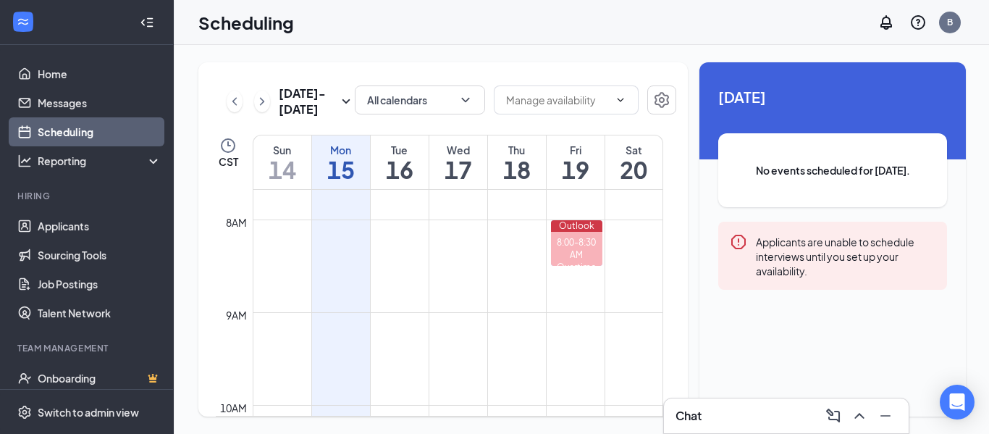
click at [457, 215] on td at bounding box center [458, 207] width 410 height 23
click at [457, 205] on td at bounding box center [458, 207] width 410 height 23
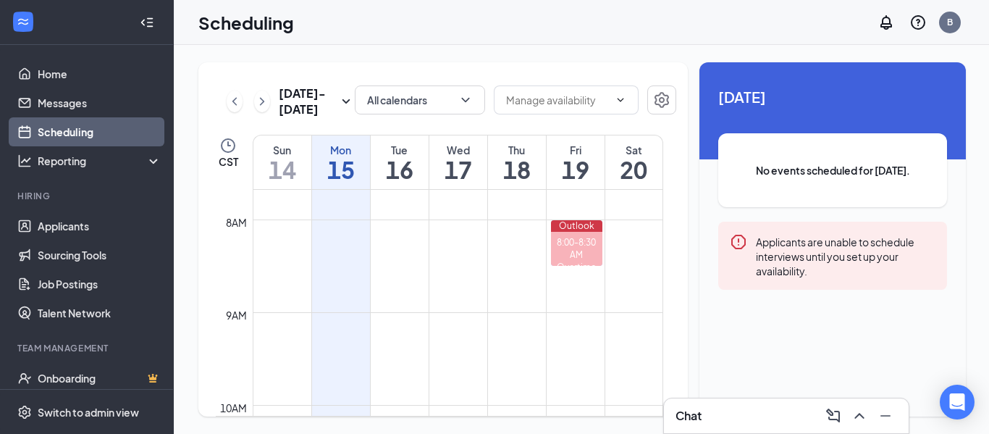
click at [457, 205] on td at bounding box center [458, 207] width 410 height 23
click at [450, 271] on td at bounding box center [458, 277] width 410 height 23
drag, startPoint x: 450, startPoint y: 271, endPoint x: 449, endPoint y: 282, distance: 10.9
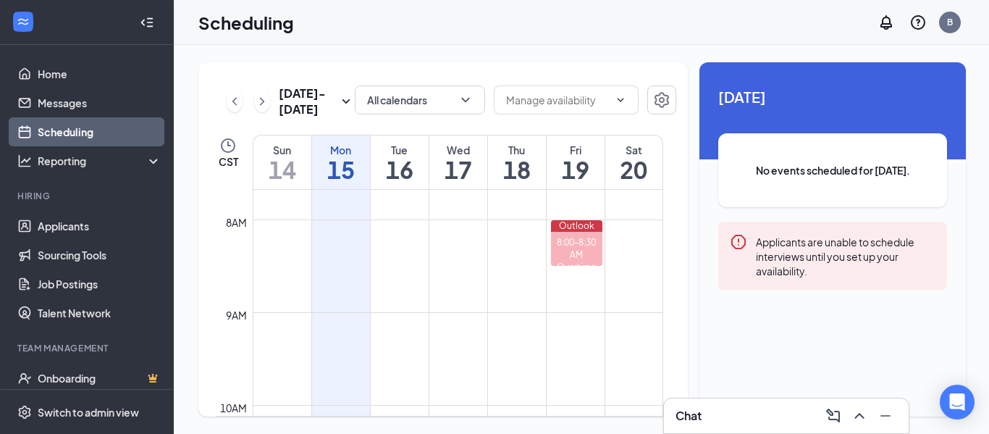
click at [450, 272] on td at bounding box center [458, 277] width 410 height 23
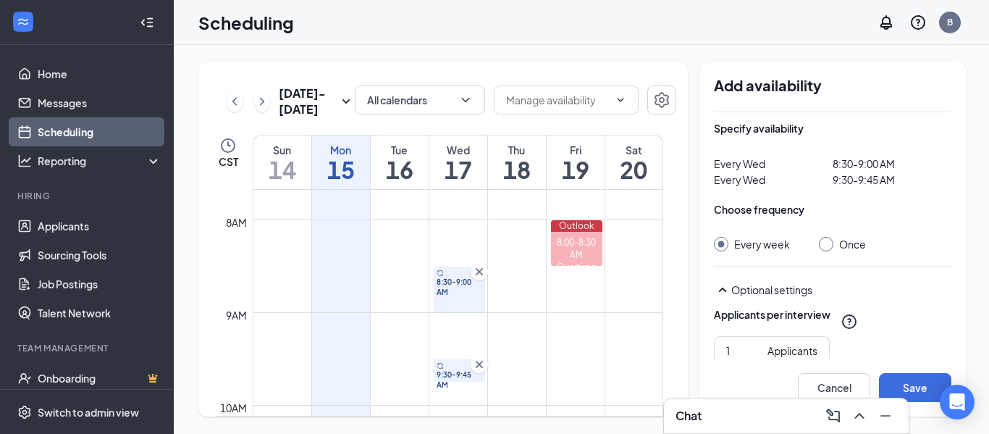
click at [868, 169] on span "8:30-9:00 AM" at bounding box center [891, 164] width 119 height 16
click at [477, 274] on icon "Cross" at bounding box center [478, 271] width 7 height 7
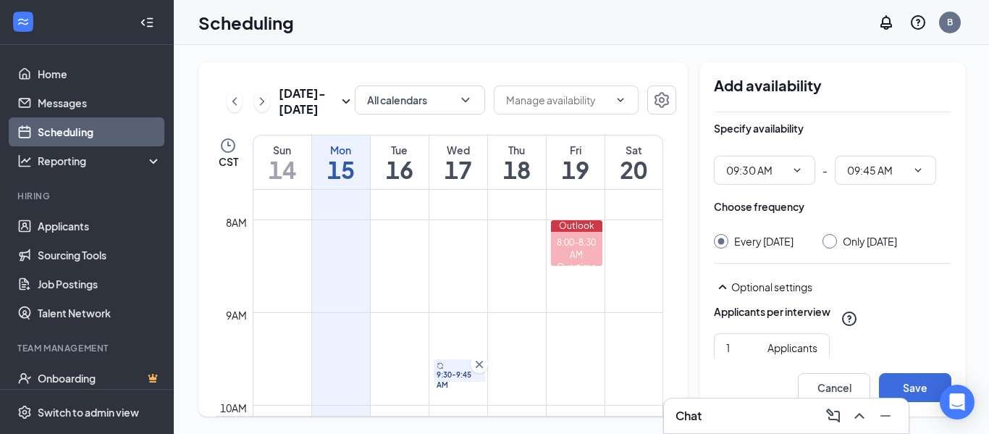
click at [481, 364] on icon "Cross" at bounding box center [479, 364] width 14 height 14
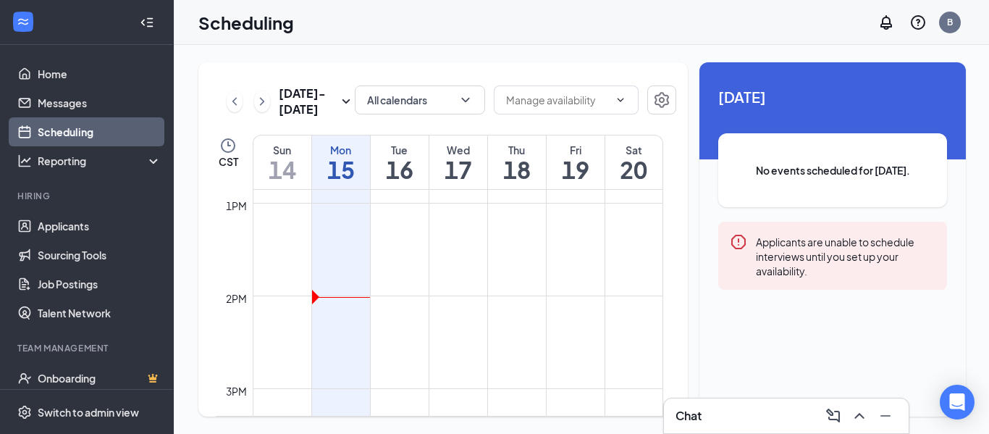
scroll to position [1218, 0]
click at [410, 284] on td at bounding box center [458, 280] width 410 height 23
click at [394, 304] on td at bounding box center [458, 303] width 410 height 23
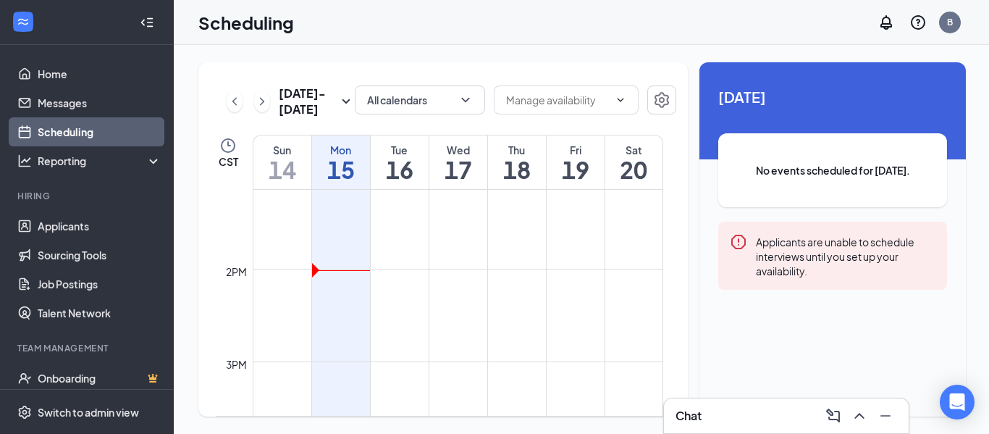
click at [405, 284] on td at bounding box center [458, 280] width 410 height 23
click at [405, 282] on td at bounding box center [458, 280] width 410 height 23
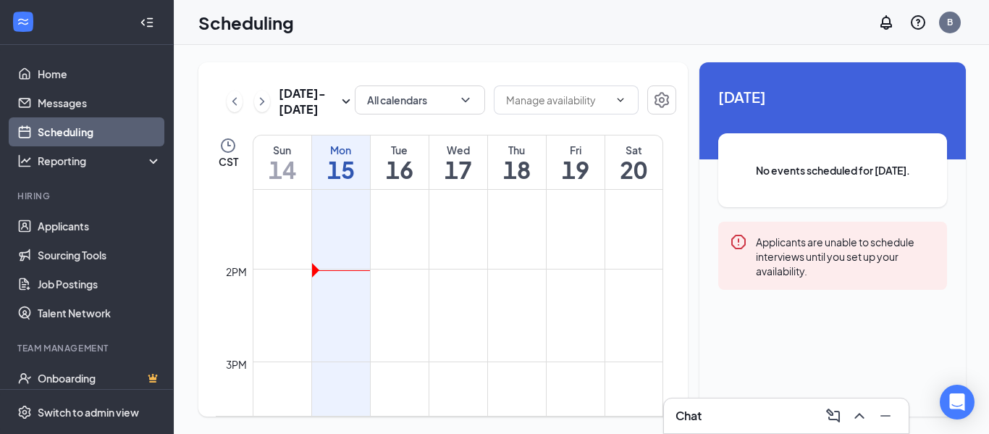
click at [405, 282] on td at bounding box center [458, 280] width 410 height 23
click at [396, 311] on td at bounding box center [458, 303] width 410 height 23
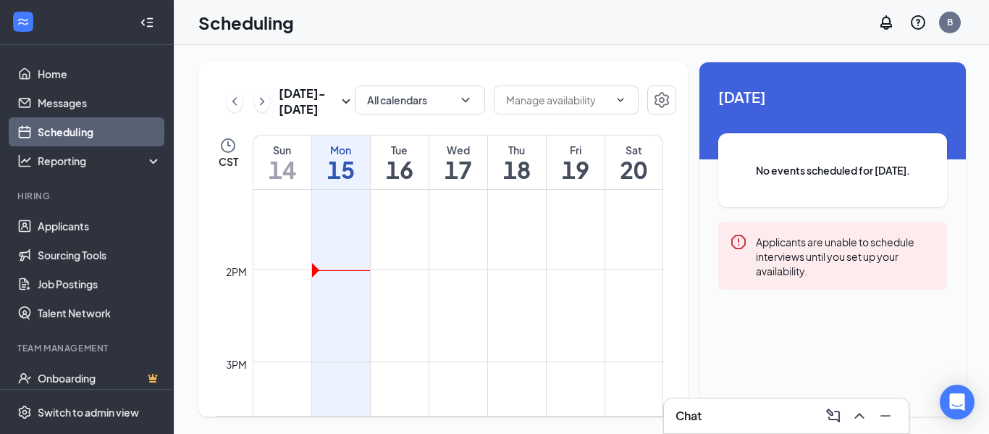
click at [394, 311] on td at bounding box center [458, 303] width 410 height 23
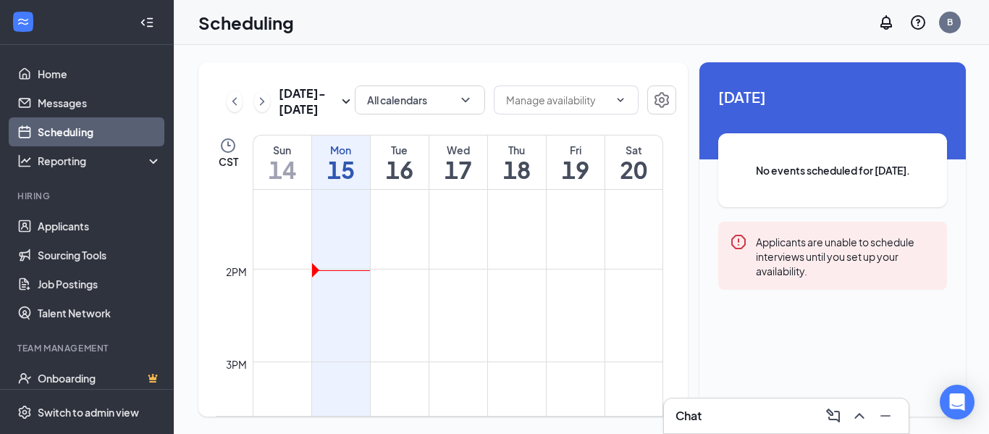
click at [394, 311] on td at bounding box center [458, 303] width 410 height 23
click at [393, 311] on td at bounding box center [458, 303] width 410 height 23
click at [402, 309] on td at bounding box center [458, 303] width 410 height 23
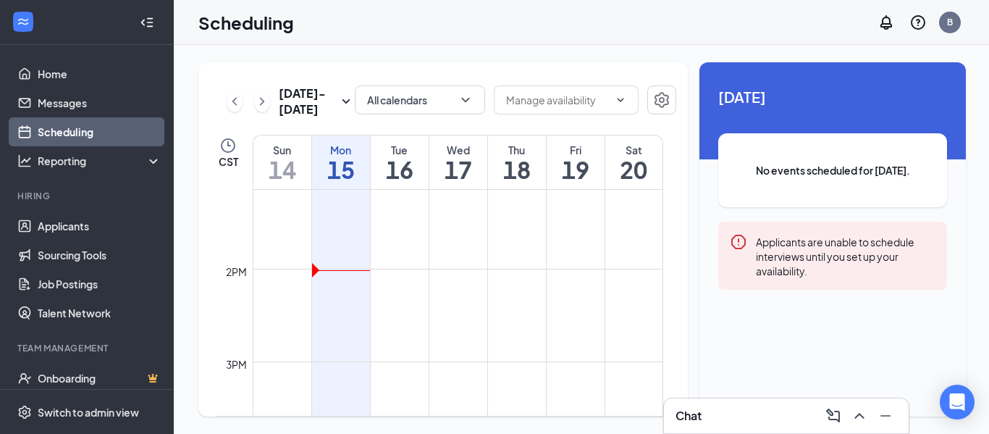
click at [397, 383] on td at bounding box center [458, 372] width 410 height 23
click at [397, 384] on td at bounding box center [458, 372] width 410 height 23
click at [474, 322] on td at bounding box center [458, 326] width 410 height 23
click at [442, 389] on td at bounding box center [458, 395] width 410 height 23
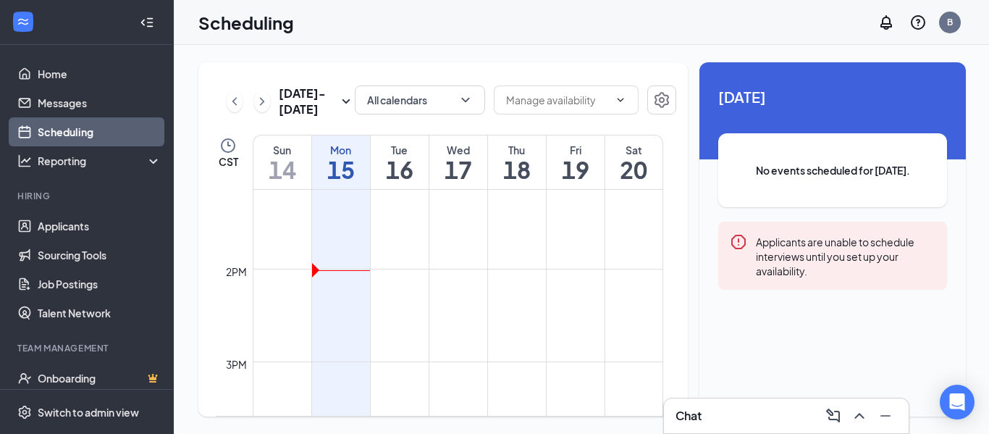
click at [442, 389] on td at bounding box center [458, 395] width 410 height 23
click at [402, 161] on h1 "16" at bounding box center [400, 169] width 58 height 25
click at [880, 96] on span "[DATE]" at bounding box center [832, 96] width 229 height 22
click at [401, 303] on td at bounding box center [458, 303] width 410 height 23
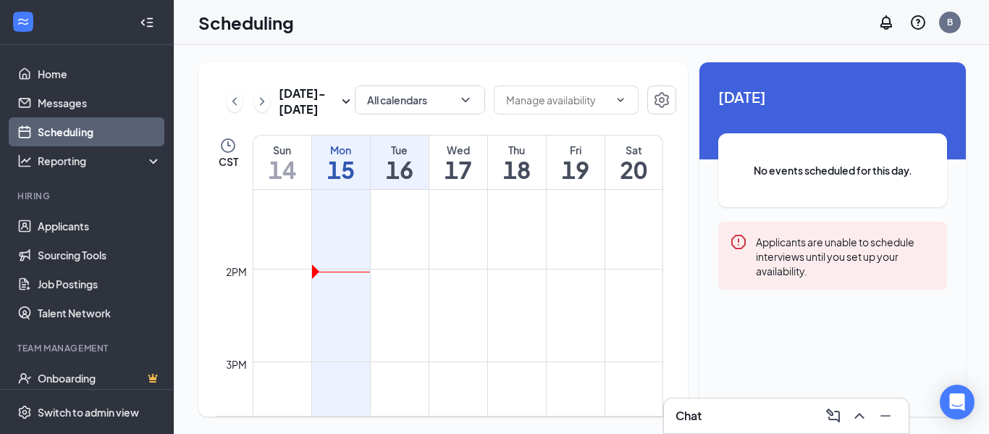
click at [401, 303] on td at bounding box center [458, 303] width 410 height 23
click at [397, 305] on td at bounding box center [458, 303] width 410 height 23
click at [472, 150] on div "Wed" at bounding box center [458, 150] width 58 height 14
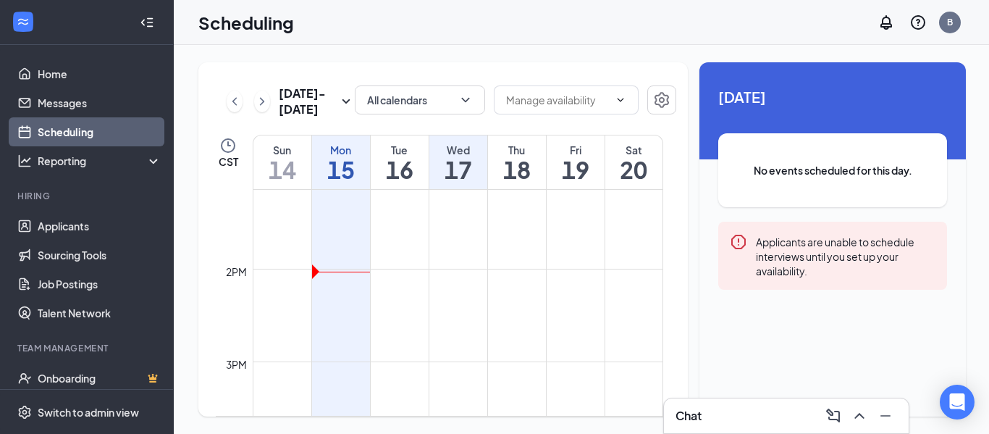
click at [400, 158] on h1 "16" at bounding box center [400, 169] width 58 height 25
click at [460, 172] on h1 "17" at bounding box center [458, 169] width 58 height 25
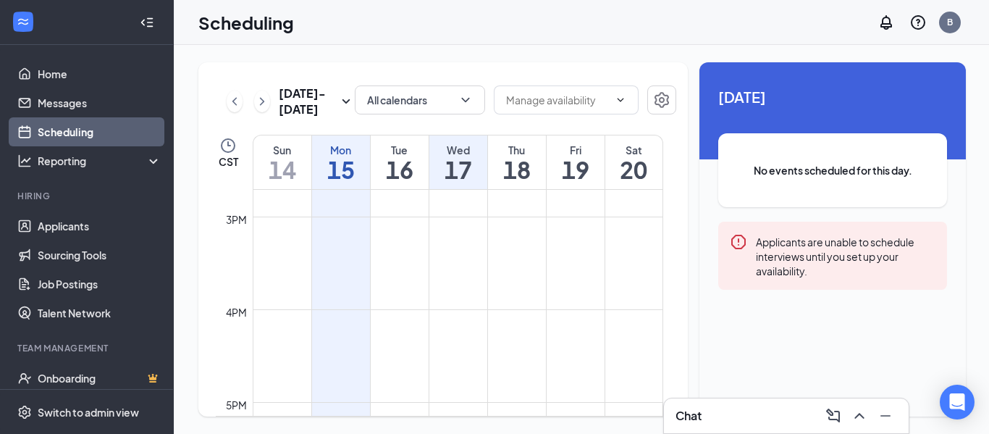
click at [855, 175] on span "No events scheduled for this day." at bounding box center [832, 170] width 171 height 16
click at [851, 121] on div "[DATE] No events scheduled for this day. Applicants are unable to schedule inte…" at bounding box center [832, 201] width 266 height 279
click at [822, 178] on span "No events scheduled for this day." at bounding box center [832, 170] width 171 height 16
click at [821, 178] on span "No events scheduled for this day." at bounding box center [832, 170] width 171 height 16
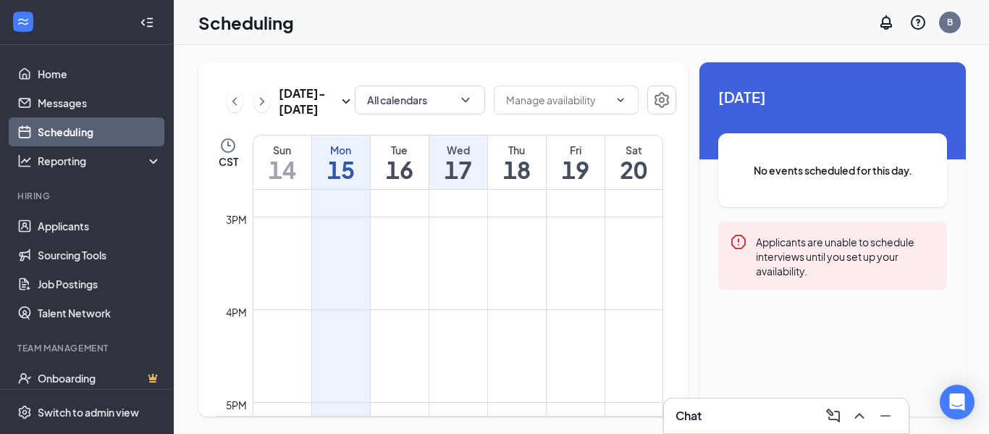
click at [793, 99] on span "[DATE]" at bounding box center [832, 96] width 229 height 22
click at [810, 251] on div "Applicants are unable to schedule interviews until you set up your availability." at bounding box center [846, 255] width 180 height 45
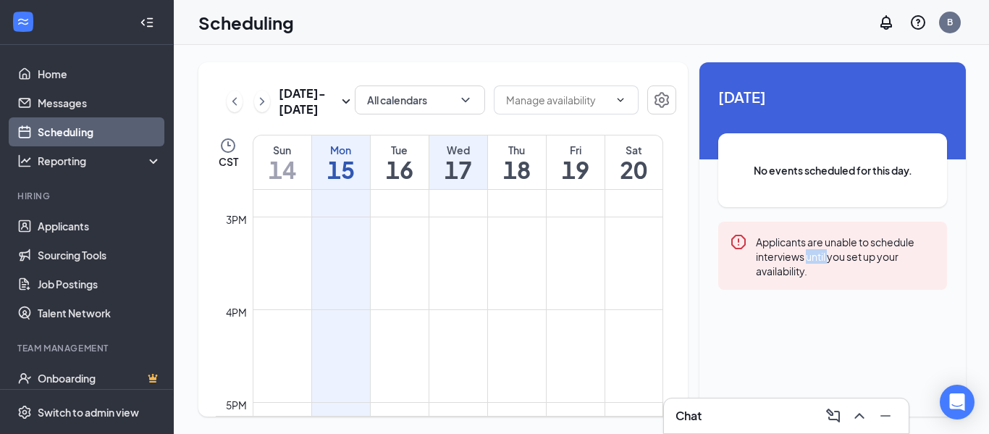
click at [810, 251] on div "Applicants are unable to schedule interviews until you set up your availability." at bounding box center [846, 255] width 180 height 45
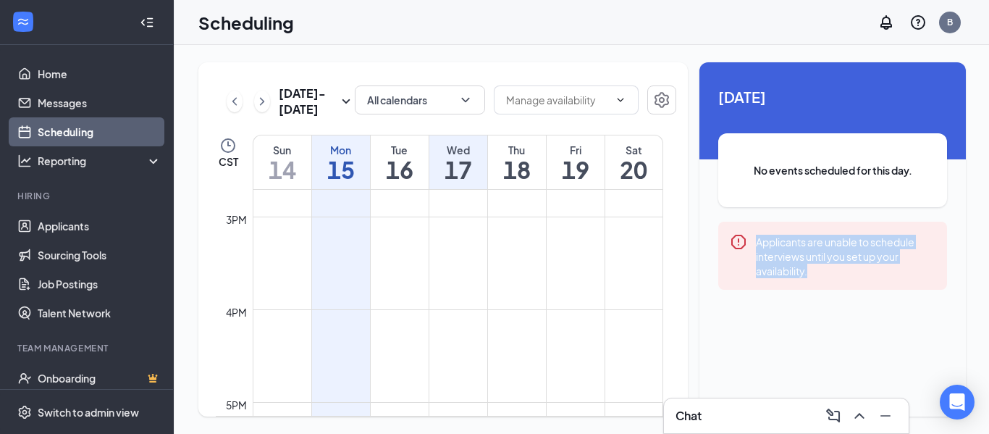
click at [810, 251] on div "Applicants are unable to schedule interviews until you set up your availability." at bounding box center [846, 255] width 180 height 45
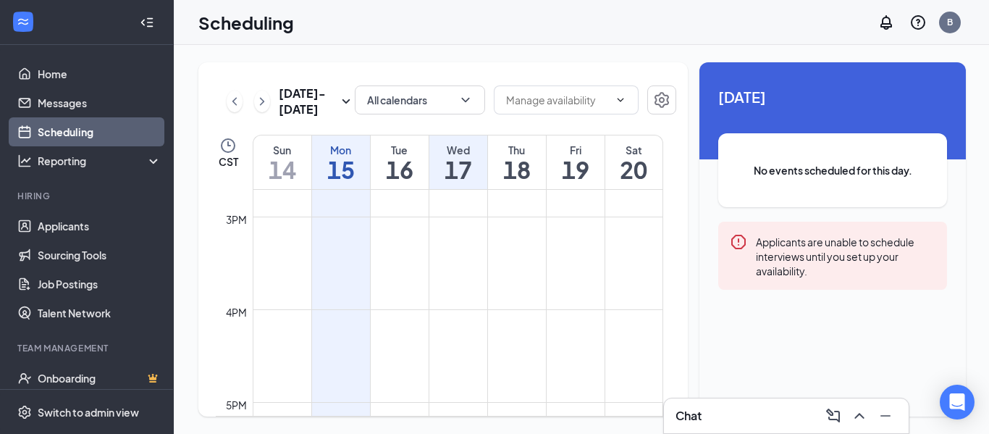
click at [863, 127] on div "[DATE] No events scheduled for this day. Applicants are unable to schedule inte…" at bounding box center [832, 201] width 266 height 279
click at [860, 101] on span "[DATE]" at bounding box center [832, 96] width 229 height 22
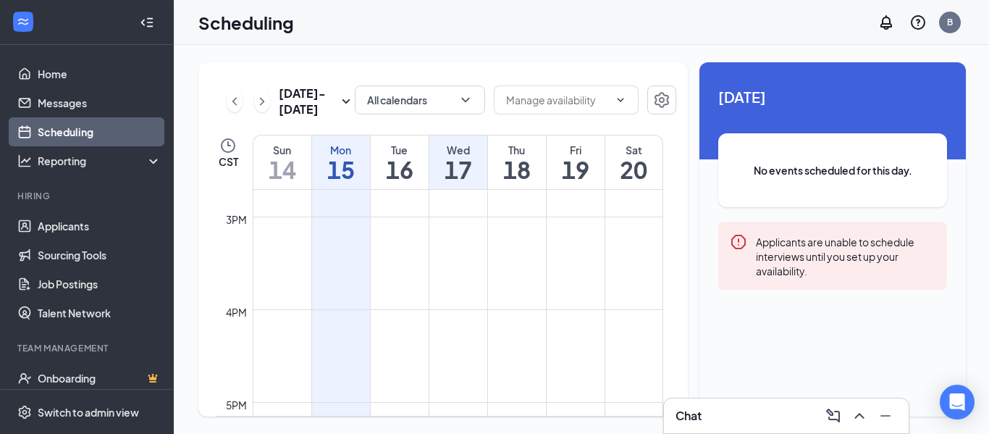
click at [468, 195] on td at bounding box center [458, 204] width 410 height 23
click at [462, 247] on td at bounding box center [458, 251] width 410 height 23
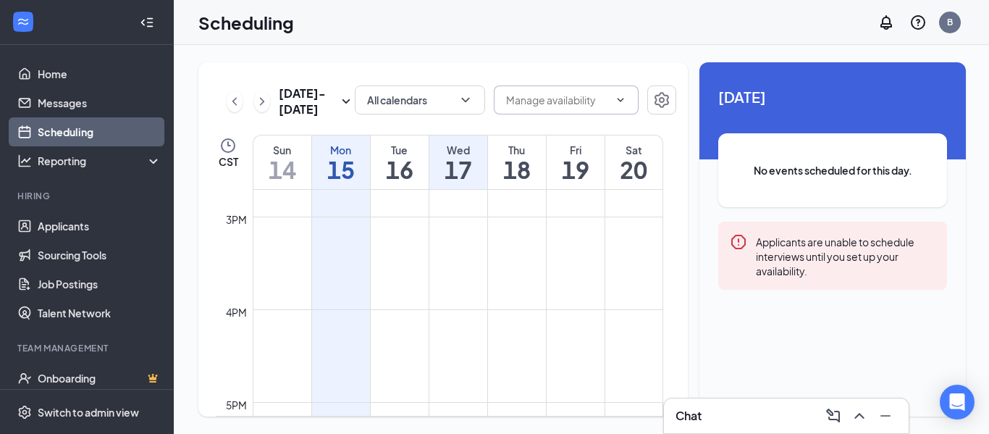
click at [573, 94] on input "text" at bounding box center [557, 100] width 103 height 16
click at [573, 95] on input "text" at bounding box center [557, 100] width 103 height 16
click at [530, 101] on input "text" at bounding box center [557, 100] width 103 height 16
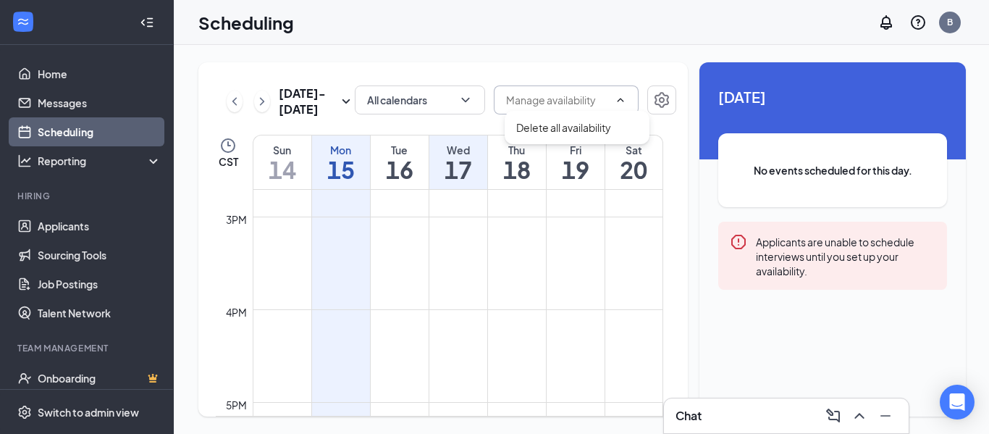
click at [399, 234] on td at bounding box center [458, 227] width 410 height 23
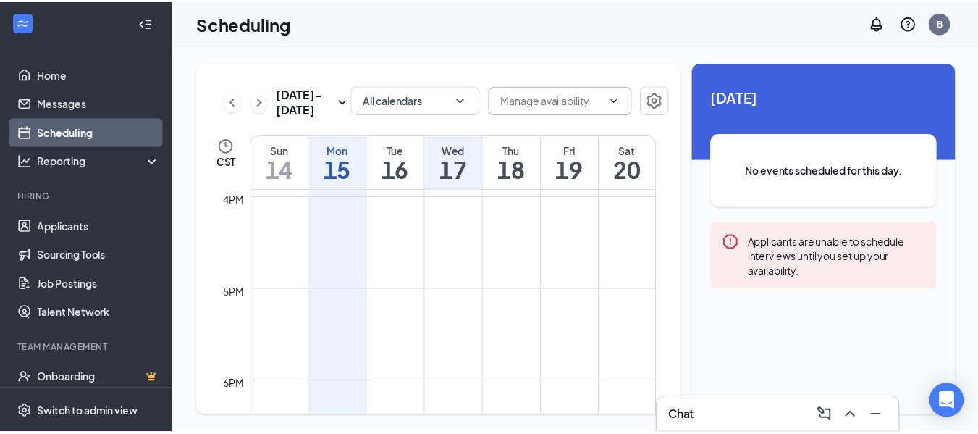
scroll to position [1508, 0]
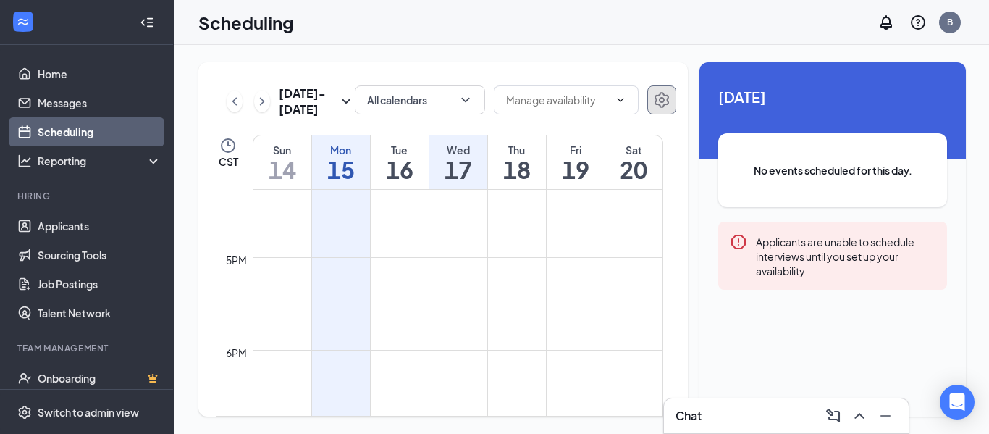
click at [670, 98] on button "button" at bounding box center [661, 99] width 29 height 29
